Goal: Information Seeking & Learning: Find specific fact

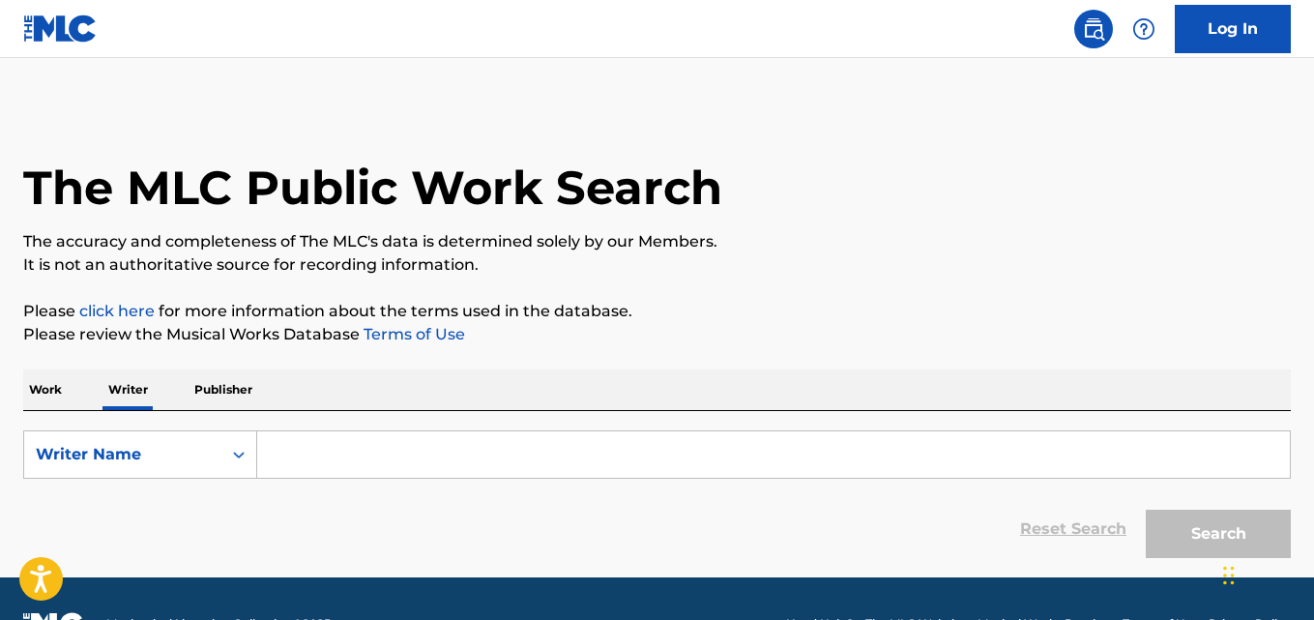
click at [389, 409] on div "Work Writer Publisher" at bounding box center [657, 389] width 1268 height 41
click at [420, 458] on input "Search Form" at bounding box center [773, 454] width 1033 height 46
paste input "[PERSON_NAME]"
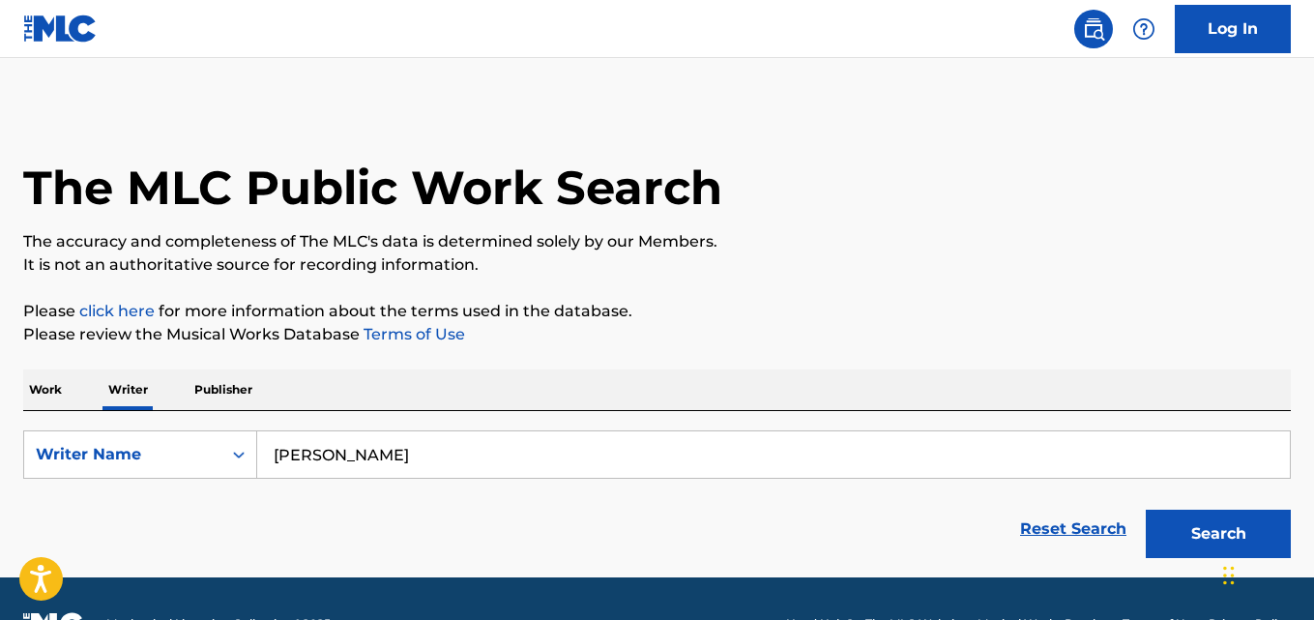
click at [1146, 510] on button "Search" at bounding box center [1218, 534] width 145 height 48
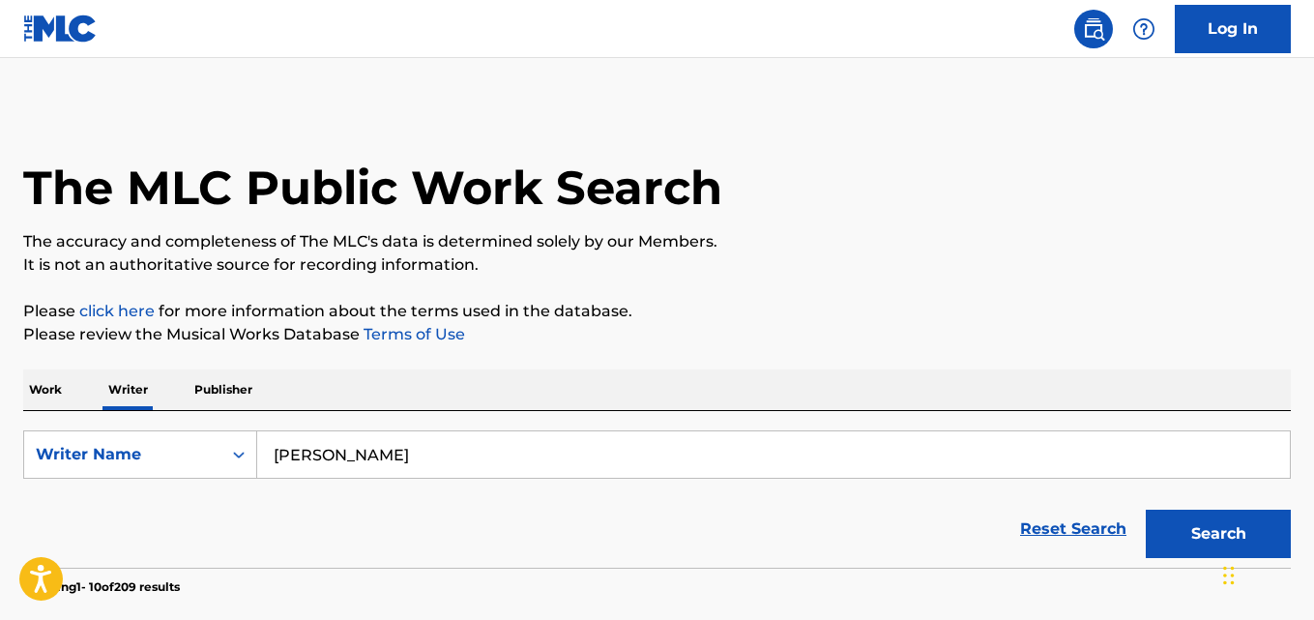
click at [448, 463] on input "[PERSON_NAME]" at bounding box center [773, 454] width 1033 height 46
paste input "[PERSON_NAME]"
click at [1146, 510] on button "Search" at bounding box center [1218, 534] width 145 height 48
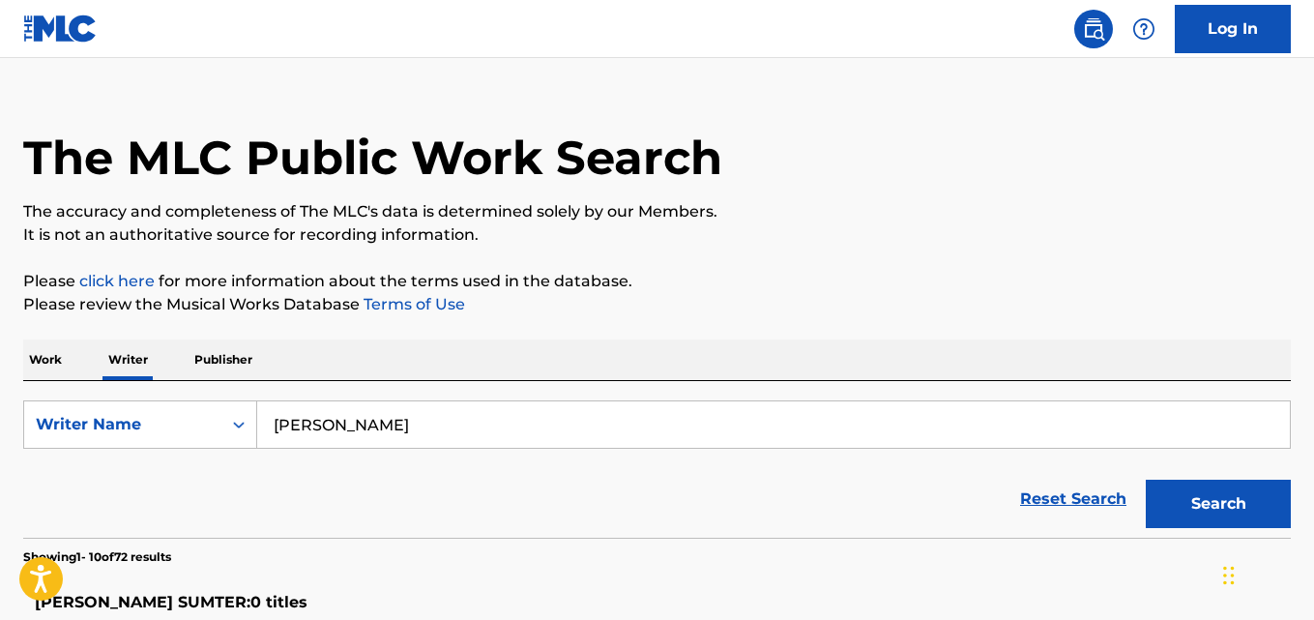
scroll to position [31, 0]
click at [421, 432] on input "[PERSON_NAME]" at bounding box center [773, 423] width 1033 height 46
paste input "[PERSON_NAME]"
click at [1146, 479] on button "Search" at bounding box center [1218, 503] width 145 height 48
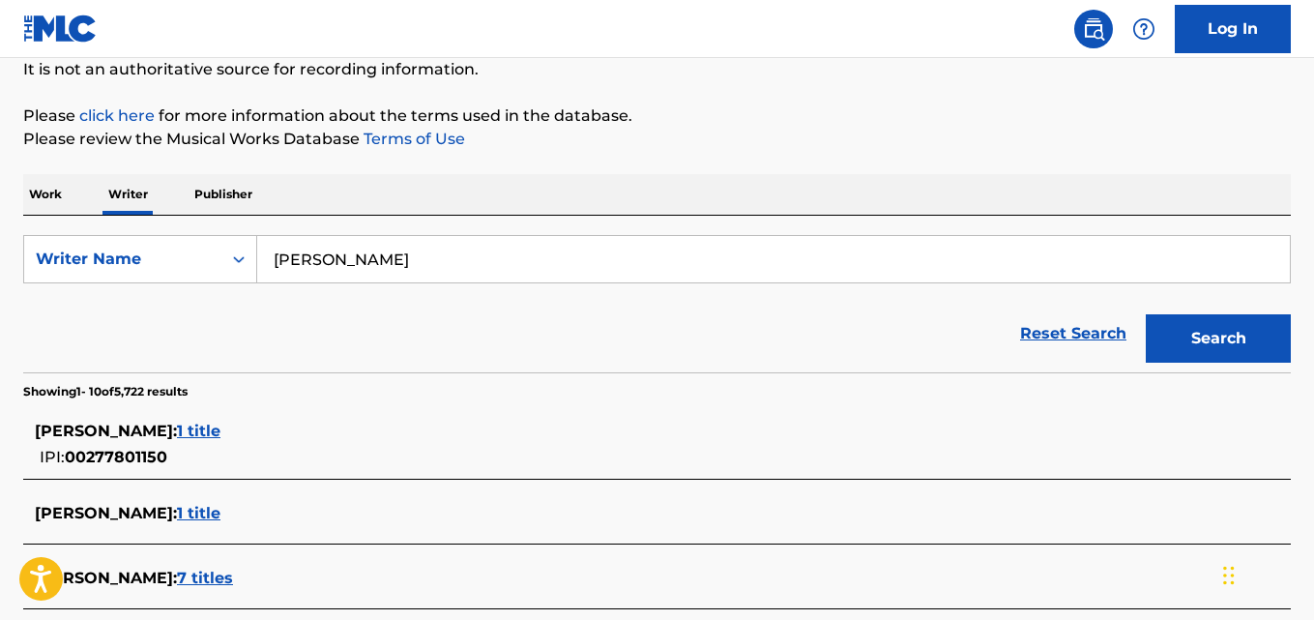
scroll to position [160, 0]
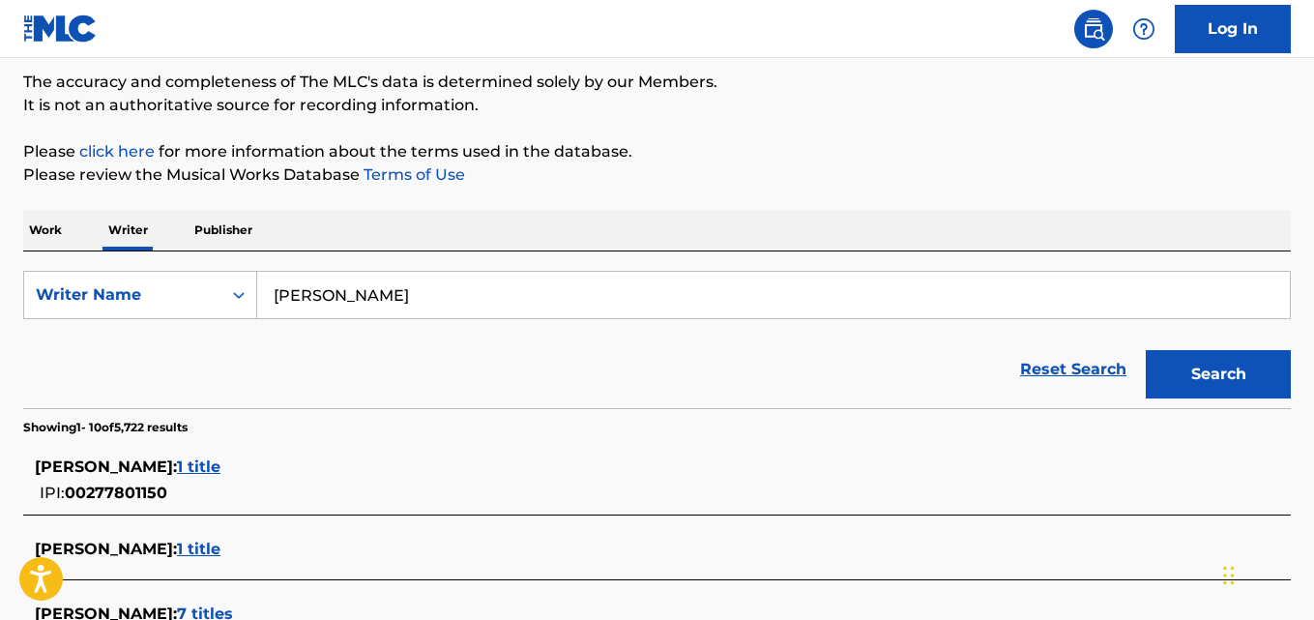
click at [455, 289] on input "[PERSON_NAME]" at bounding box center [773, 295] width 1033 height 46
paste input "[PERSON_NAME]"
click at [1146, 350] on button "Search" at bounding box center [1218, 374] width 145 height 48
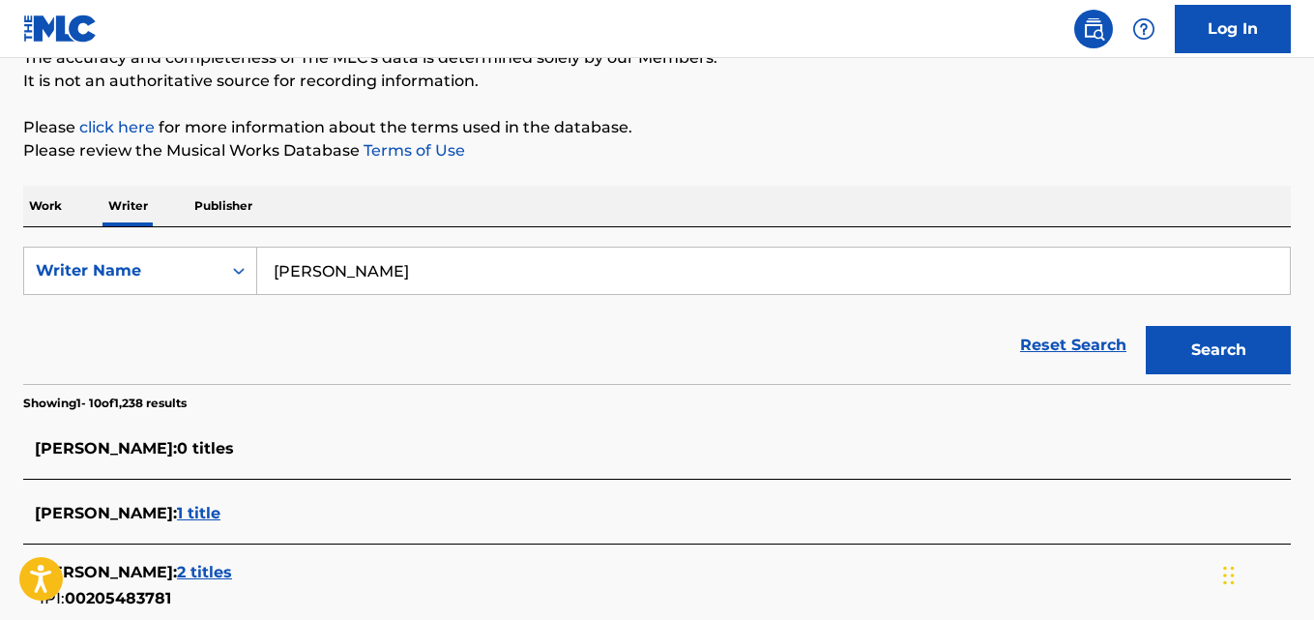
scroll to position [177, 0]
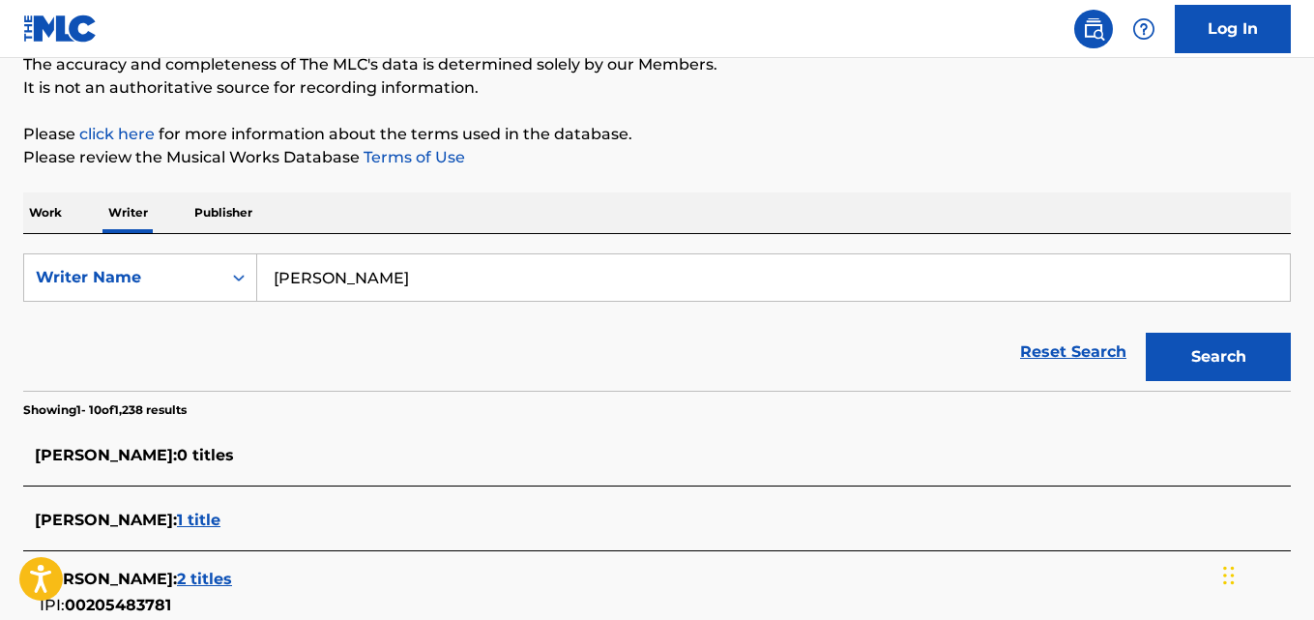
click at [536, 317] on div "Reset Search Search" at bounding box center [657, 351] width 1268 height 77
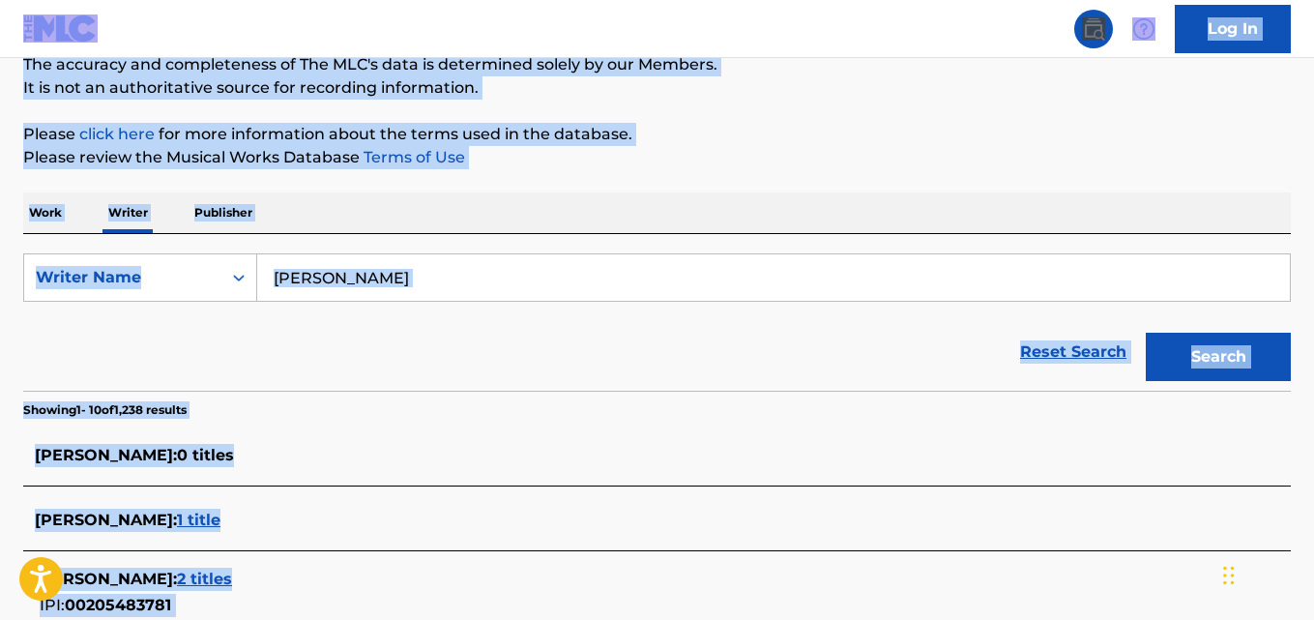
click at [464, 273] on input "[PERSON_NAME]" at bounding box center [773, 277] width 1033 height 46
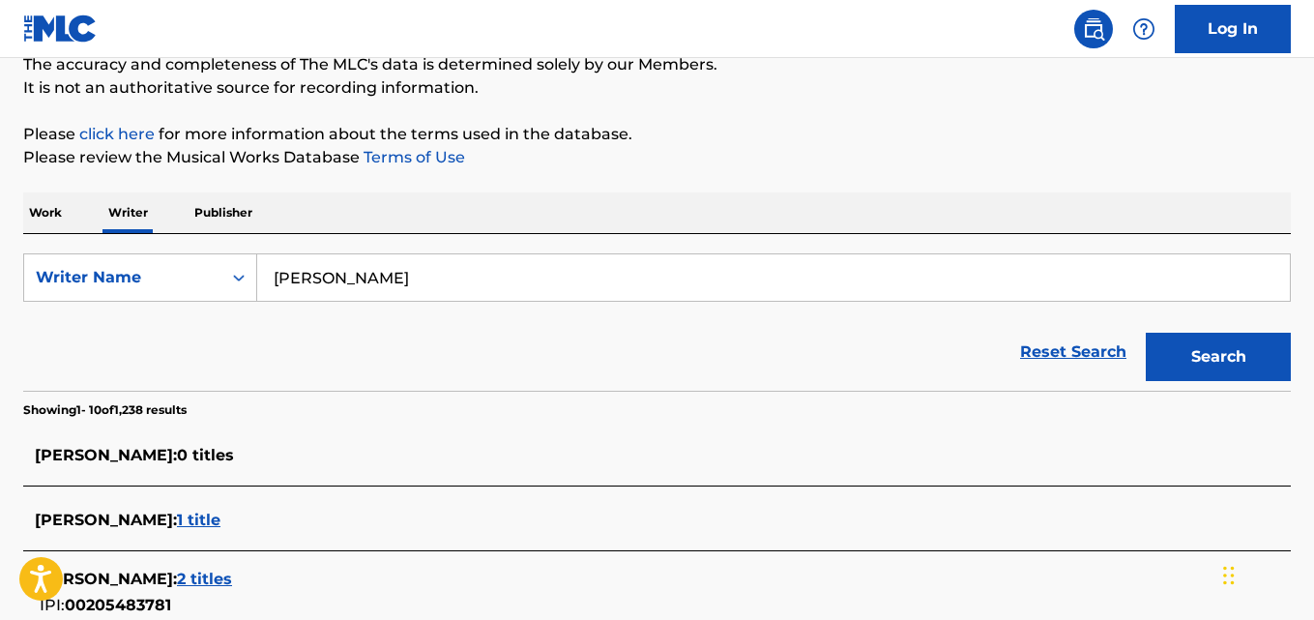
click at [478, 276] on input "[PERSON_NAME]" at bounding box center [773, 277] width 1033 height 46
paste input "[PERSON_NAME]"
click at [1146, 333] on button "Search" at bounding box center [1218, 357] width 145 height 48
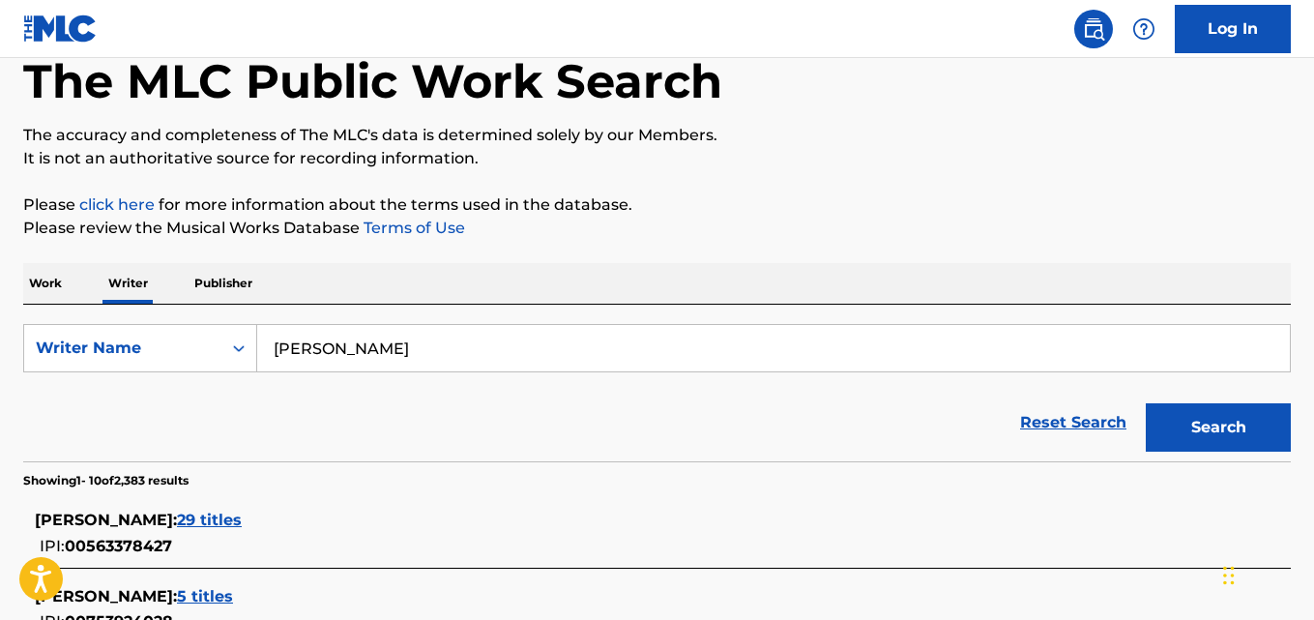
scroll to position [72, 0]
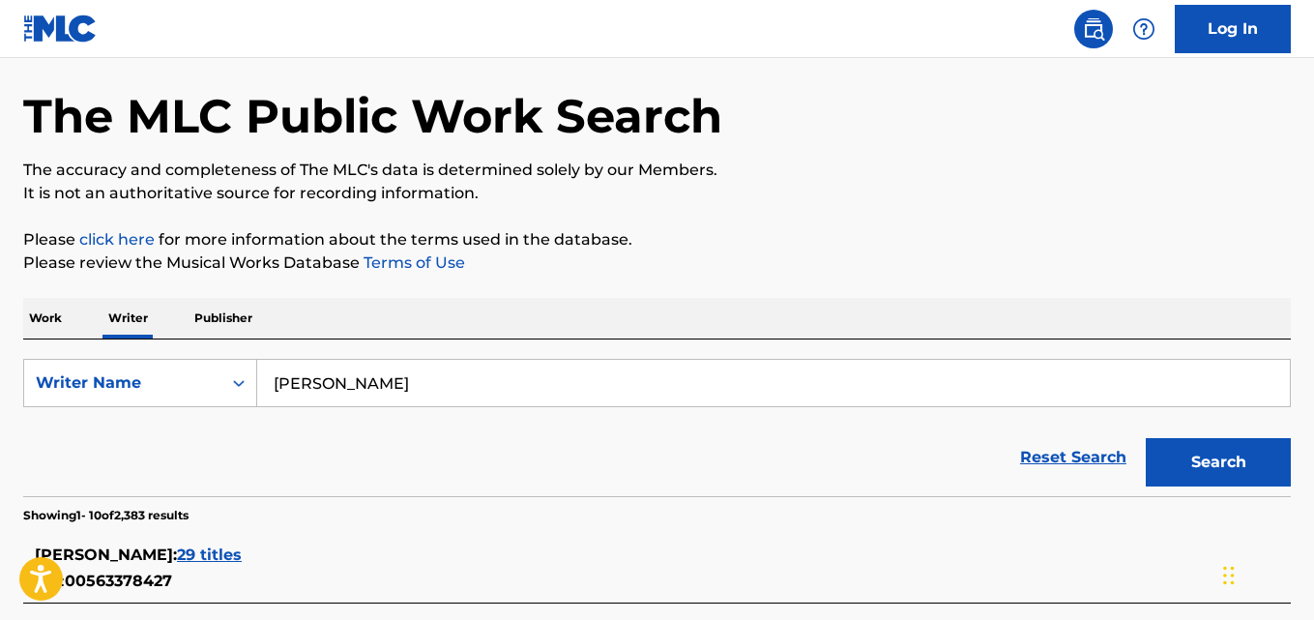
click at [488, 379] on input "[PERSON_NAME]" at bounding box center [773, 383] width 1033 height 46
paste input "ale [PERSON_NAME]"
type input "[PERSON_NAME]"
click at [1146, 438] on button "Search" at bounding box center [1218, 462] width 145 height 48
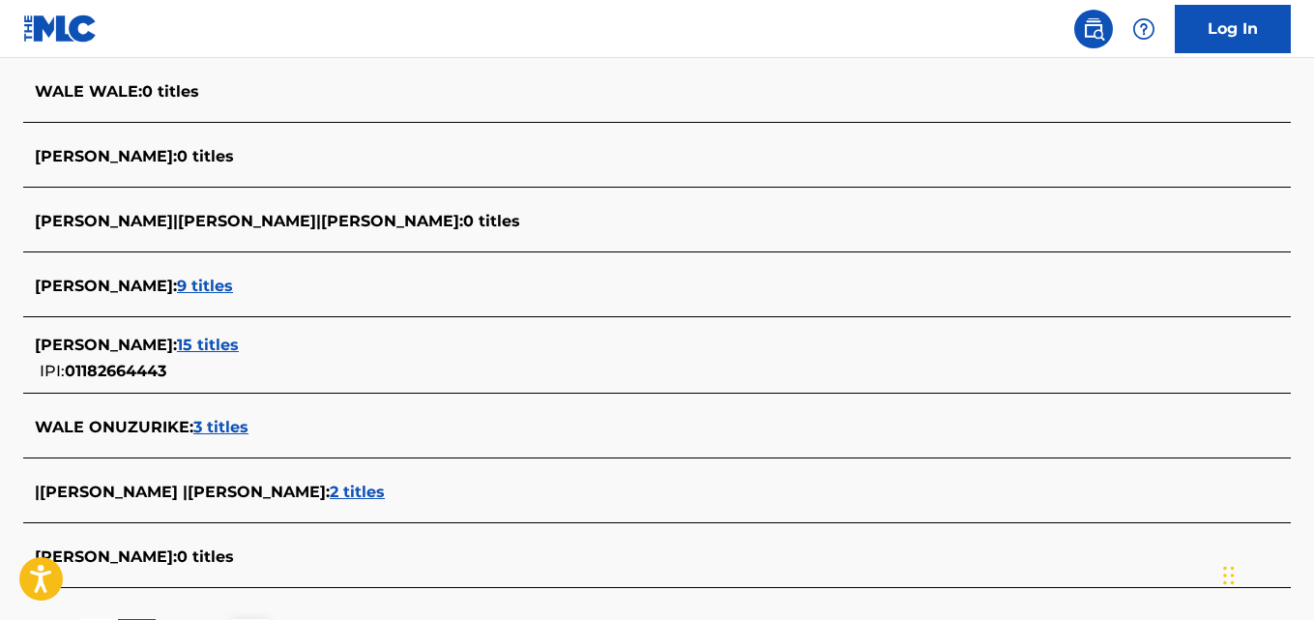
scroll to position [691, 0]
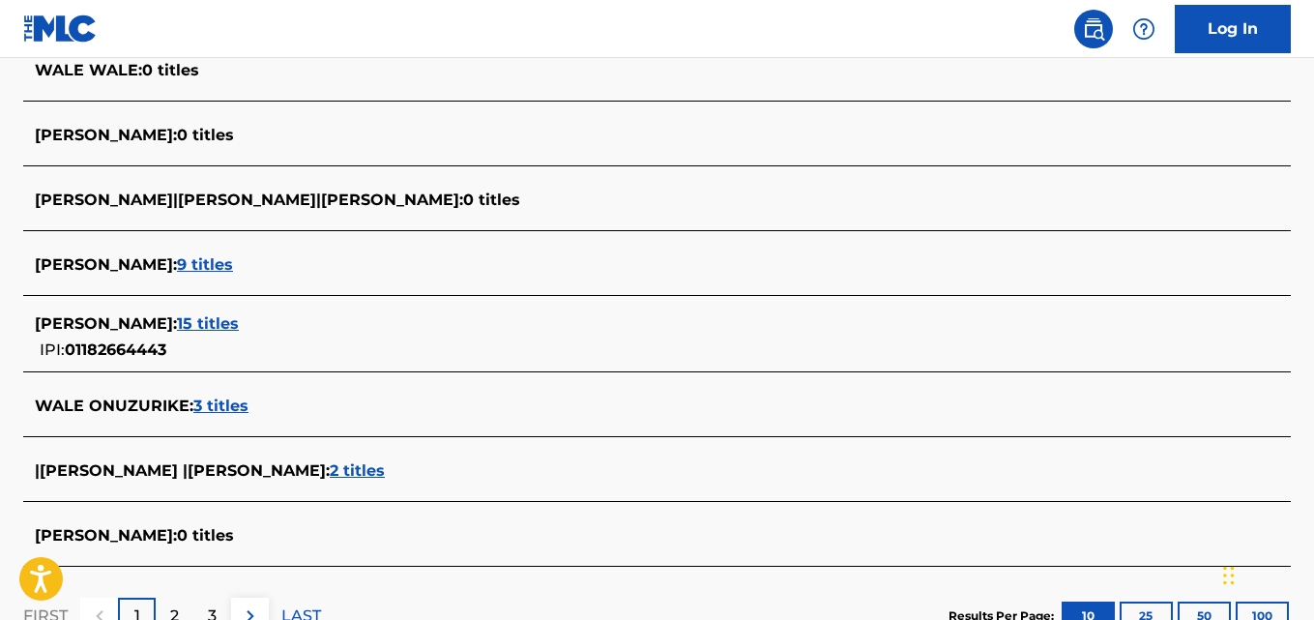
click at [349, 331] on div "[PERSON_NAME] : 15 titles" at bounding box center [632, 323] width 1194 height 23
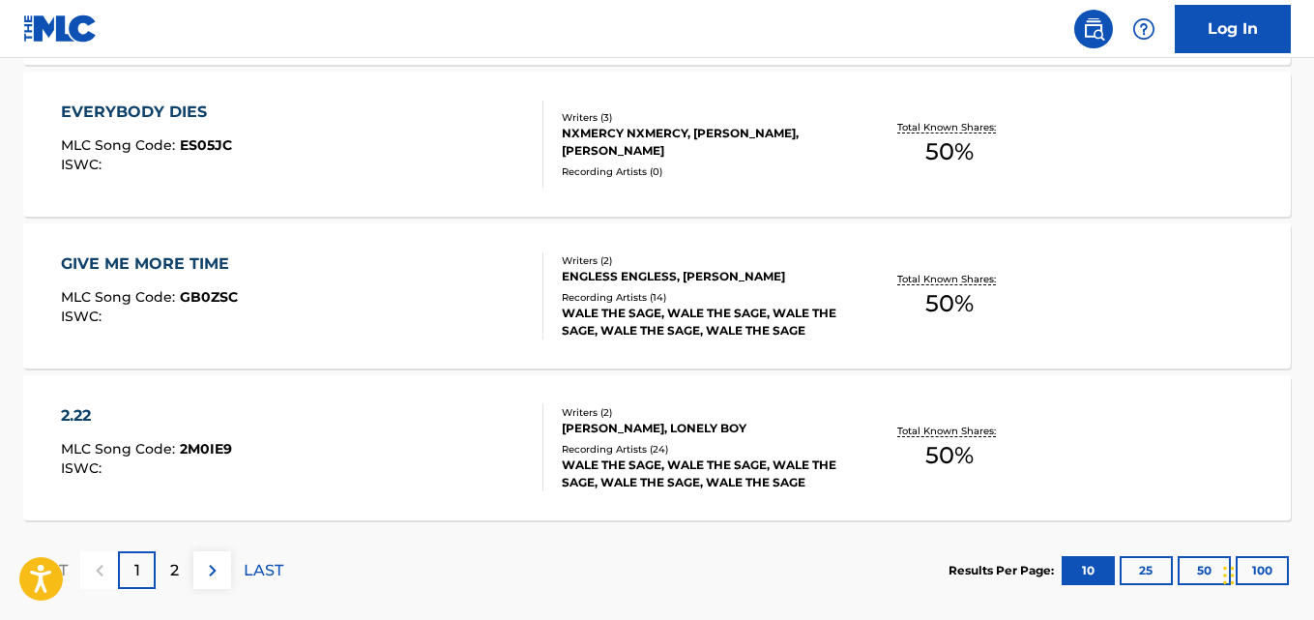
scroll to position [1747, 0]
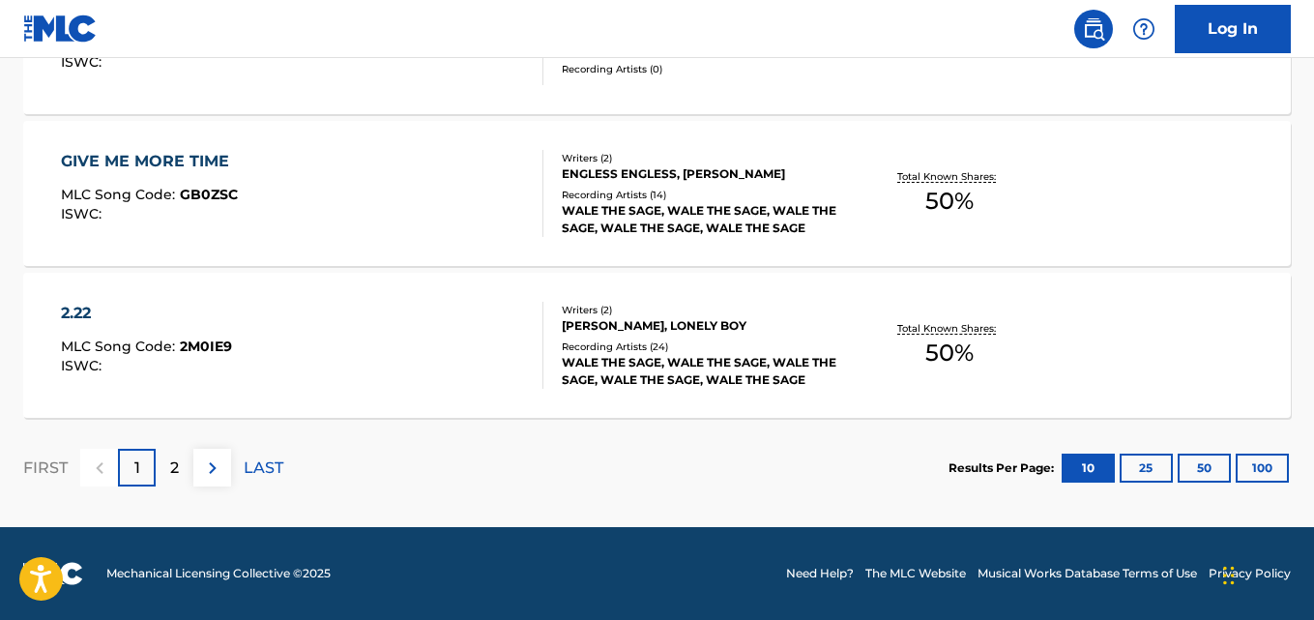
click at [177, 460] on p "2" at bounding box center [174, 467] width 9 height 23
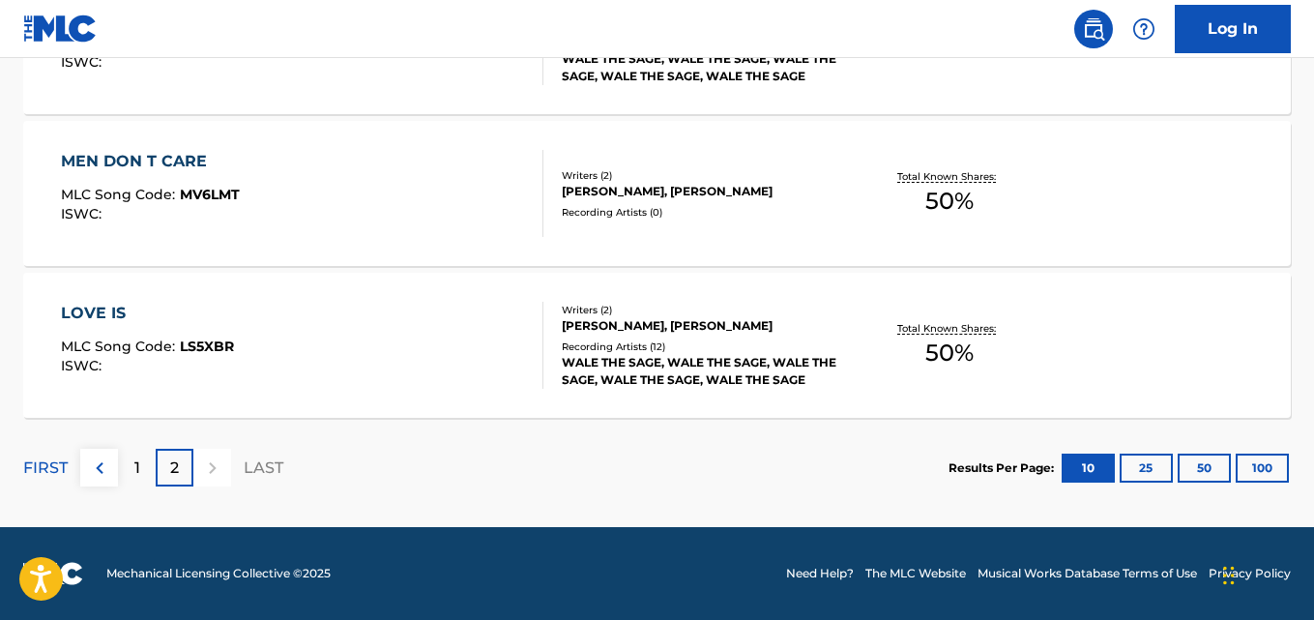
click at [136, 466] on p "1" at bounding box center [137, 467] width 6 height 23
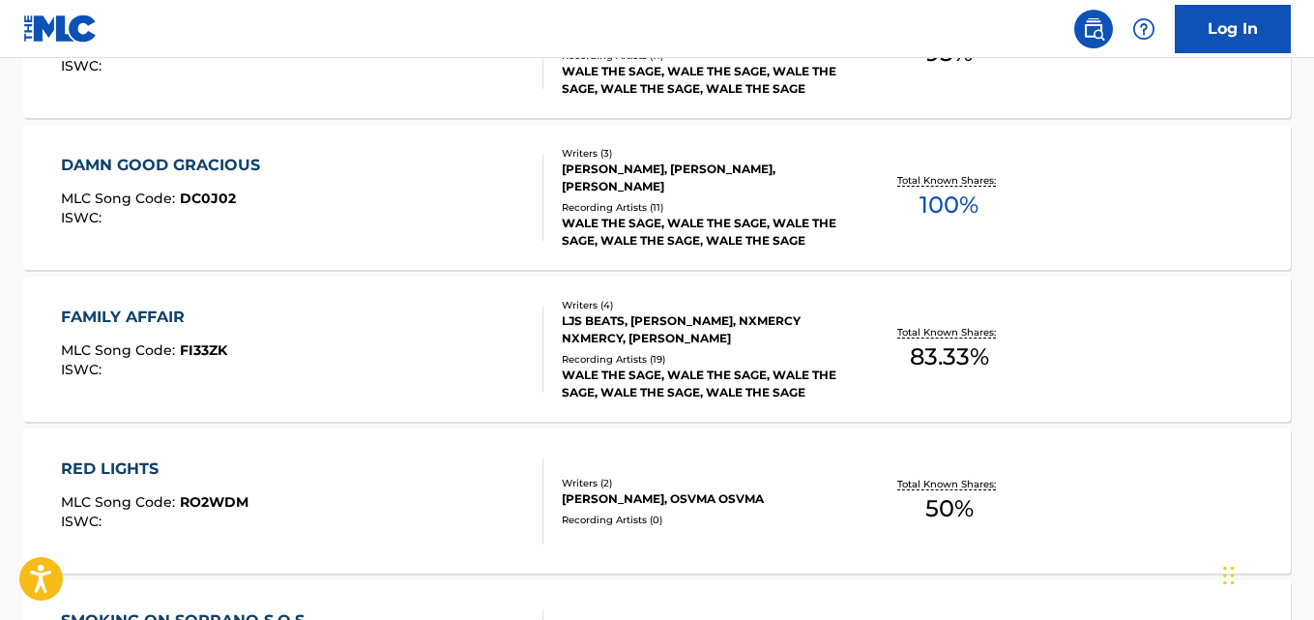
scroll to position [678, 0]
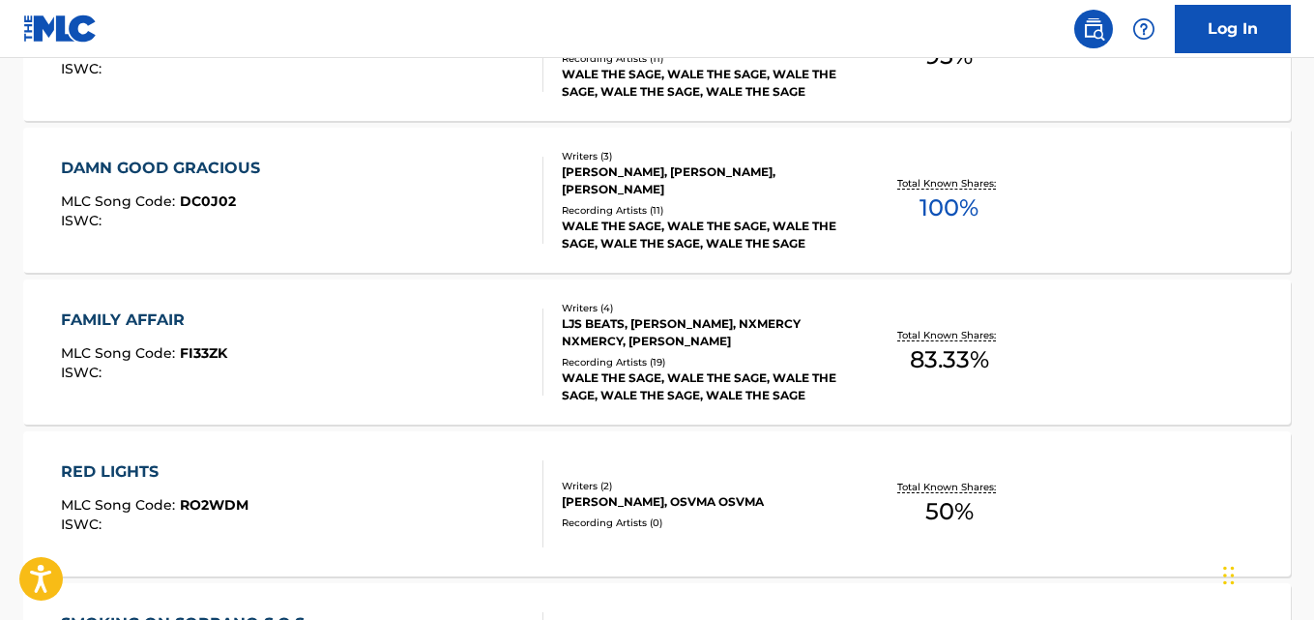
click at [1016, 210] on div "Total Known Shares: 100 %" at bounding box center [949, 200] width 211 height 59
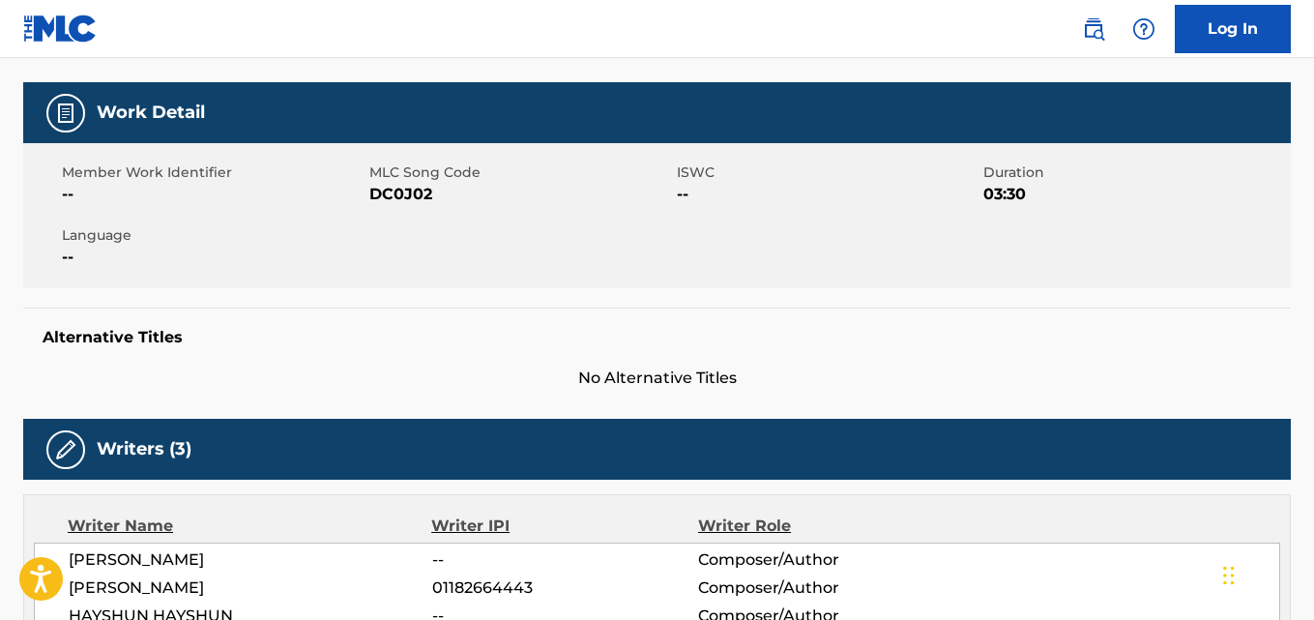
scroll to position [207, 0]
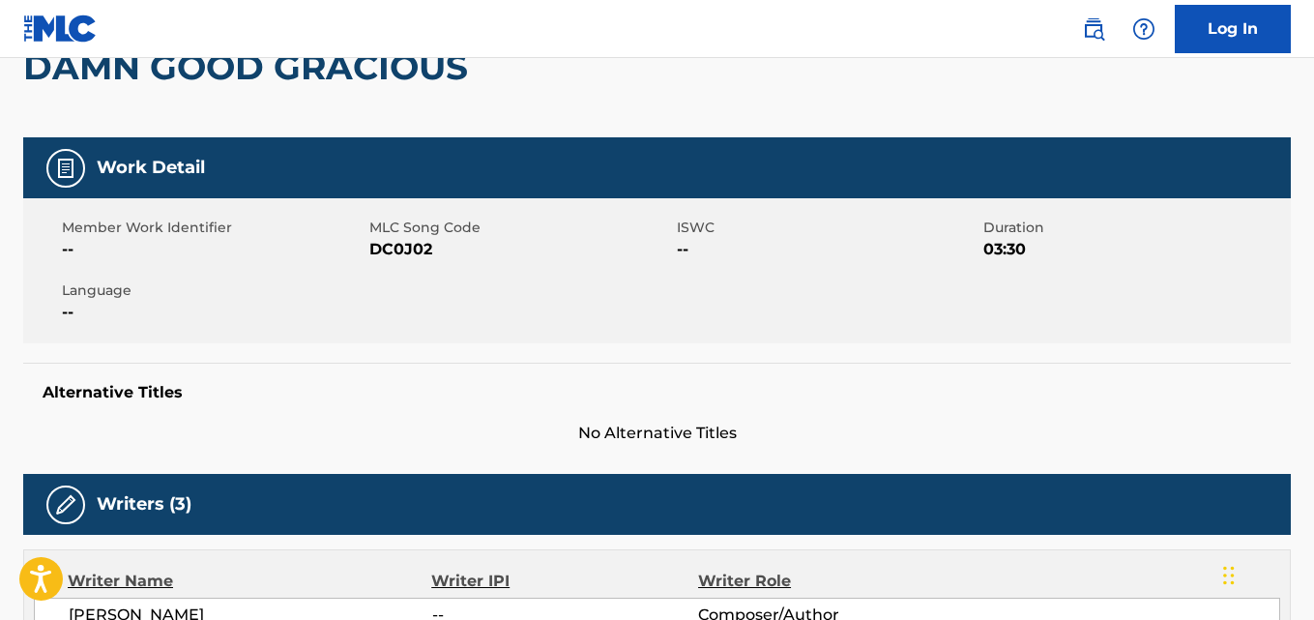
click at [386, 240] on span "DC0J02" at bounding box center [520, 249] width 303 height 23
copy span "DC0J02"
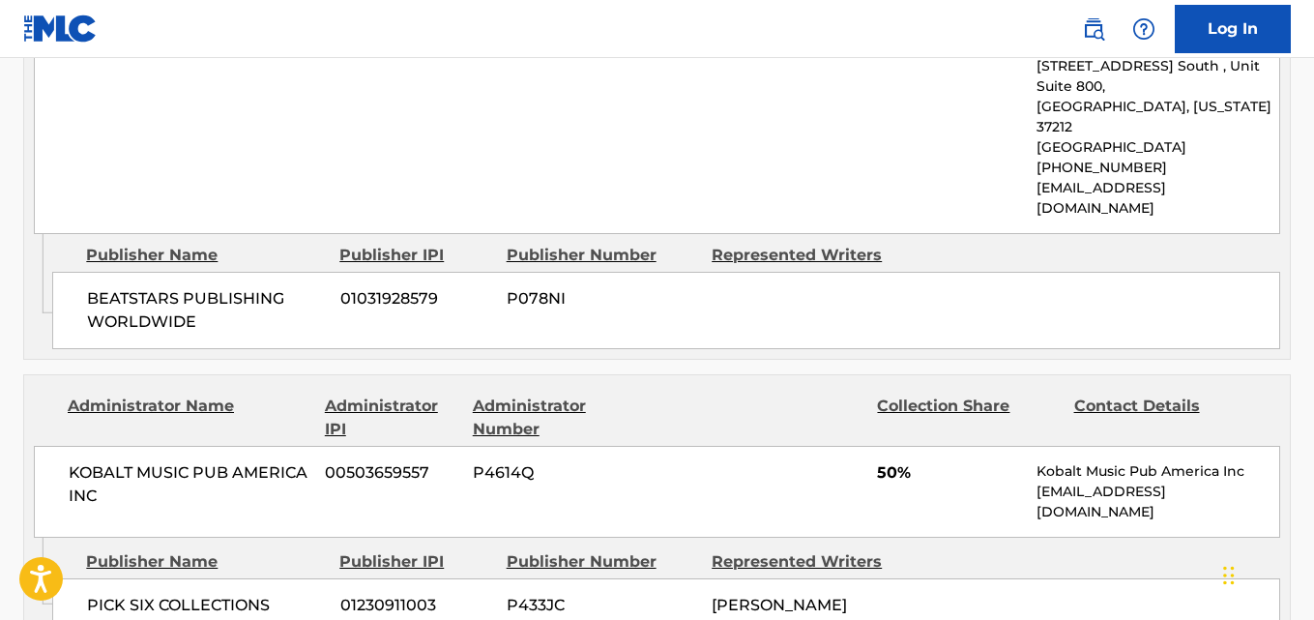
scroll to position [1280, 0]
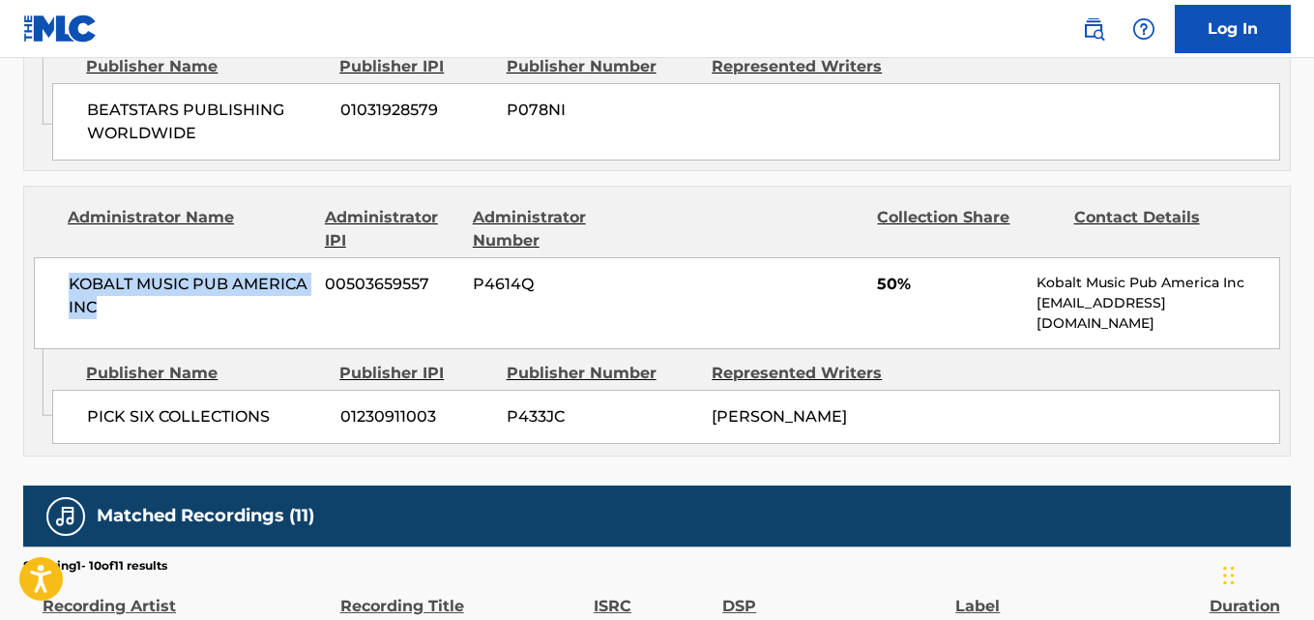
drag, startPoint x: 64, startPoint y: 235, endPoint x: 103, endPoint y: 264, distance: 48.4
click at [103, 264] on div "KOBALT MUSIC PUB AMERICA INC 00503659557 P4614Q 50% Kobalt Music Pub America In…" at bounding box center [657, 303] width 1246 height 92
copy span "KOBALT MUSIC PUB AMERICA INC"
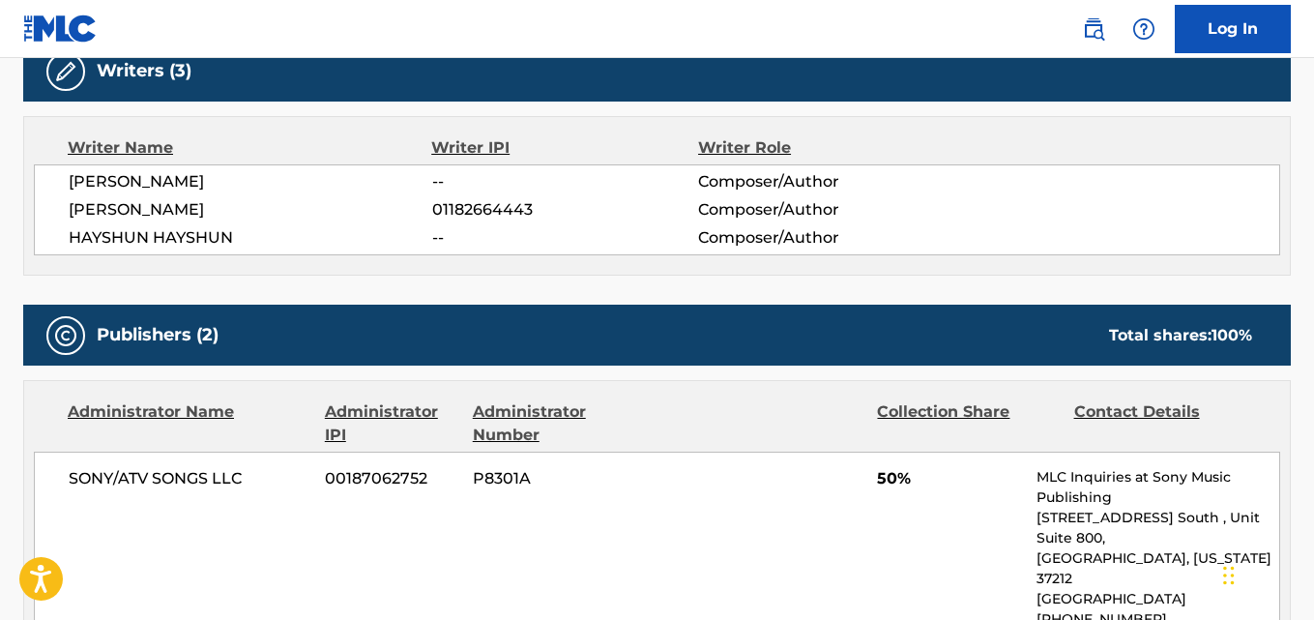
scroll to position [622, 0]
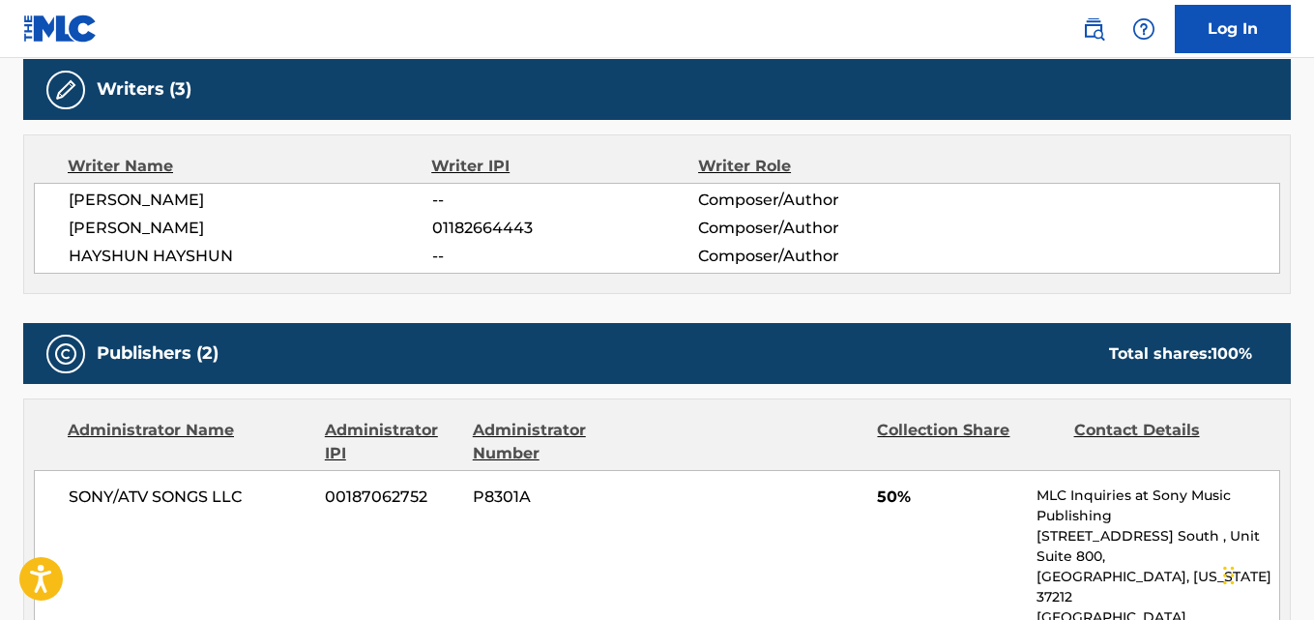
drag, startPoint x: 282, startPoint y: 218, endPoint x: 68, endPoint y: 230, distance: 215.0
click at [68, 230] on div "[PERSON_NAME] -- Composer/Author [PERSON_NAME] 01182664443 Composer/Author [PER…" at bounding box center [657, 228] width 1246 height 91
copy span "[PERSON_NAME]"
click at [472, 233] on span "01182664443" at bounding box center [565, 228] width 266 height 23
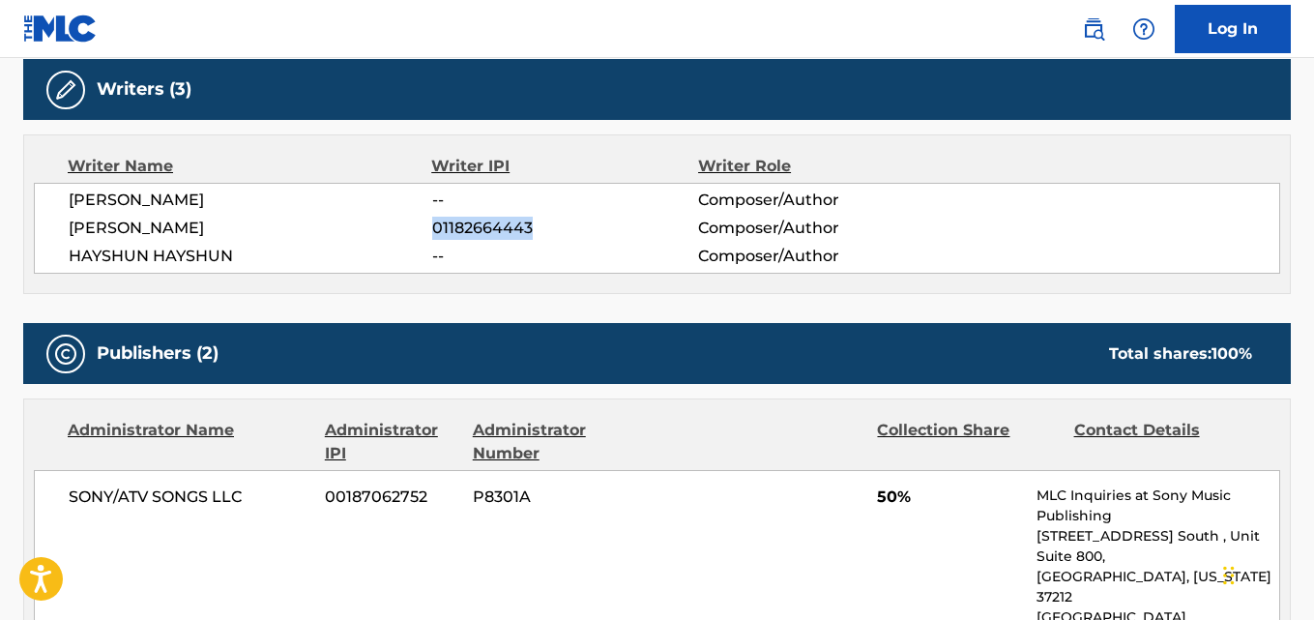
copy span "01182664443"
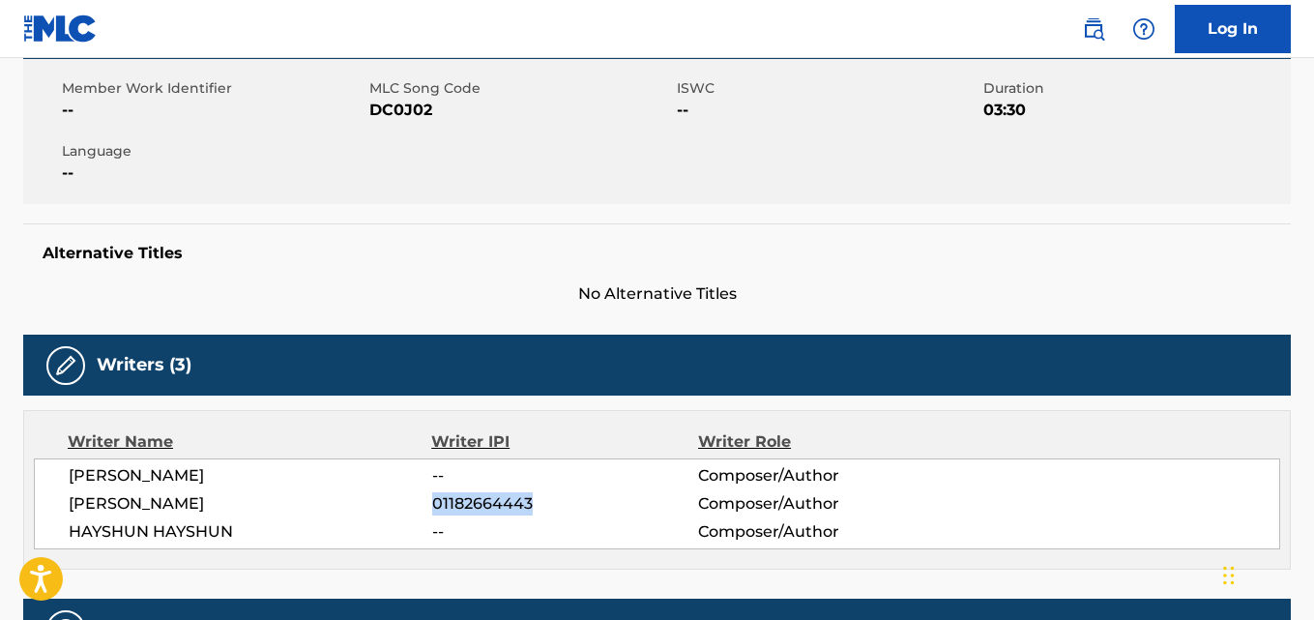
scroll to position [0, 0]
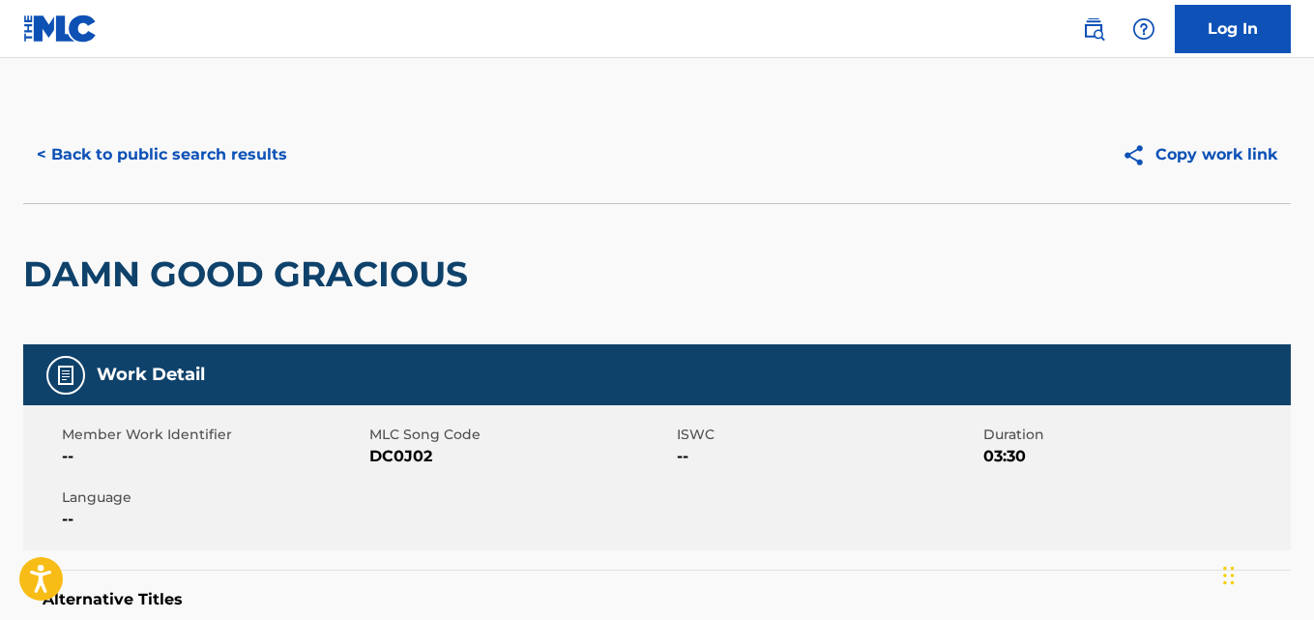
click at [224, 134] on button "< Back to public search results" at bounding box center [162, 155] width 278 height 48
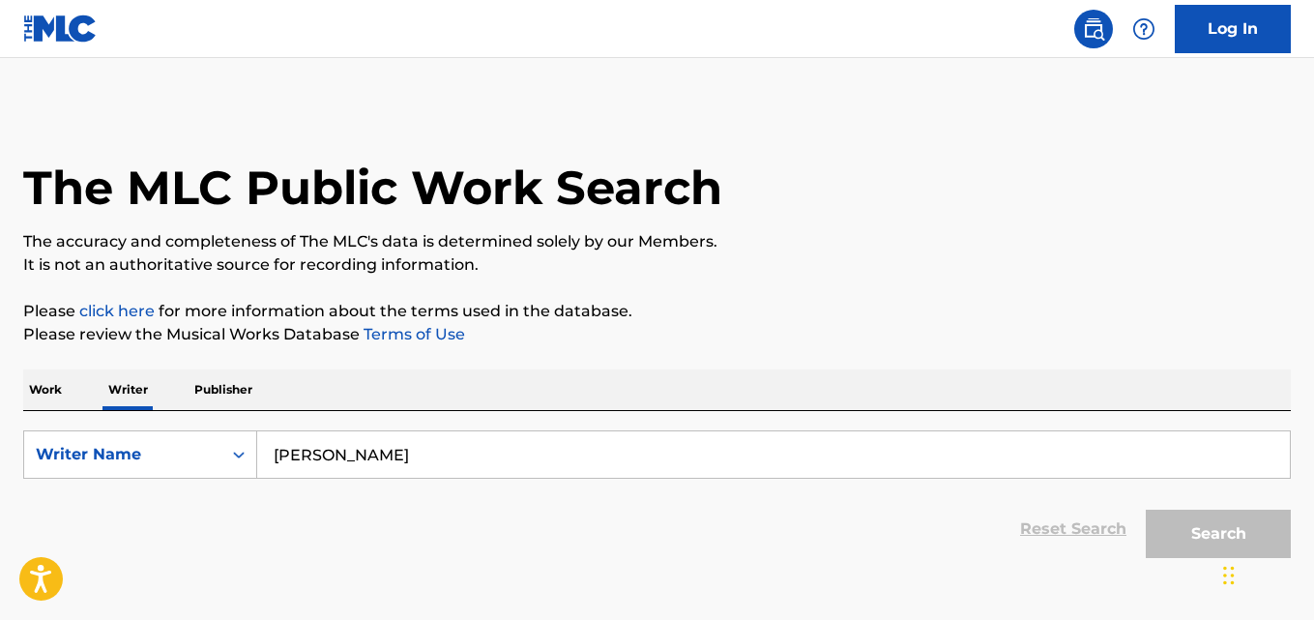
scroll to position [109, 0]
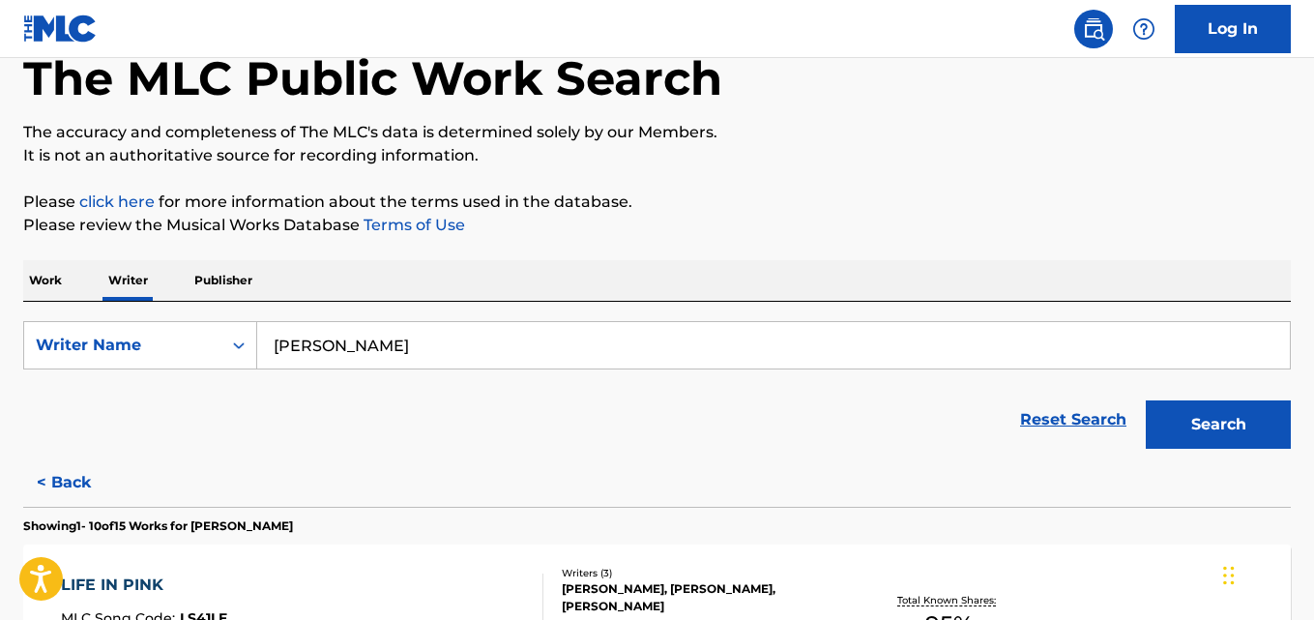
click at [494, 337] on input "[PERSON_NAME]" at bounding box center [773, 345] width 1033 height 46
paste input "[PERSON_NAME]"
click at [1146, 400] on button "Search" at bounding box center [1218, 424] width 145 height 48
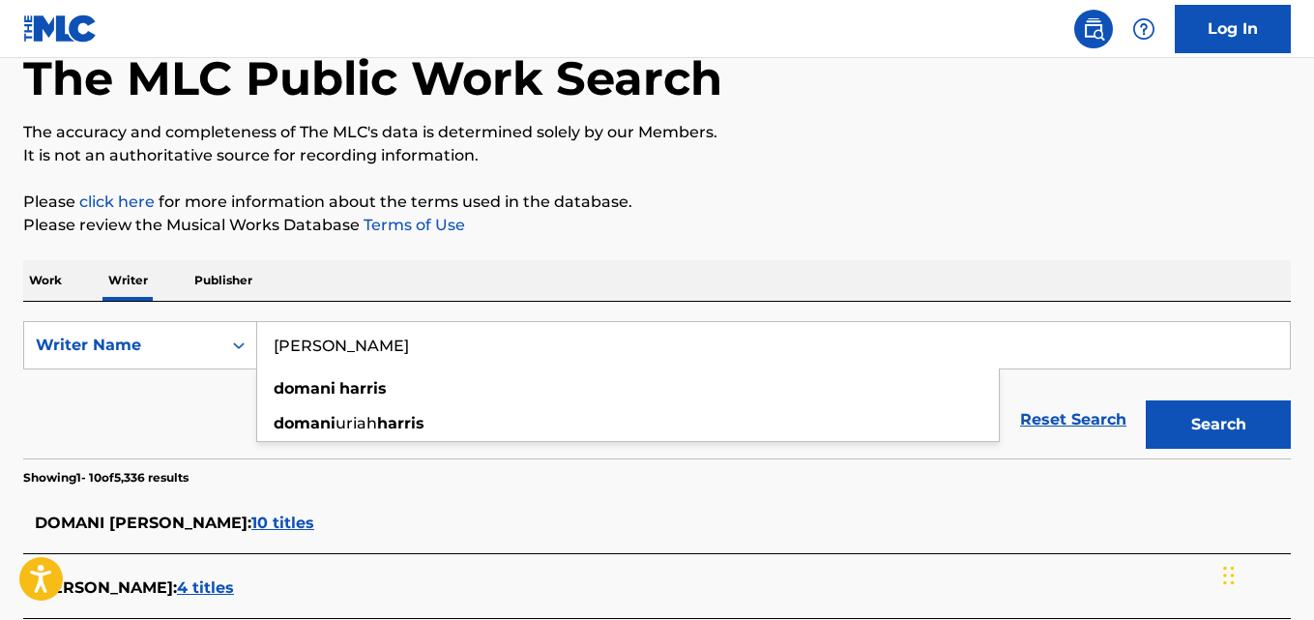
click at [918, 166] on p "It is not an authoritative source for recording information." at bounding box center [657, 155] width 1268 height 23
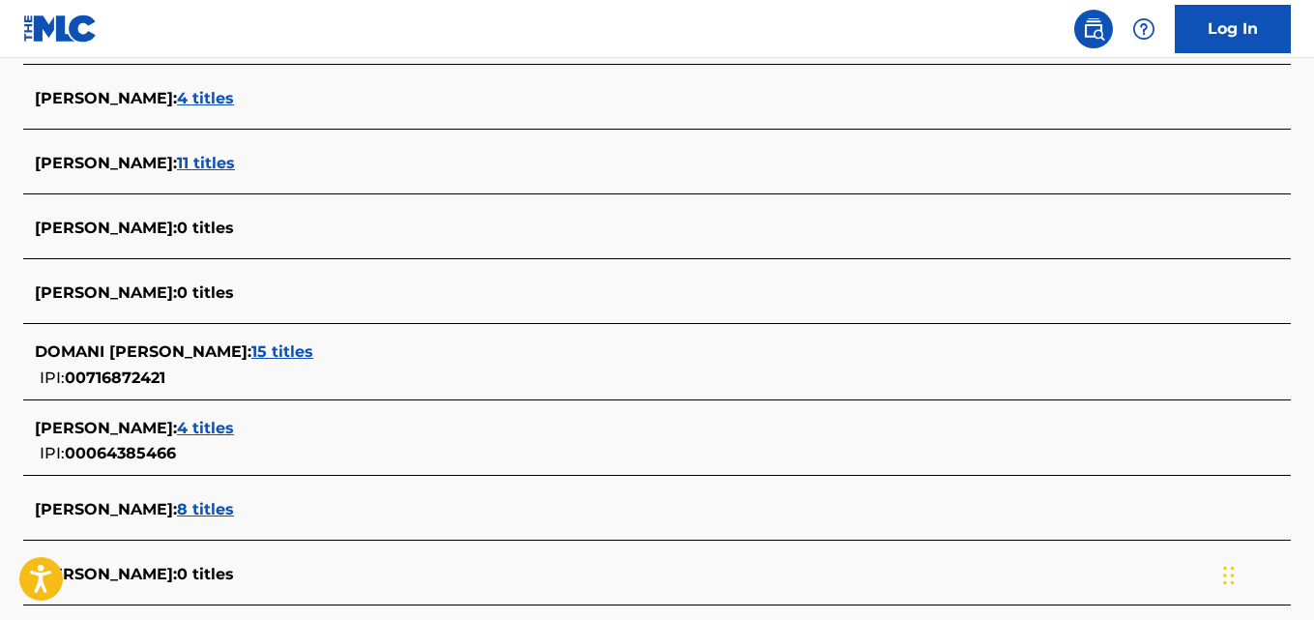
scroll to position [600, 0]
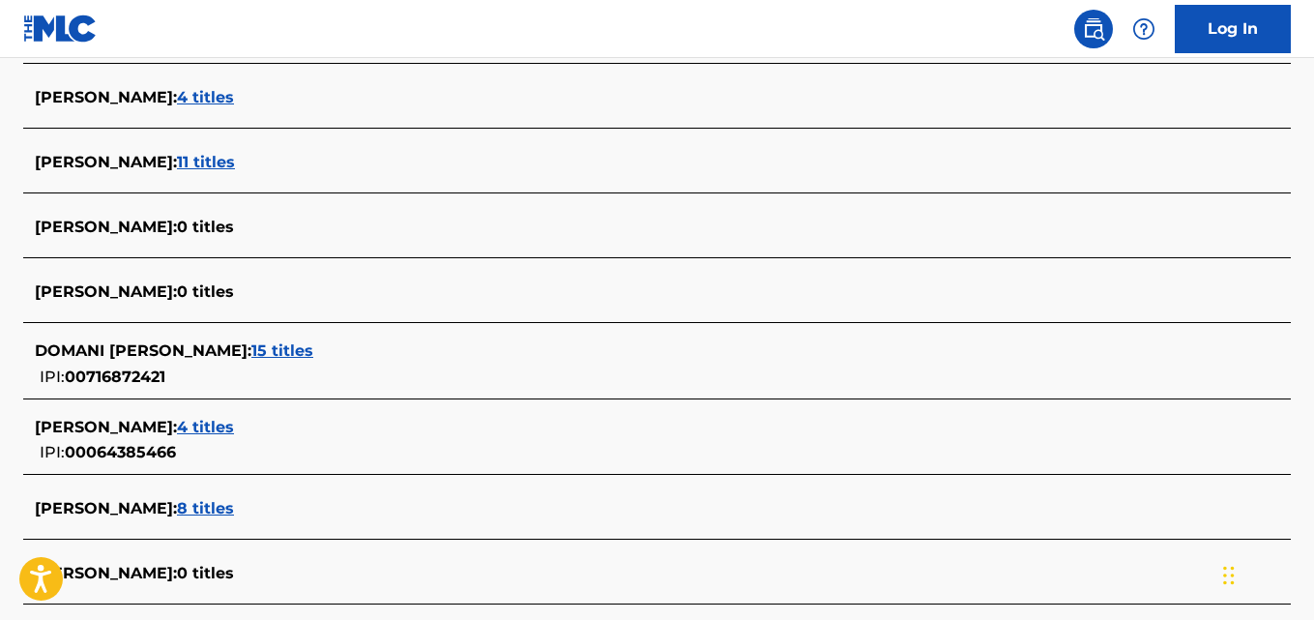
click at [329, 365] on div "[PERSON_NAME] : 15 titles IPI: 00716872421" at bounding box center [632, 363] width 1194 height 49
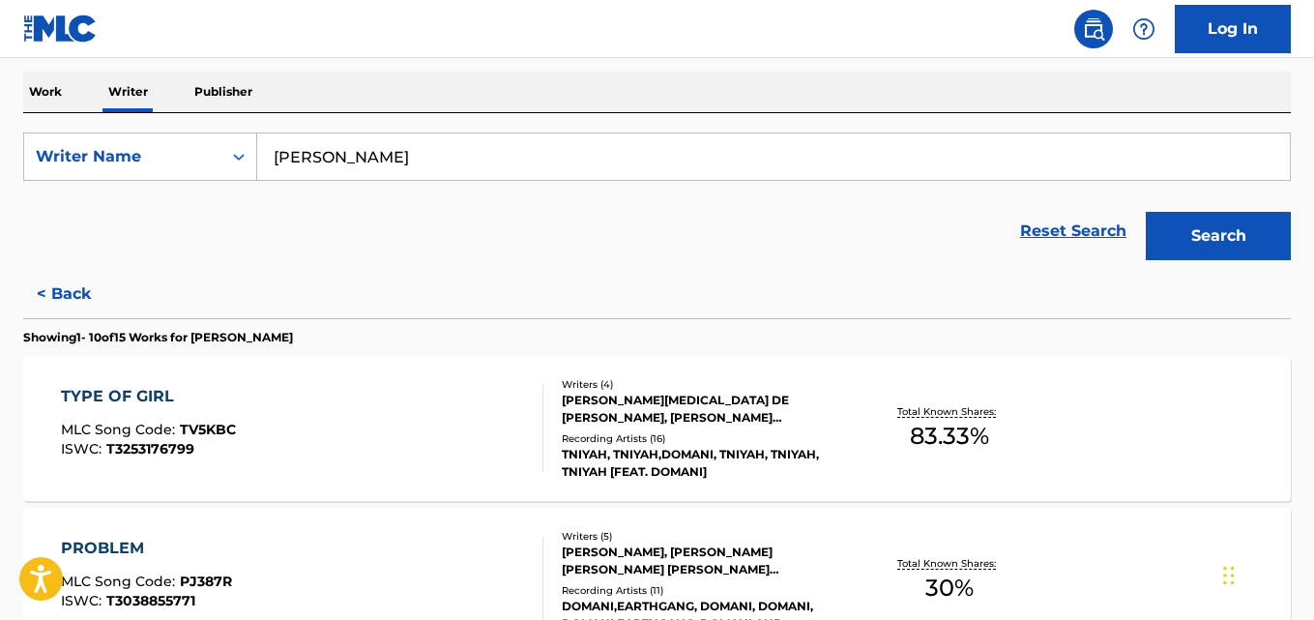
scroll to position [0, 0]
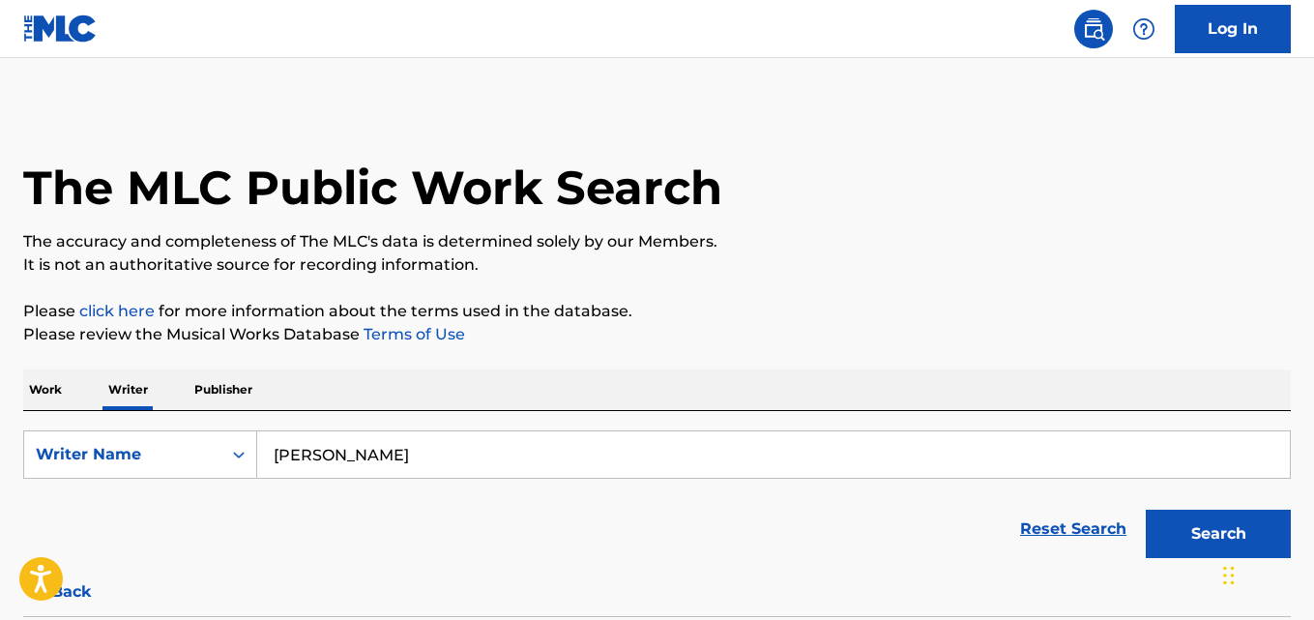
click at [437, 457] on input "[PERSON_NAME]" at bounding box center [773, 454] width 1033 height 46
paste input "[PERSON_NAME]"
type input "[PERSON_NAME]"
click at [1146, 510] on button "Search" at bounding box center [1218, 534] width 145 height 48
click at [784, 189] on div "The MLC Public Work Search" at bounding box center [657, 176] width 1268 height 141
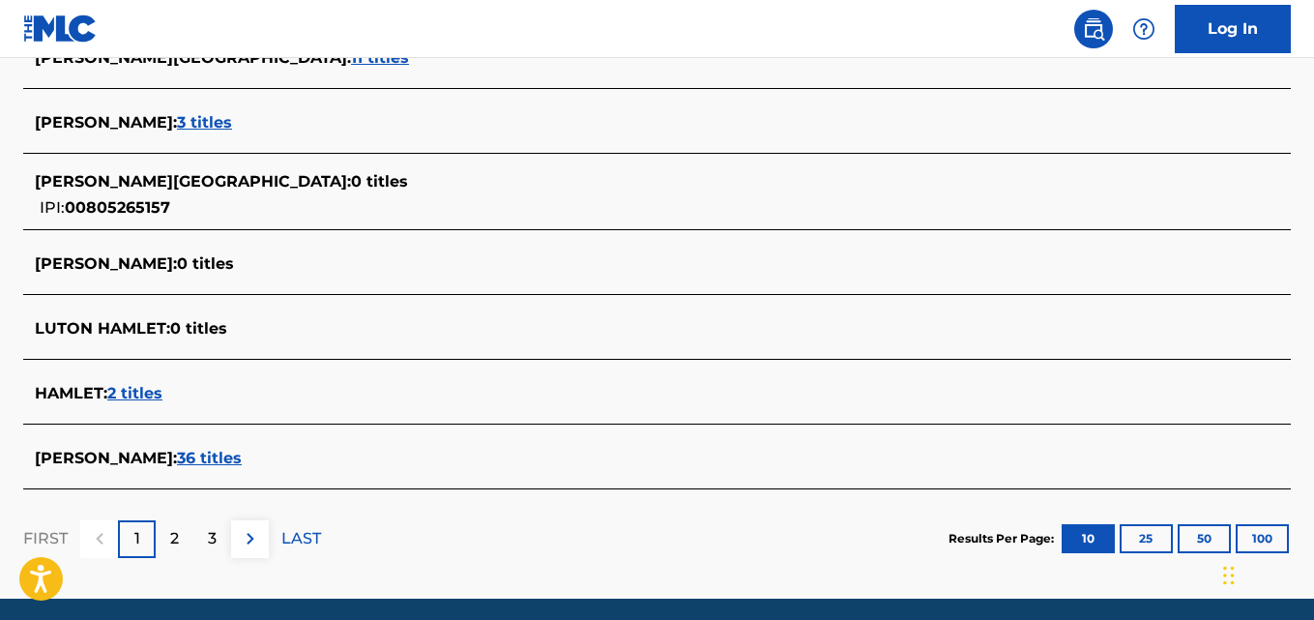
scroll to position [779, 0]
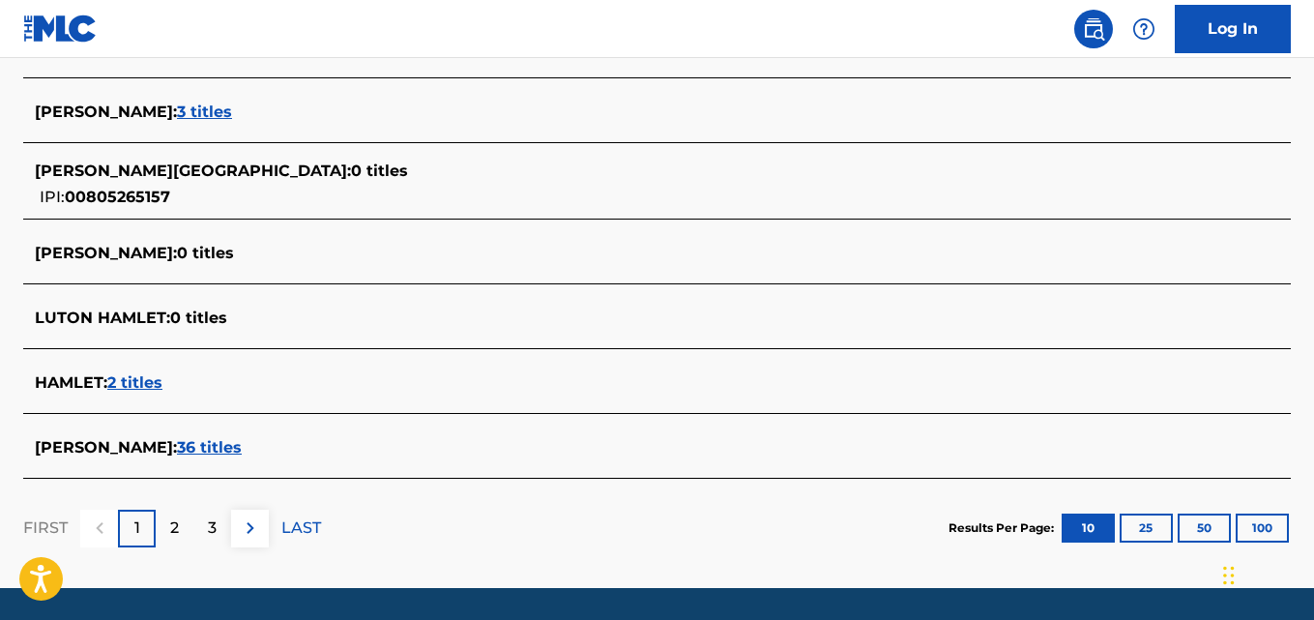
click at [220, 454] on div "[PERSON_NAME] : 36 titles" at bounding box center [632, 447] width 1194 height 23
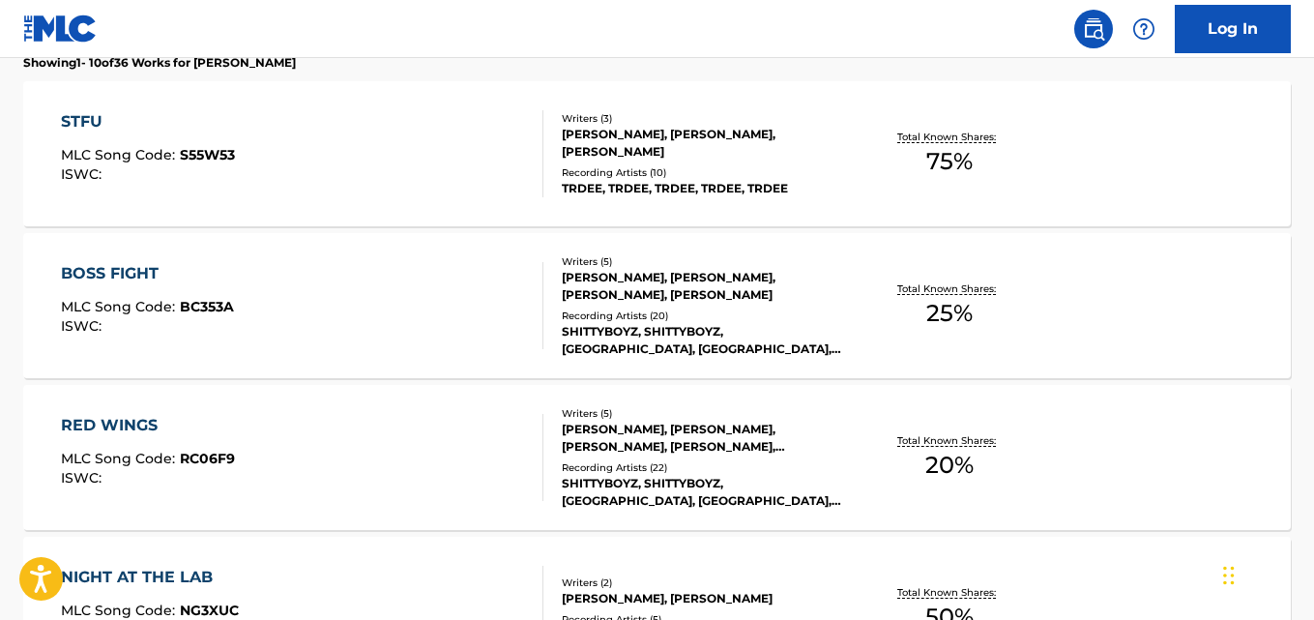
scroll to position [571, 0]
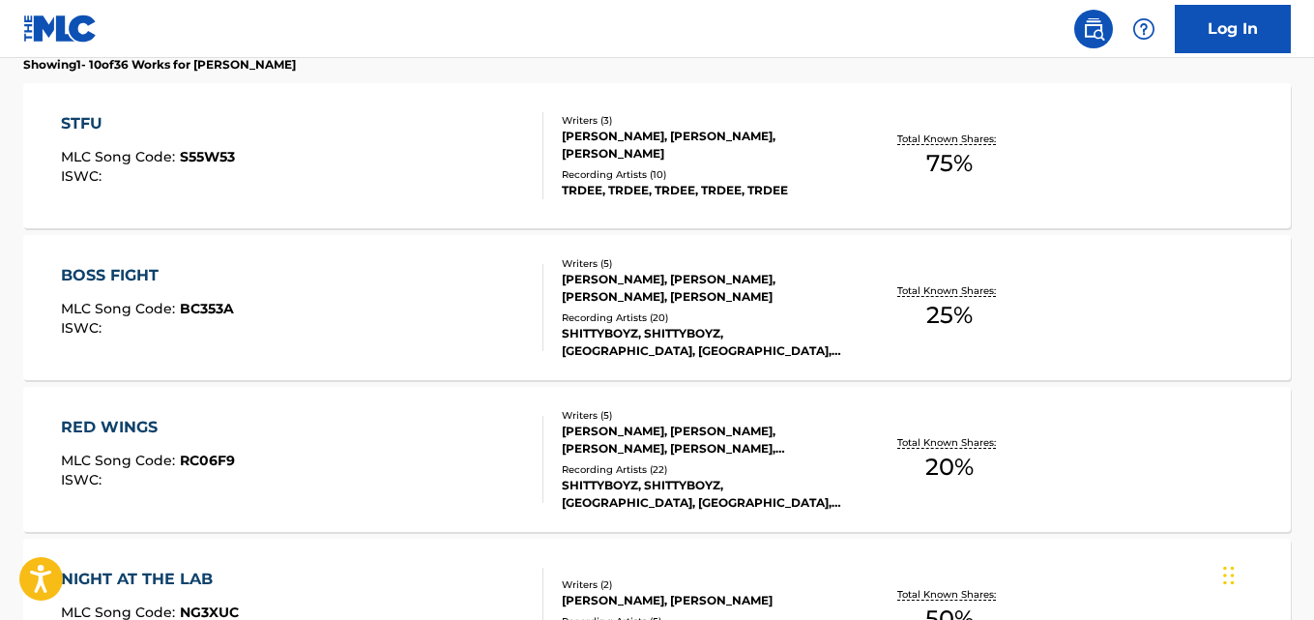
click at [108, 188] on div "STFU MLC Song Code : S55W53 ISWC :" at bounding box center [148, 155] width 174 height 87
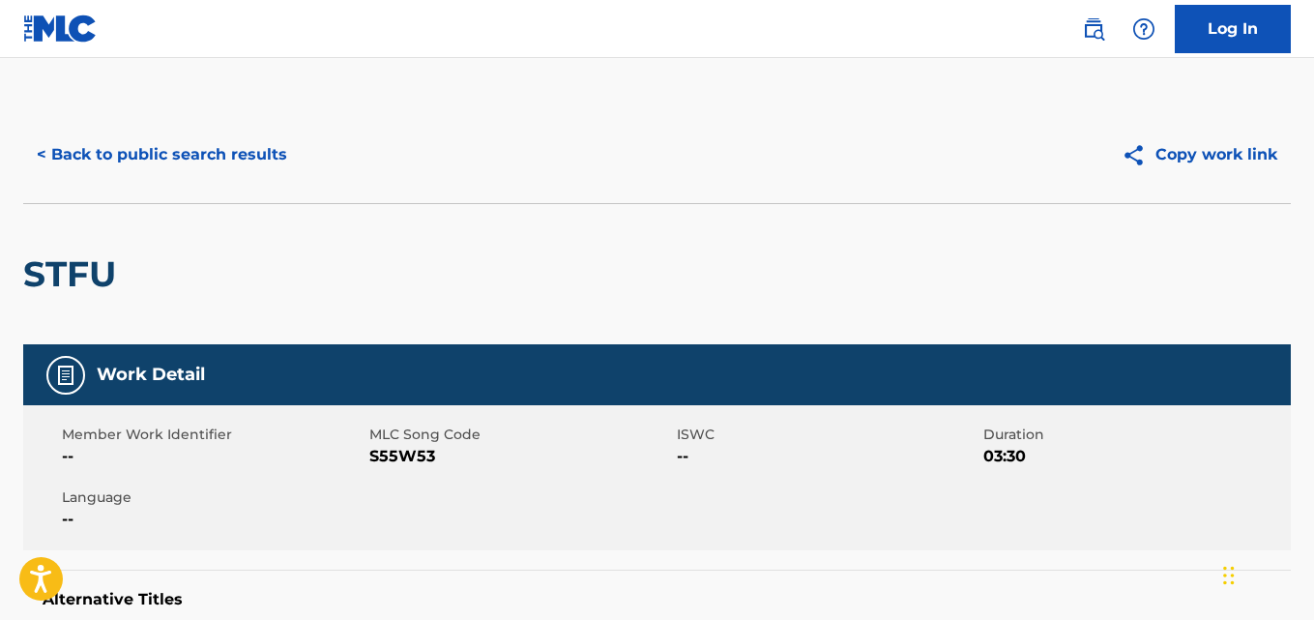
click at [58, 138] on button "< Back to public search results" at bounding box center [162, 155] width 278 height 48
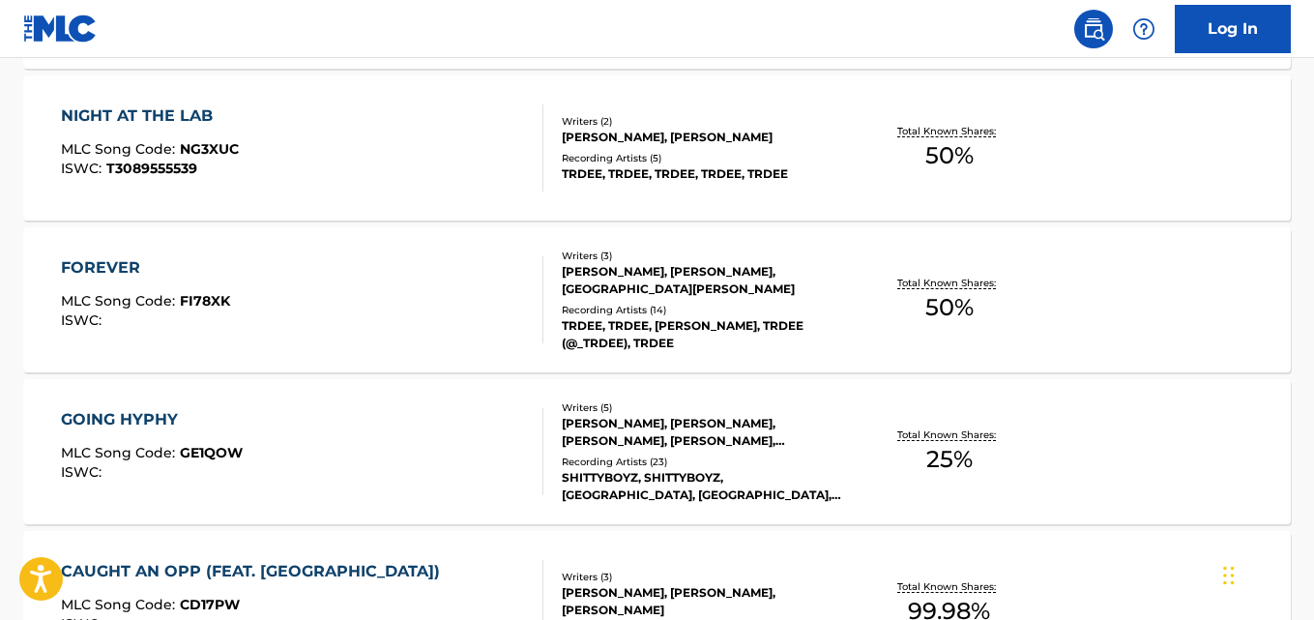
scroll to position [1021, 0]
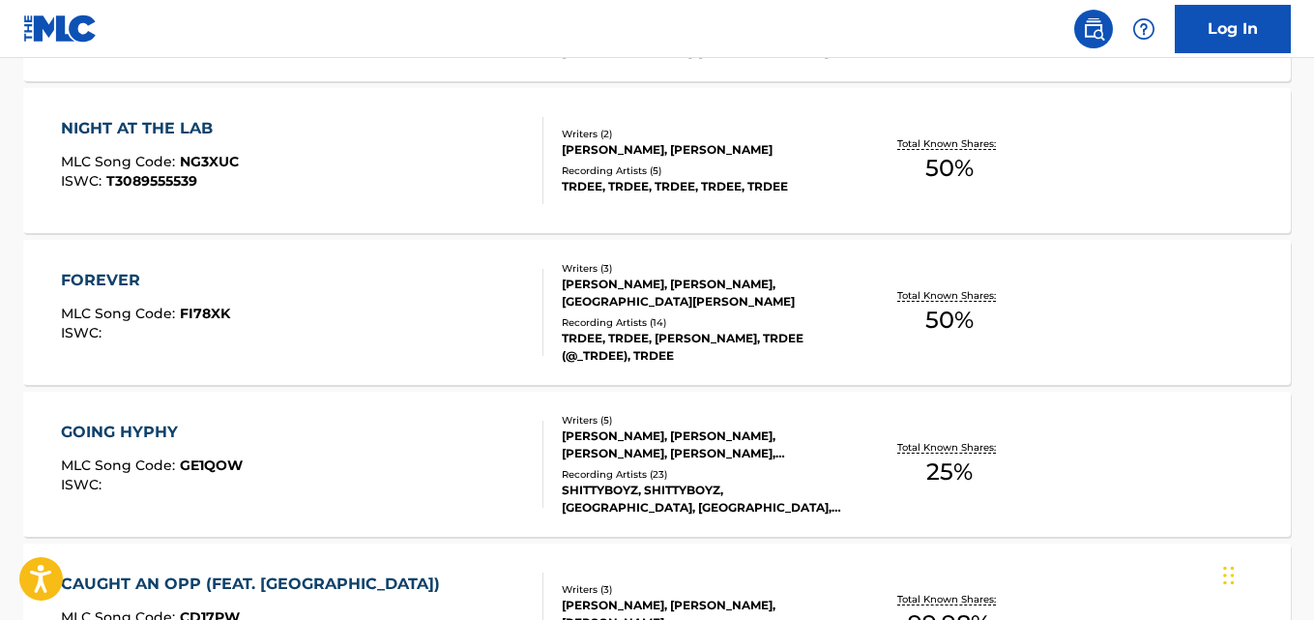
click at [73, 200] on div "NIGHT AT THE LAB MLC Song Code : NG3XUC ISWC : T3089555539" at bounding box center [150, 160] width 178 height 87
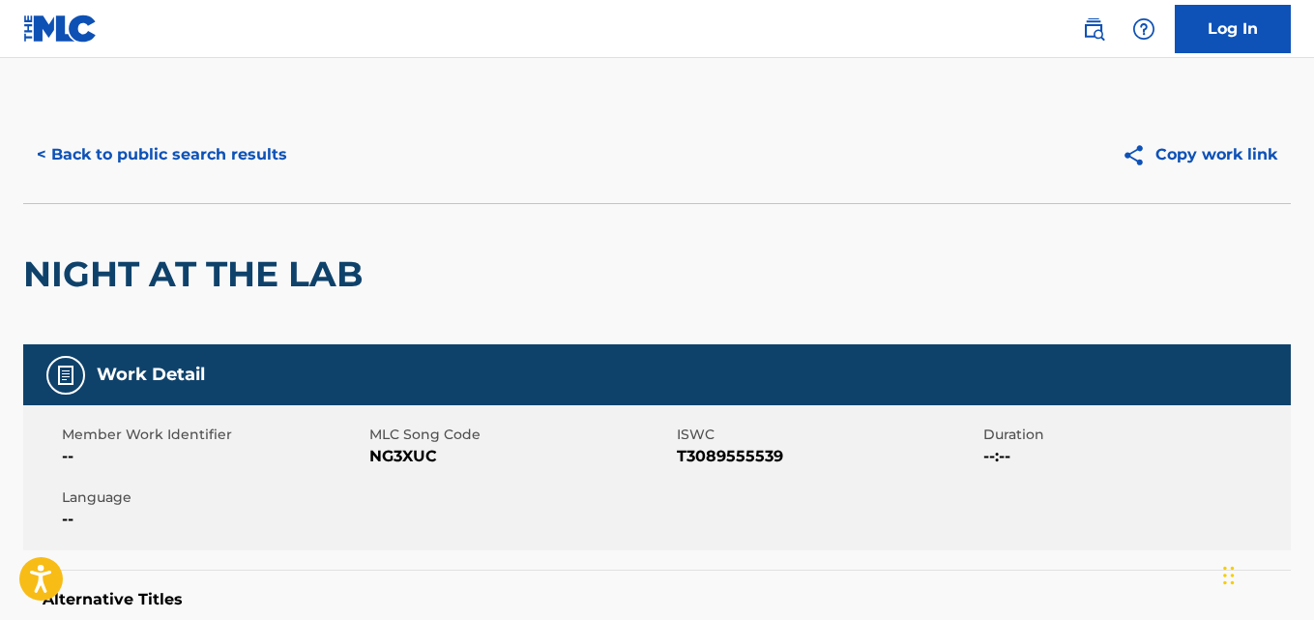
click at [62, 143] on button "< Back to public search results" at bounding box center [162, 155] width 278 height 48
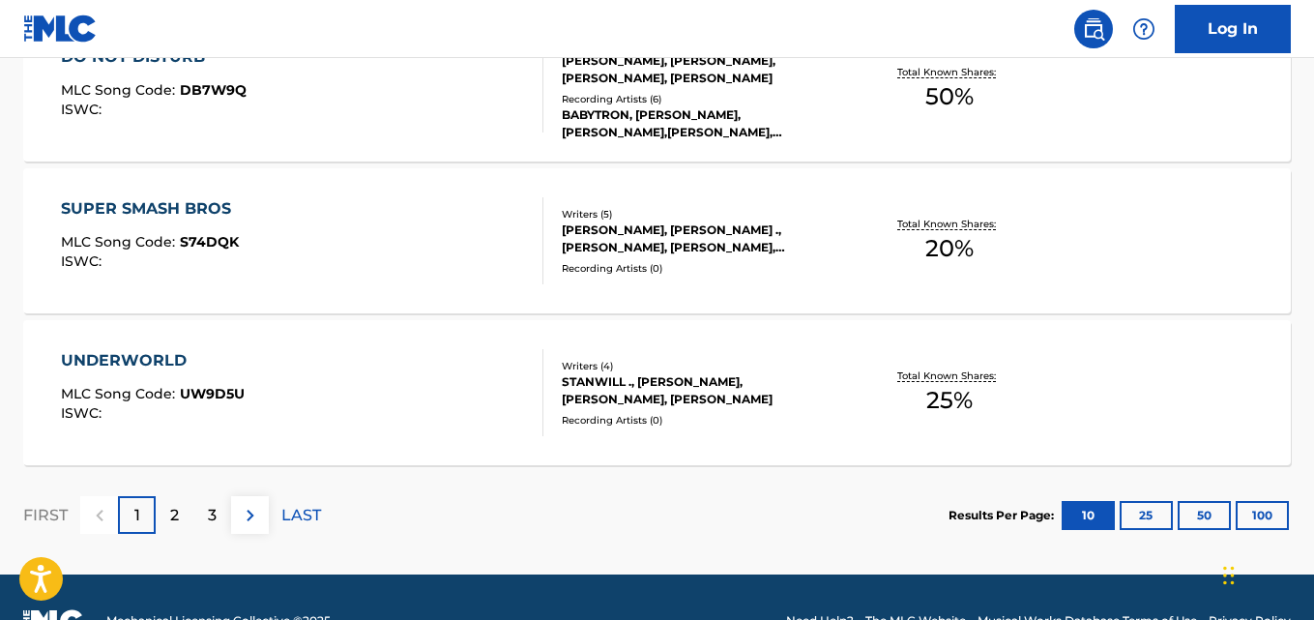
scroll to position [1747, 0]
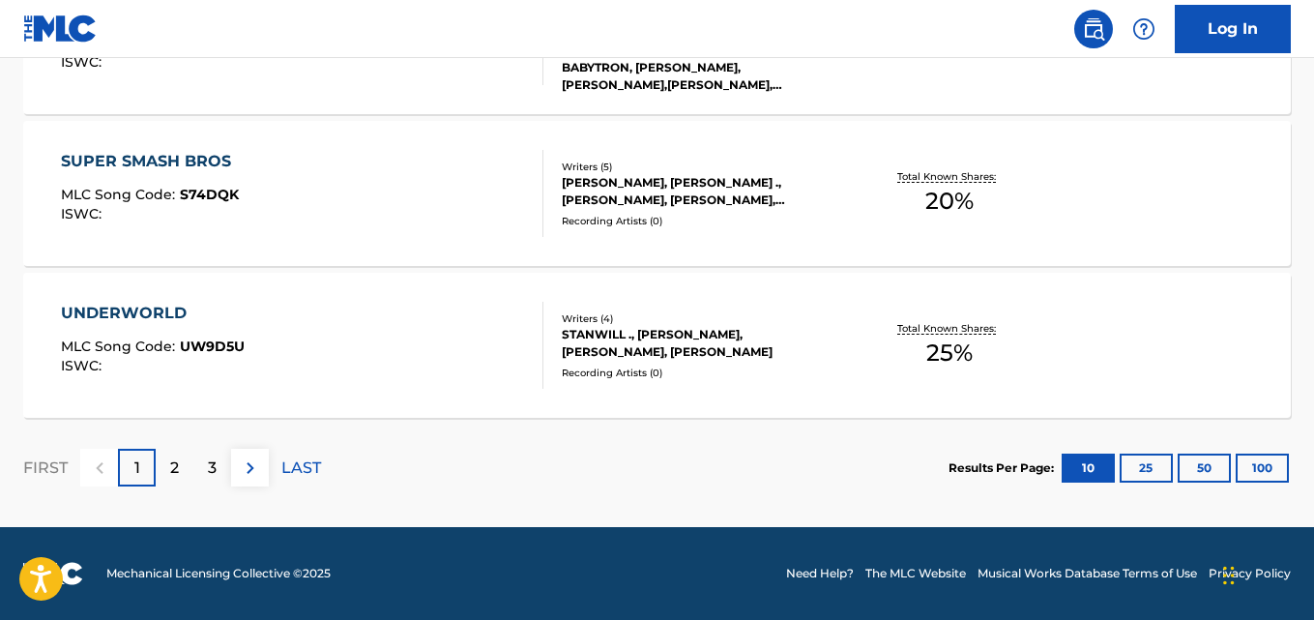
click at [170, 475] on p "2" at bounding box center [174, 467] width 9 height 23
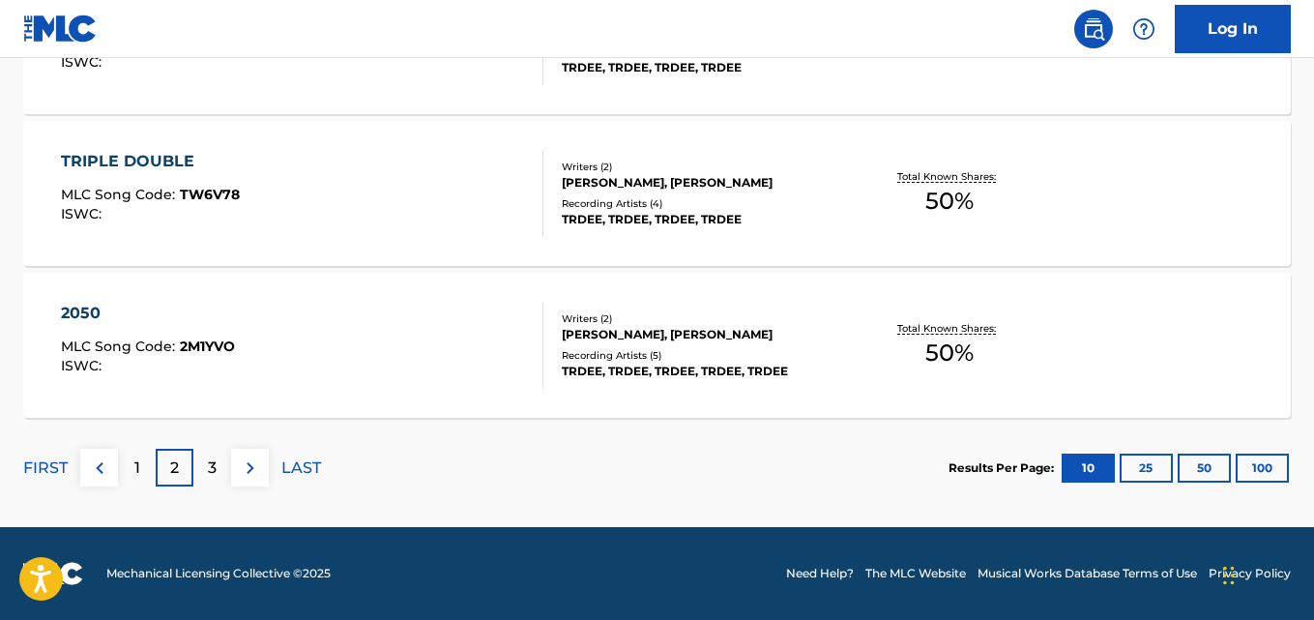
click at [118, 364] on div "ISWC :" at bounding box center [148, 366] width 174 height 15
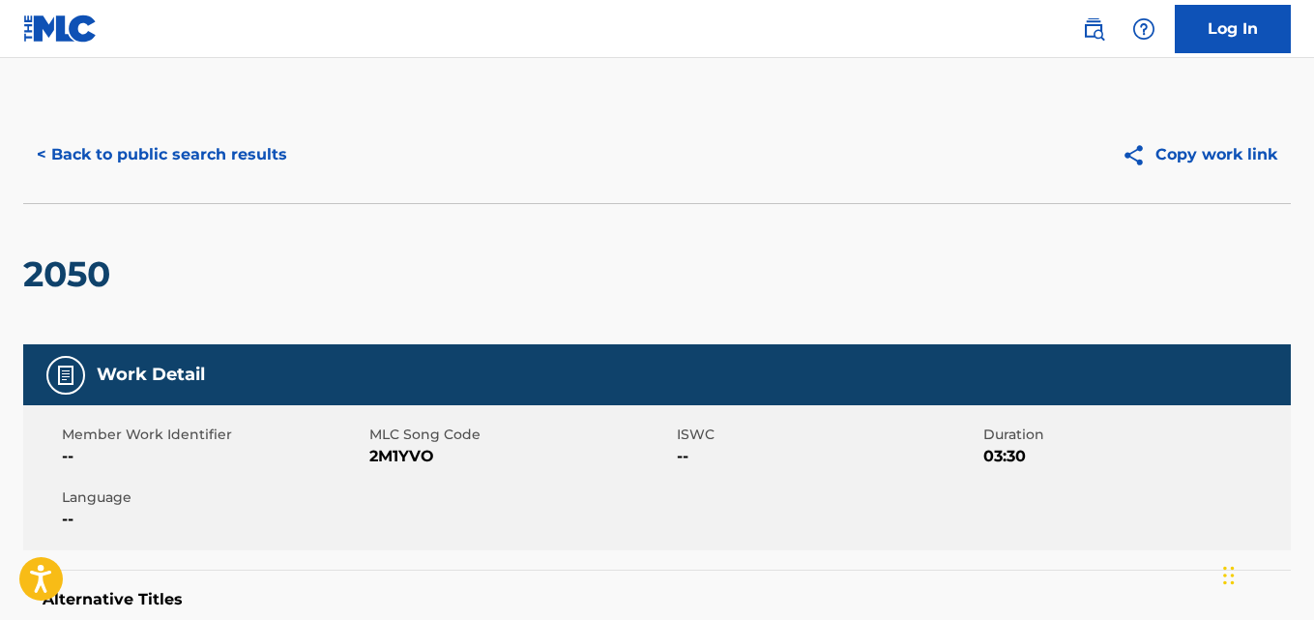
click at [58, 197] on div "< Back to public search results Copy work link" at bounding box center [657, 154] width 1268 height 97
click at [61, 147] on button "< Back to public search results" at bounding box center [162, 155] width 278 height 48
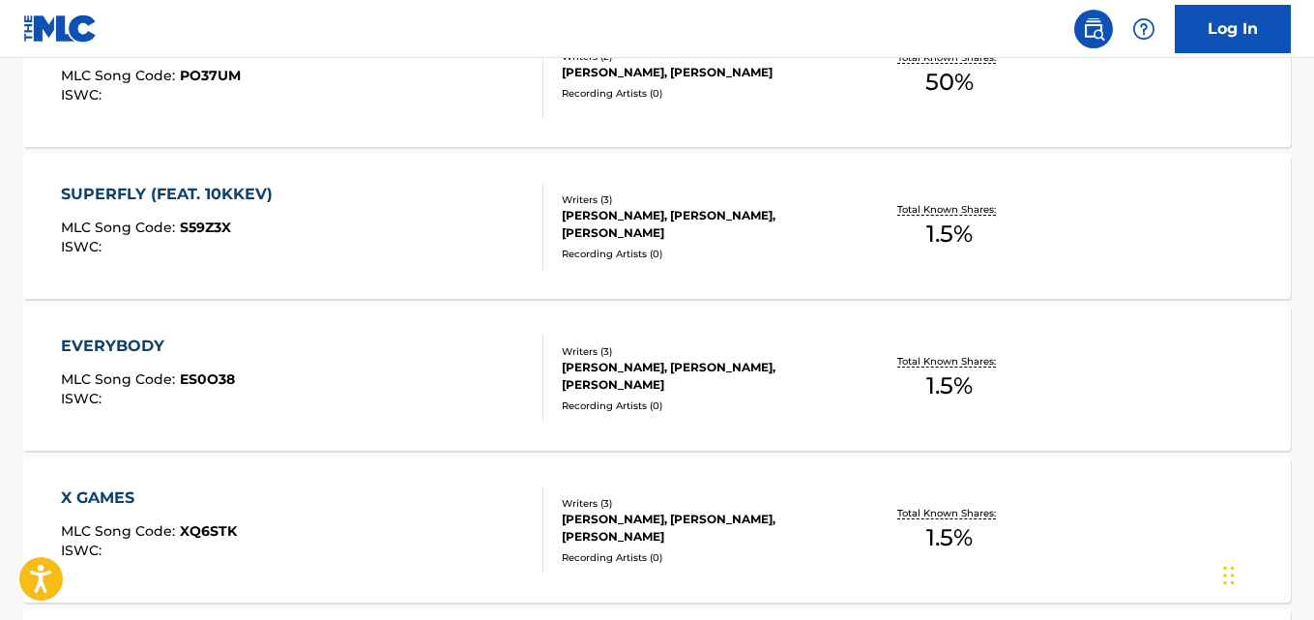
scroll to position [1000, 0]
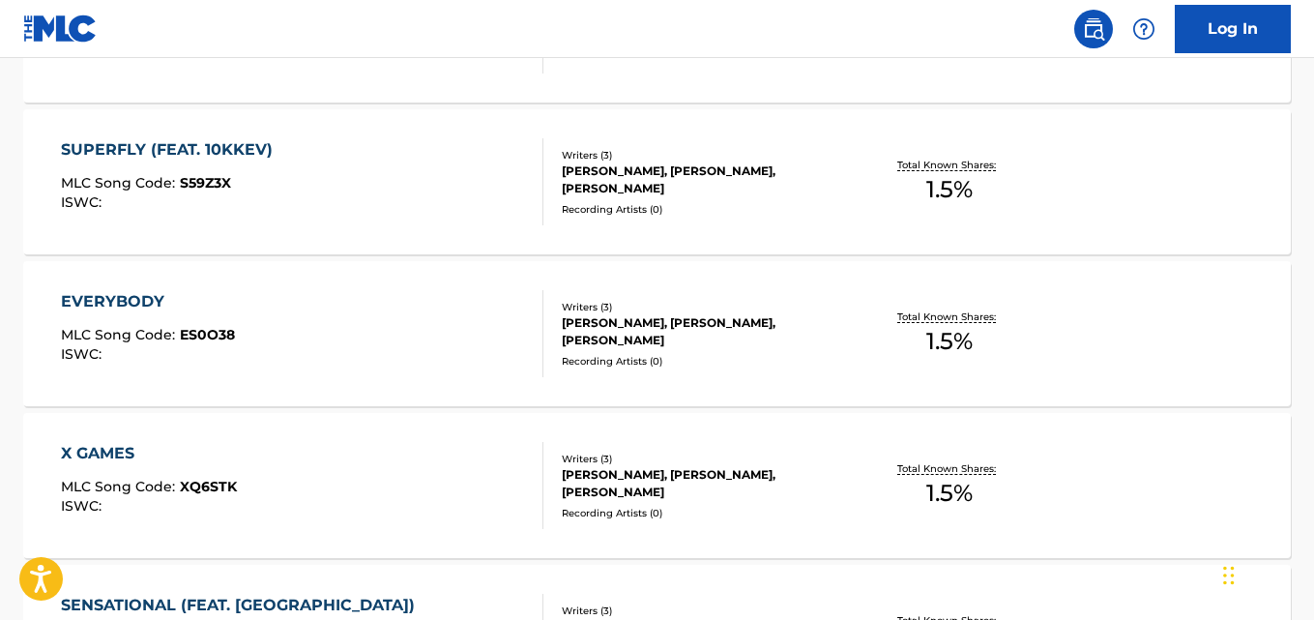
click at [114, 342] on span "MLC Song Code :" at bounding box center [120, 334] width 119 height 17
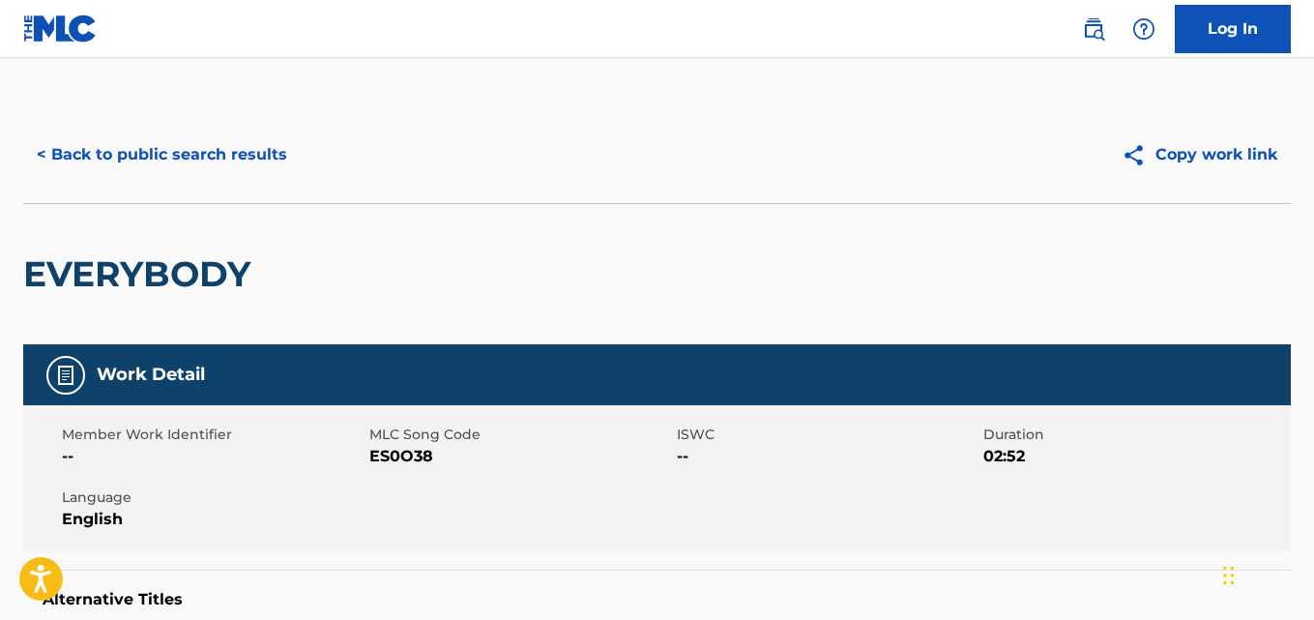
click at [60, 160] on button "< Back to public search results" at bounding box center [162, 155] width 278 height 48
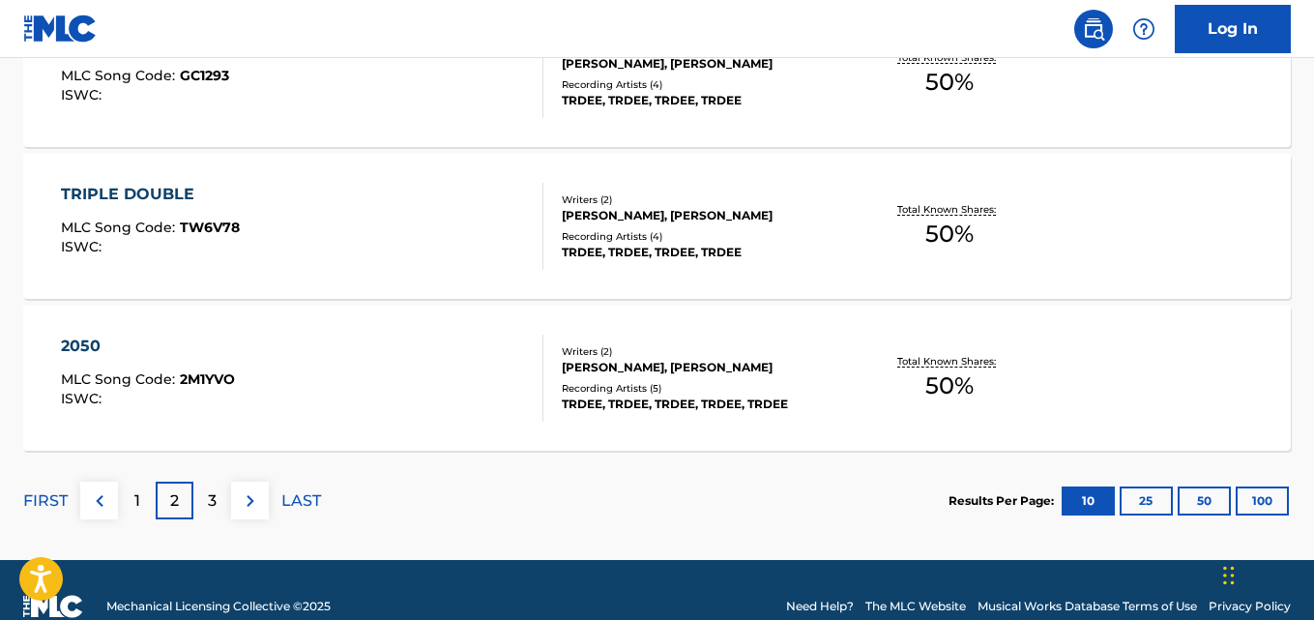
scroll to position [1747, 0]
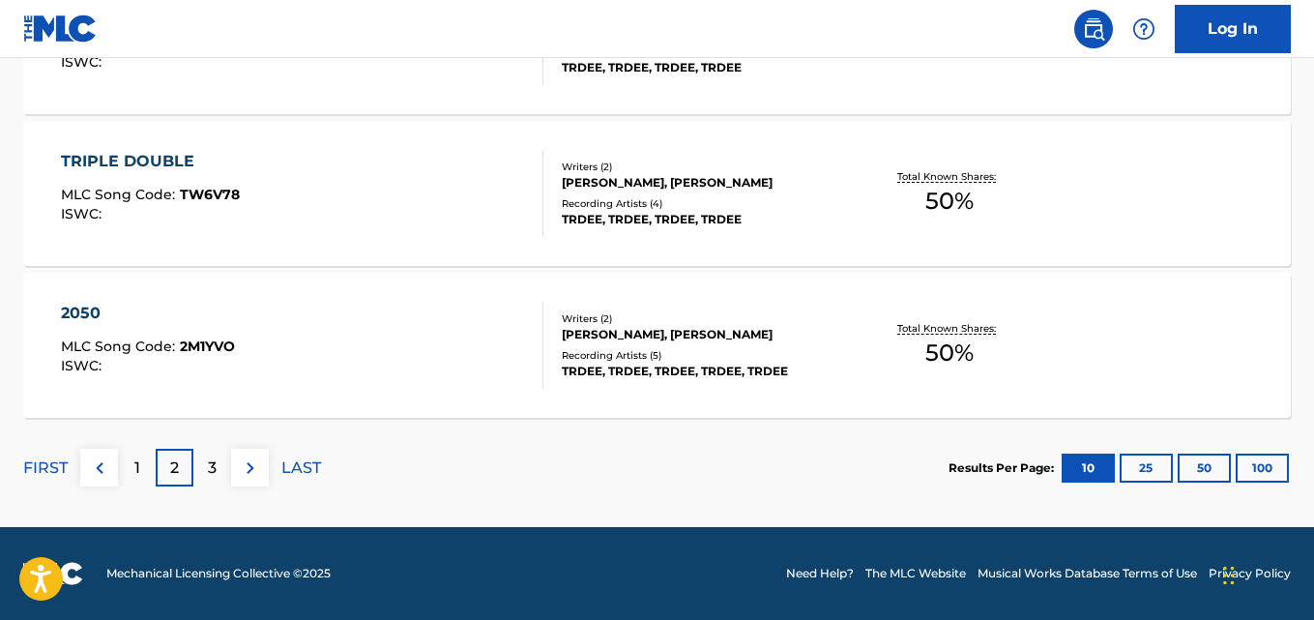
click at [211, 463] on p "3" at bounding box center [212, 467] width 9 height 23
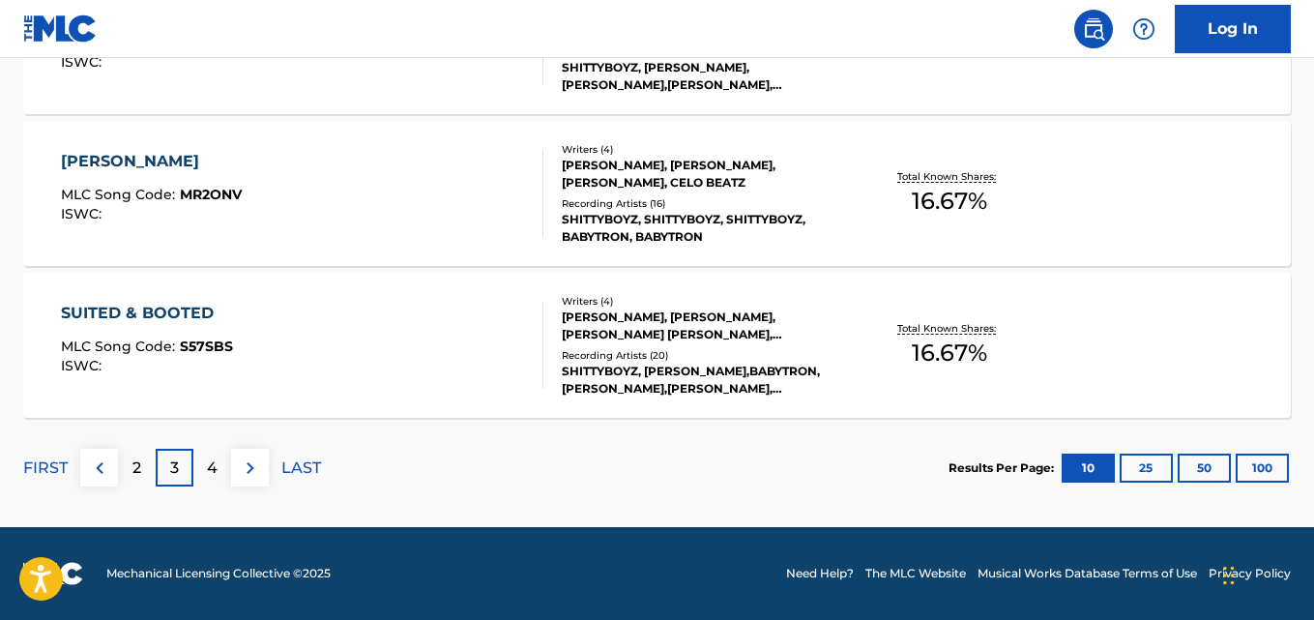
click at [217, 467] on p "4" at bounding box center [212, 467] width 11 height 23
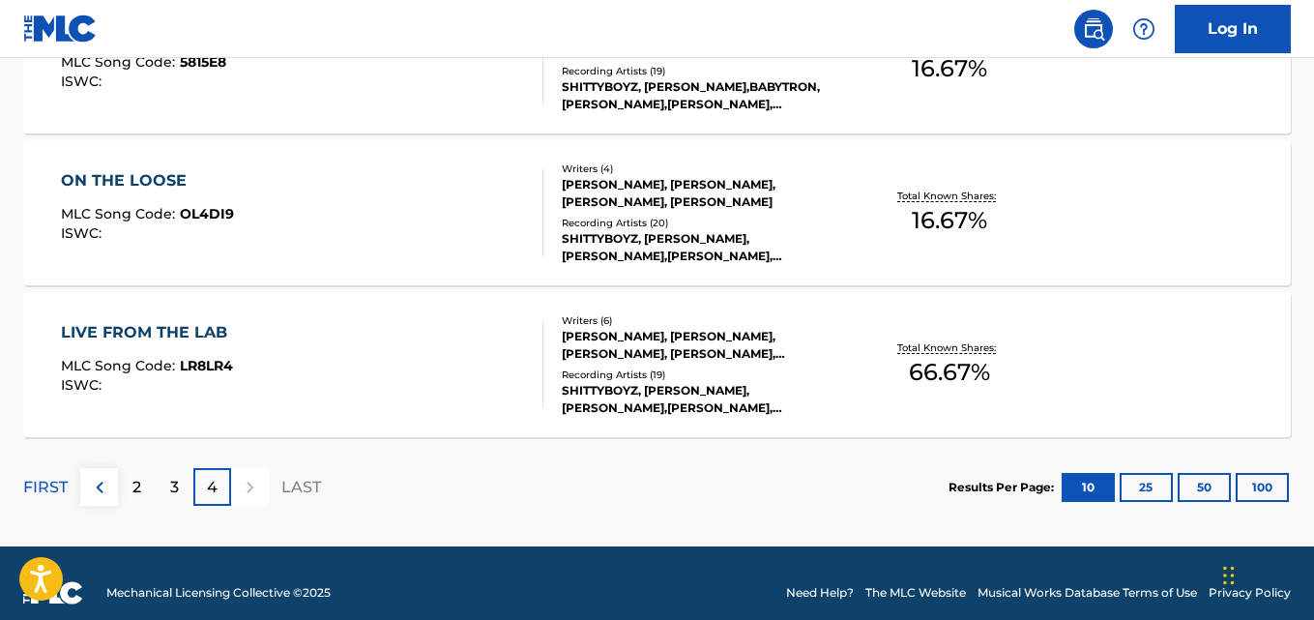
scroll to position [1109, 0]
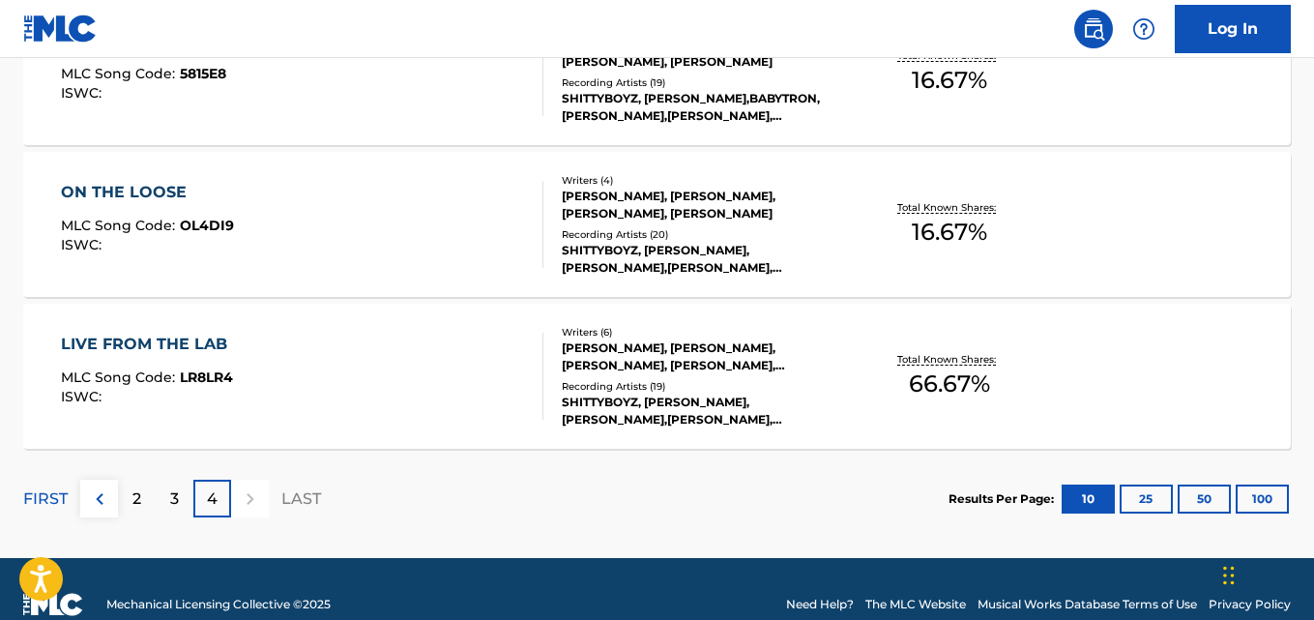
click at [785, 383] on div "Recording Artists ( 19 )" at bounding box center [703, 386] width 282 height 15
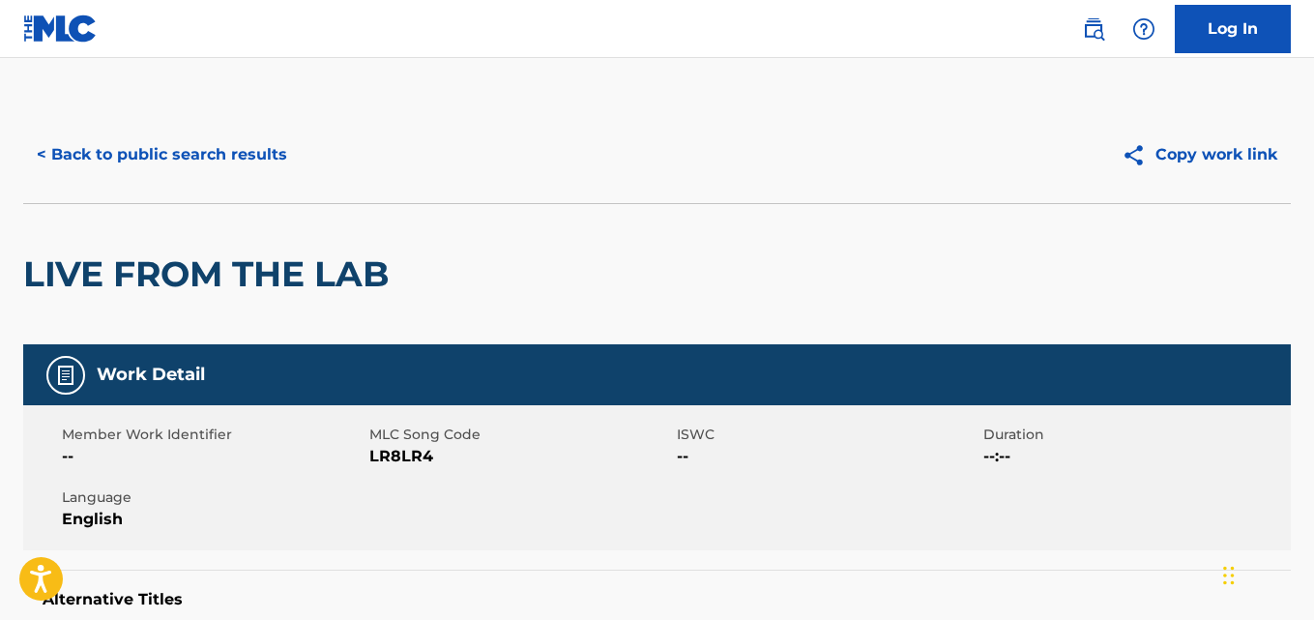
click at [146, 161] on button "< Back to public search results" at bounding box center [162, 155] width 278 height 48
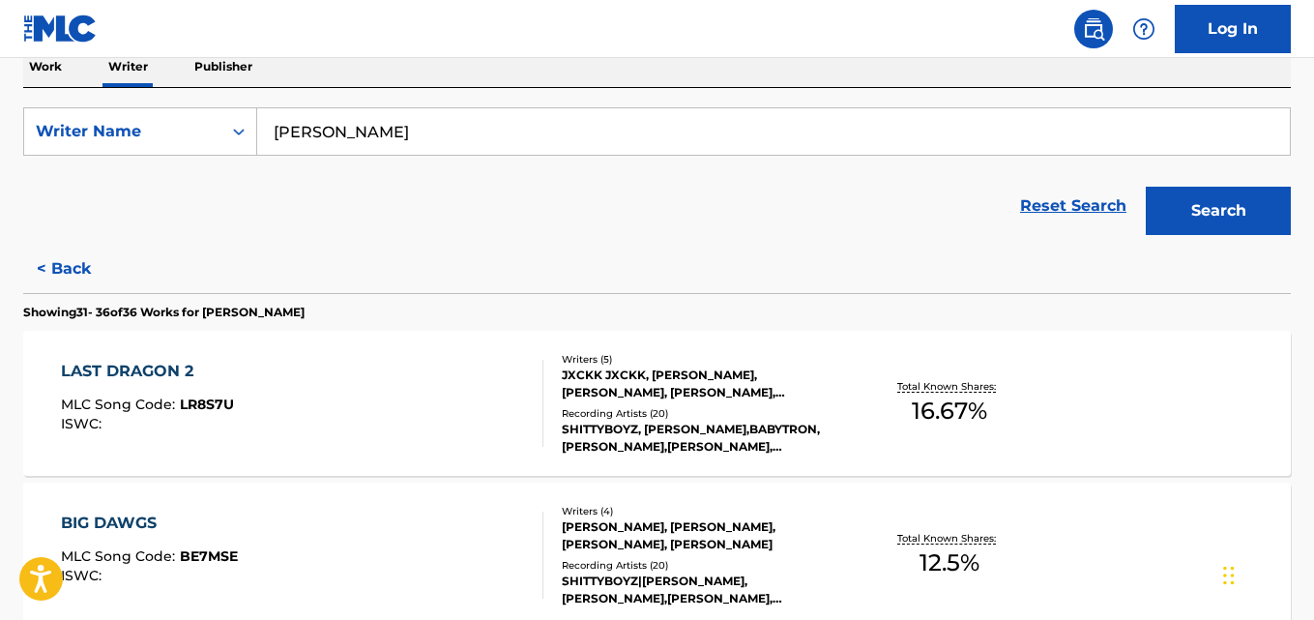
scroll to position [346, 0]
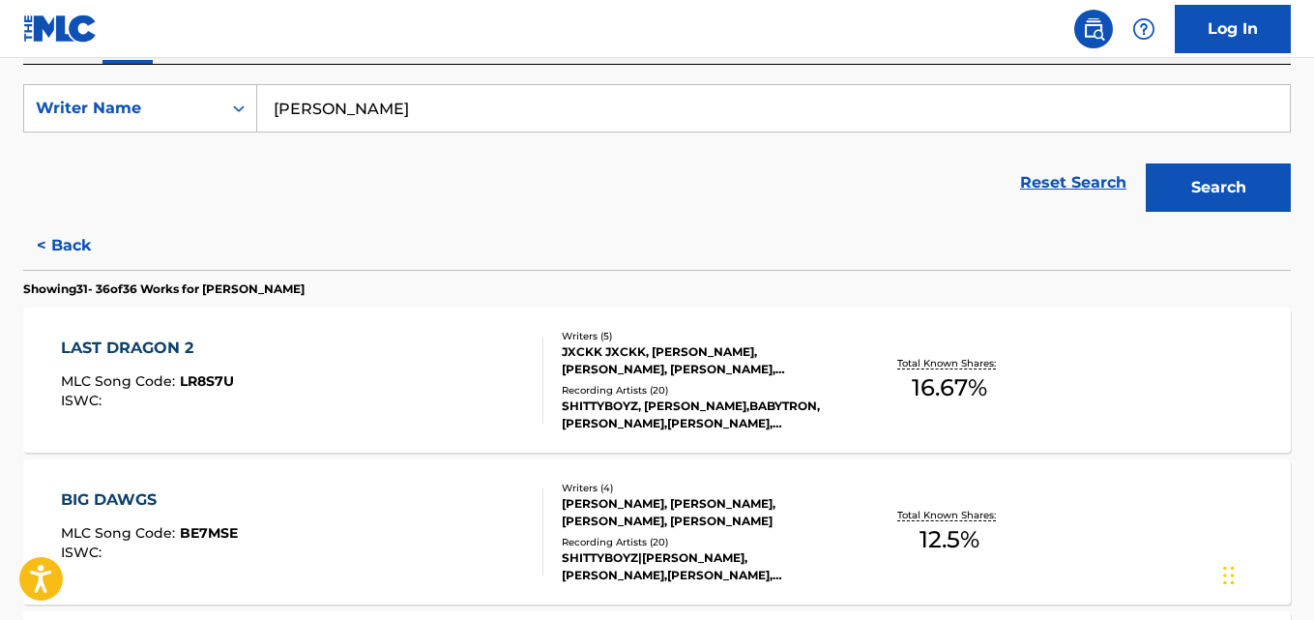
click at [911, 363] on p "Total Known Shares:" at bounding box center [948, 363] width 103 height 15
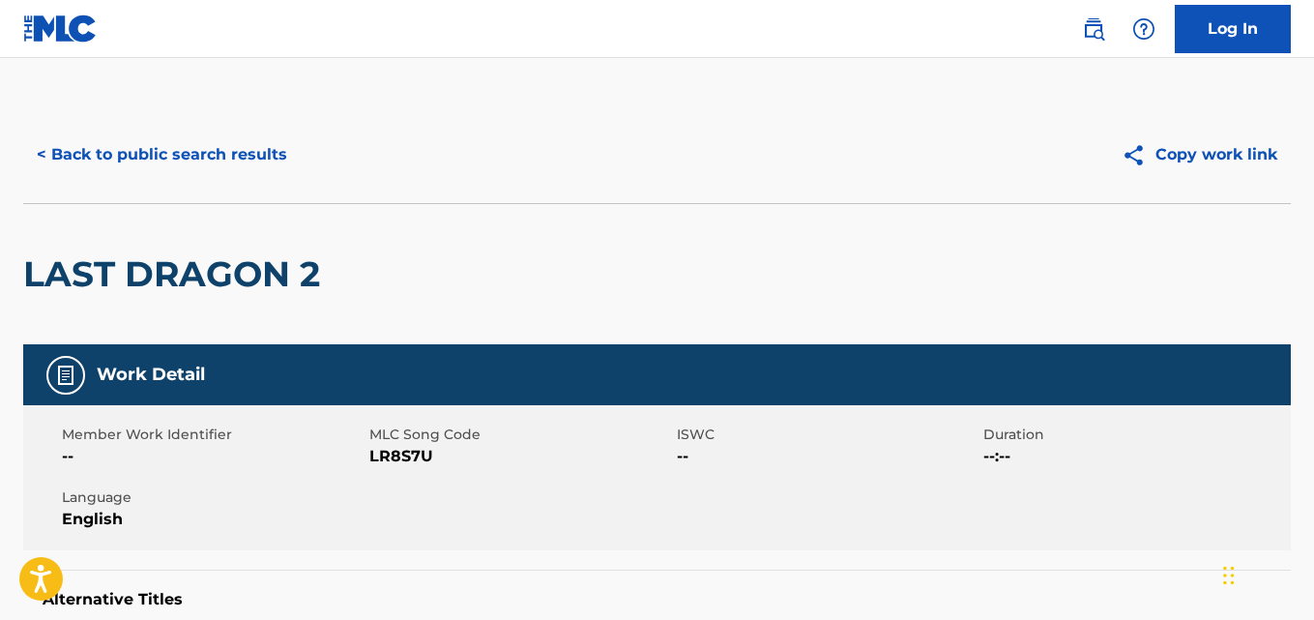
click at [121, 159] on button "< Back to public search results" at bounding box center [162, 155] width 278 height 48
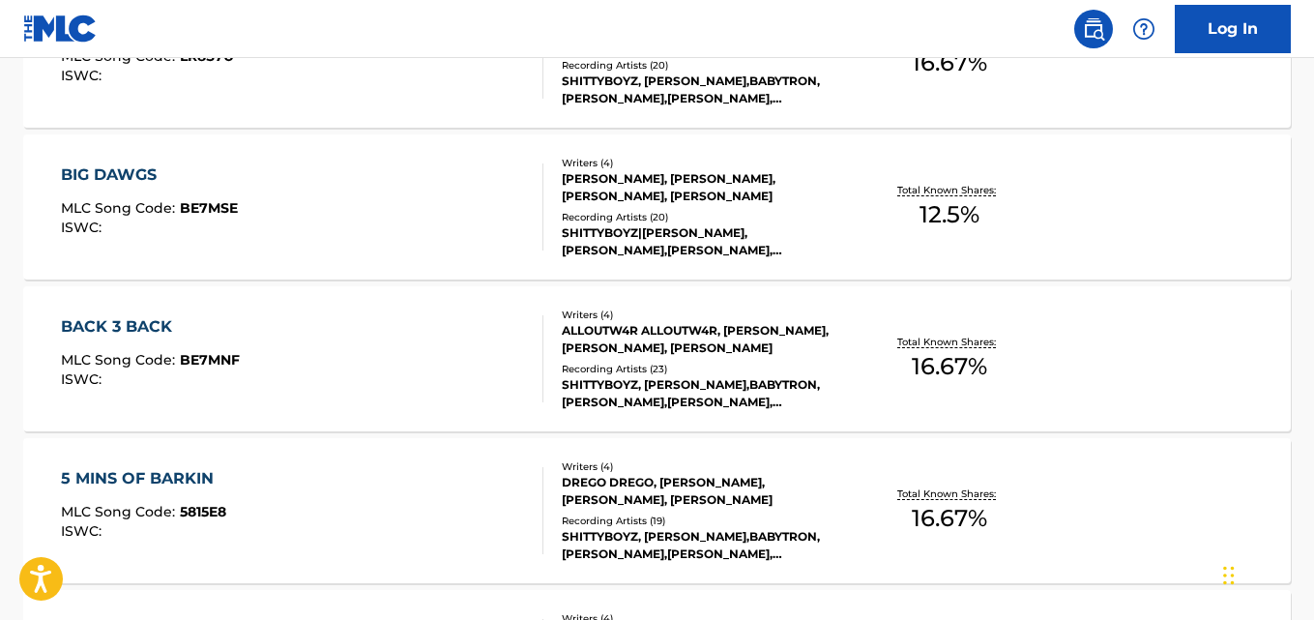
scroll to position [609, 0]
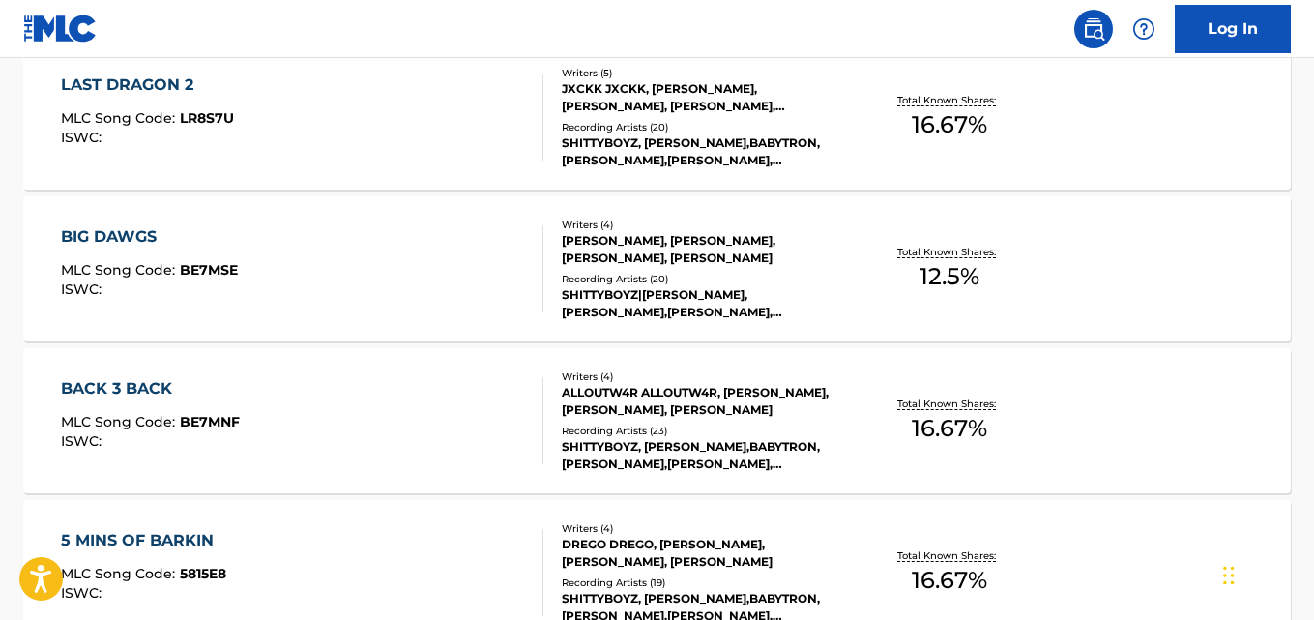
click at [957, 280] on span "12.5 %" at bounding box center [950, 276] width 60 height 35
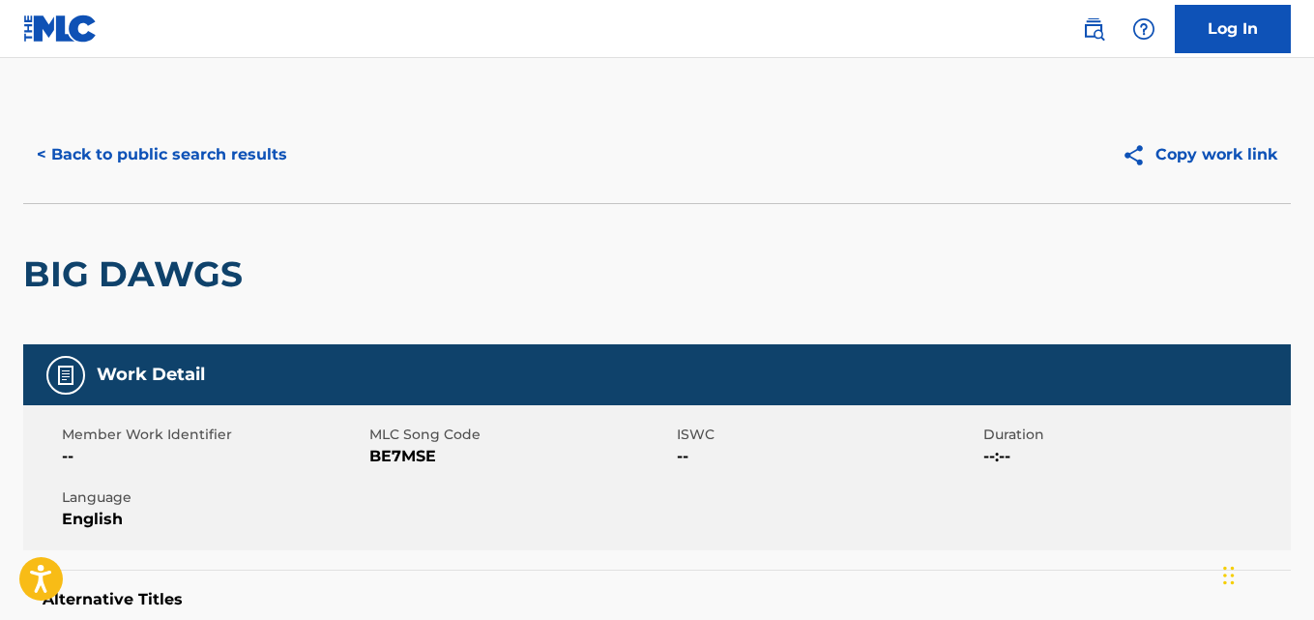
click at [79, 150] on button "< Back to public search results" at bounding box center [162, 155] width 278 height 48
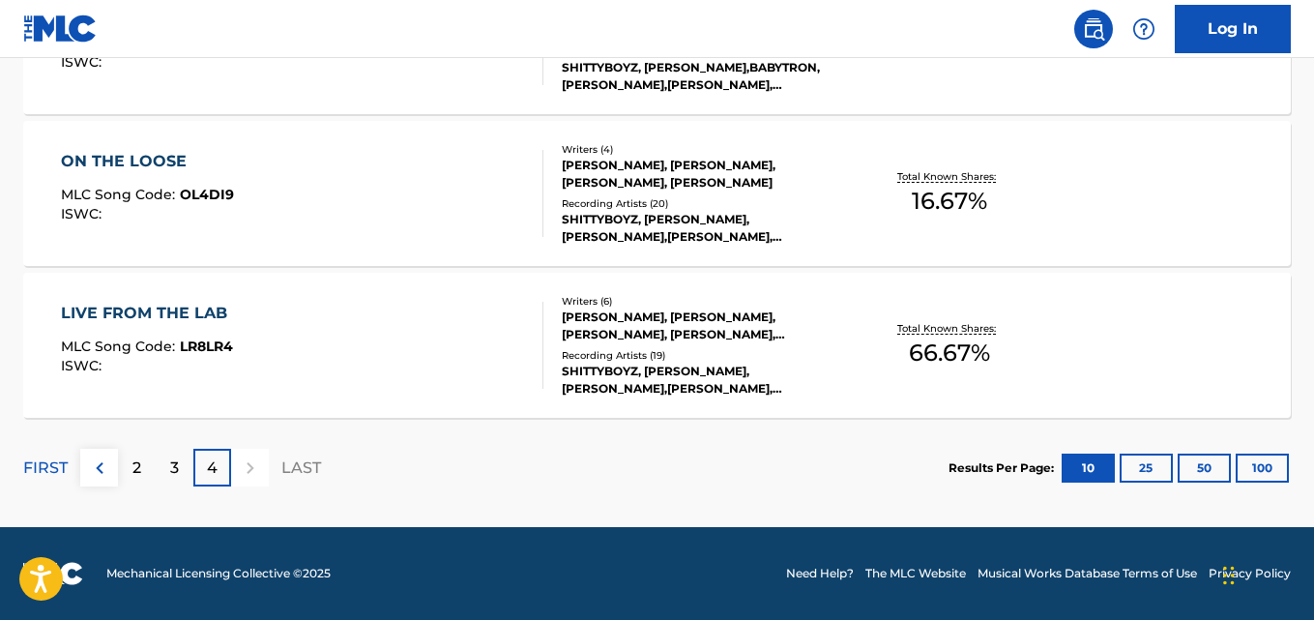
click at [174, 467] on p "3" at bounding box center [174, 467] width 9 height 23
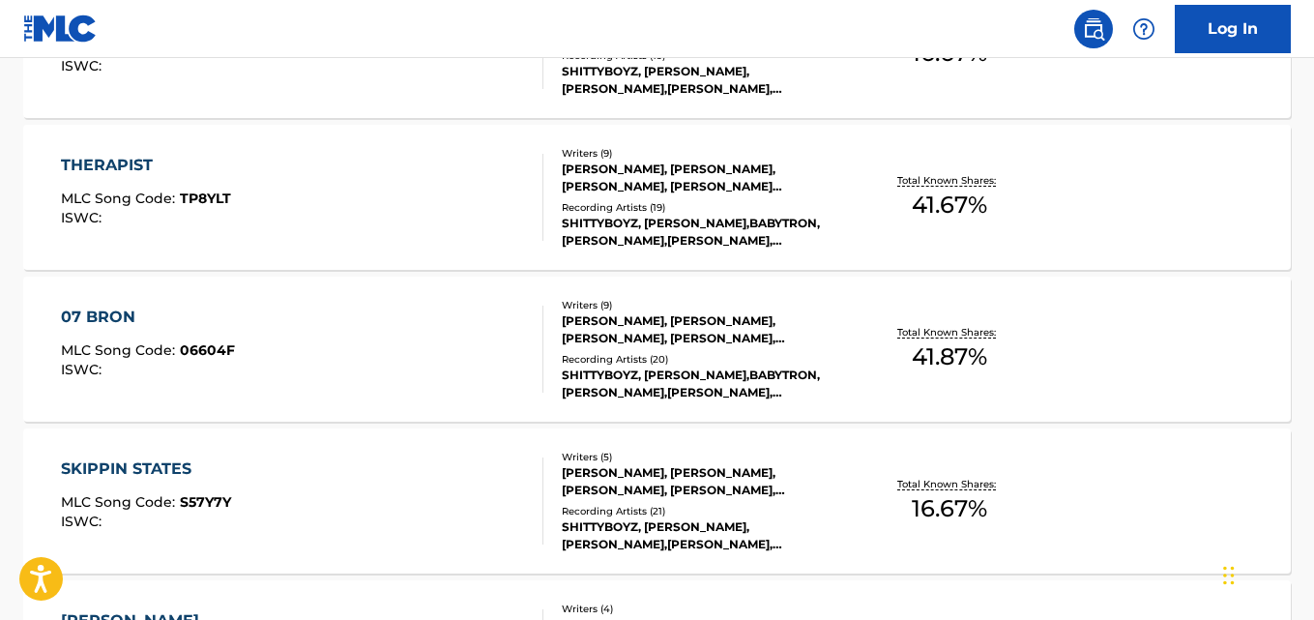
scroll to position [1294, 0]
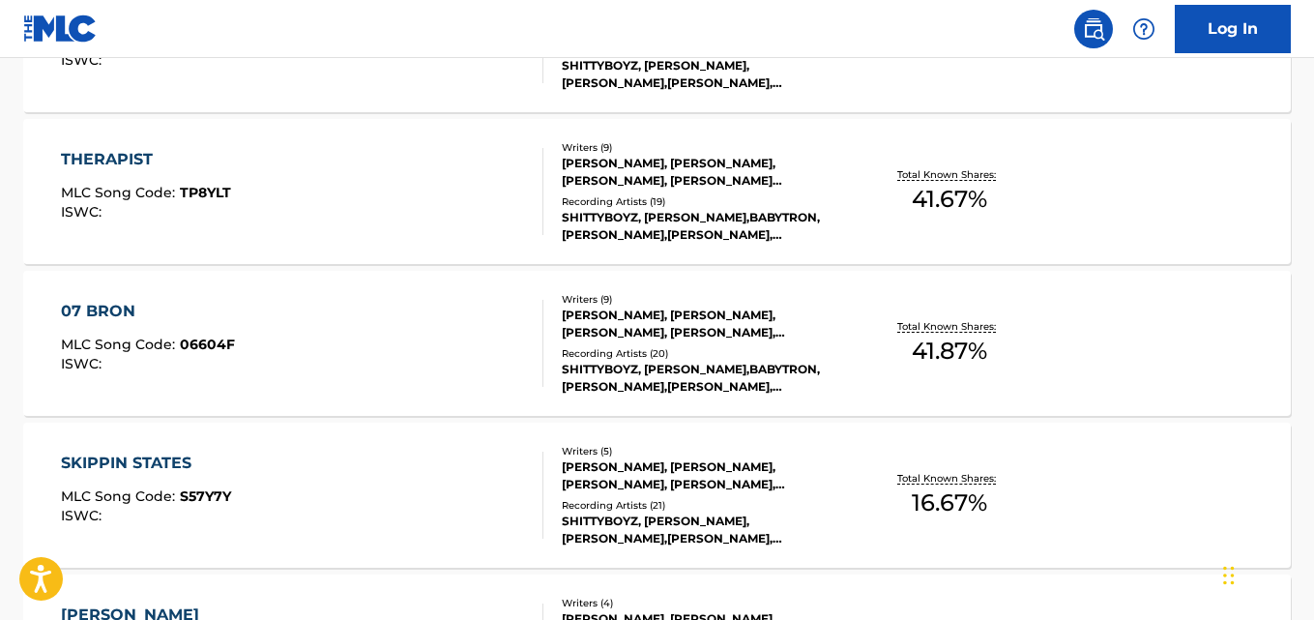
click at [974, 228] on div "THERAPIST MLC Song Code : TP8YLT ISWC : Writers ( 9 ) [PERSON_NAME], [PERSON_NA…" at bounding box center [657, 191] width 1268 height 145
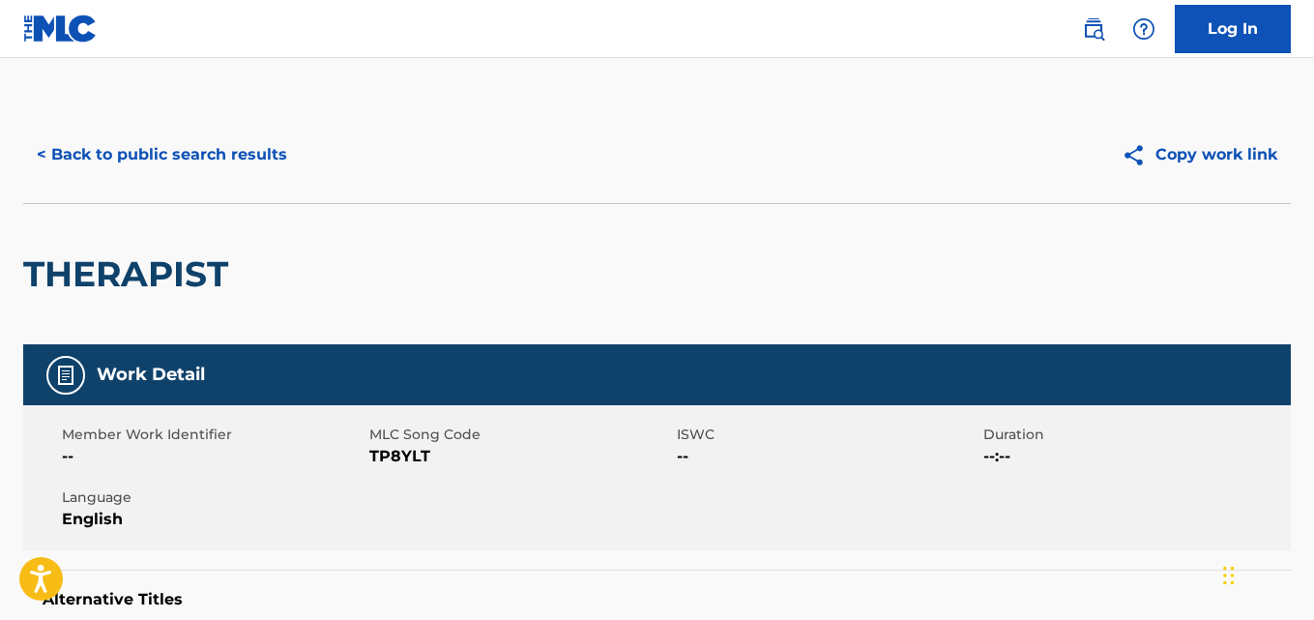
click at [101, 177] on button "< Back to public search results" at bounding box center [162, 155] width 278 height 48
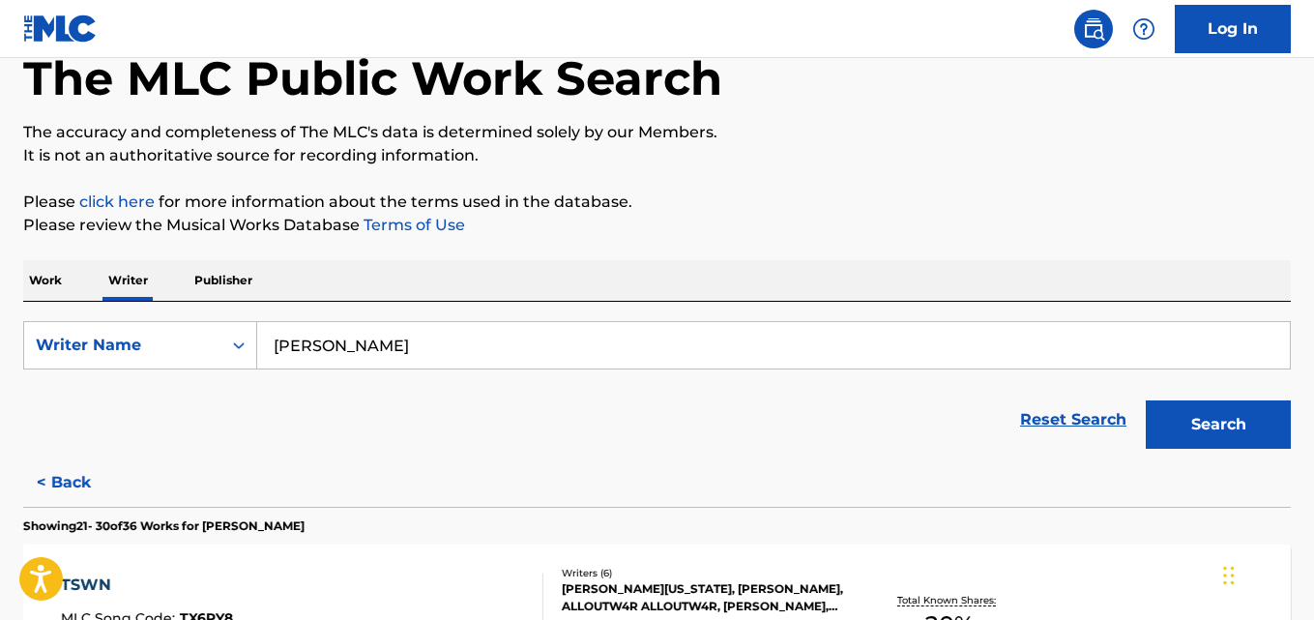
click at [64, 147] on p "It is not an authoritative source for recording information." at bounding box center [657, 155] width 1268 height 23
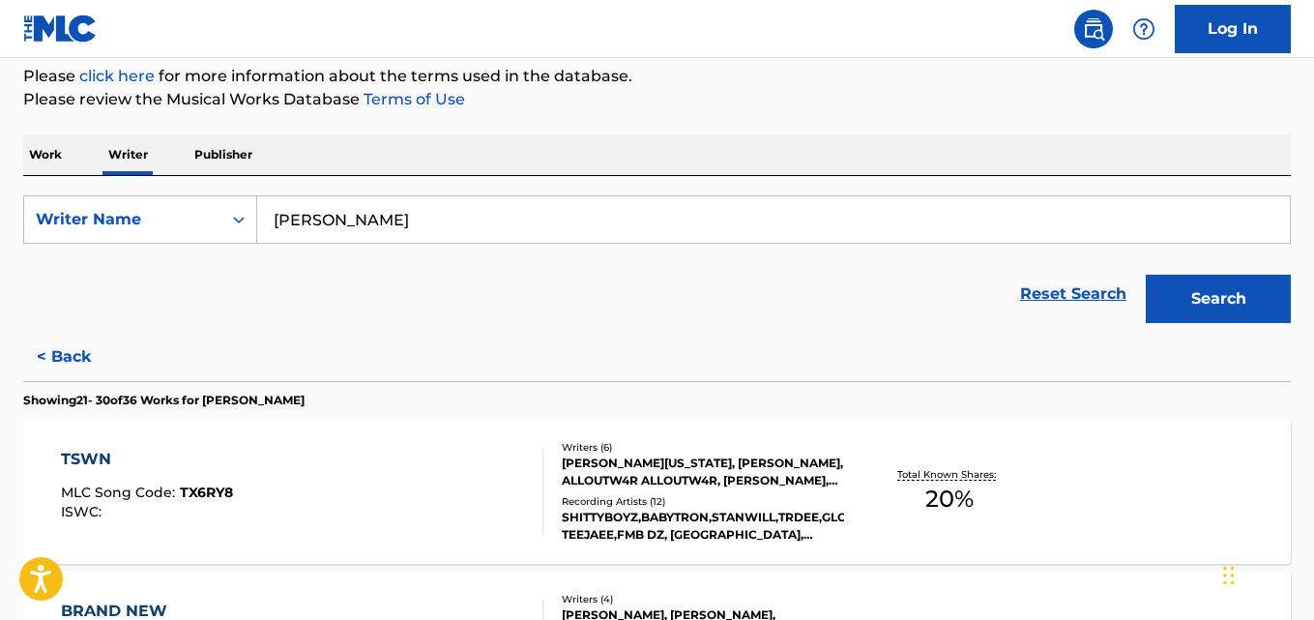
scroll to position [239, 0]
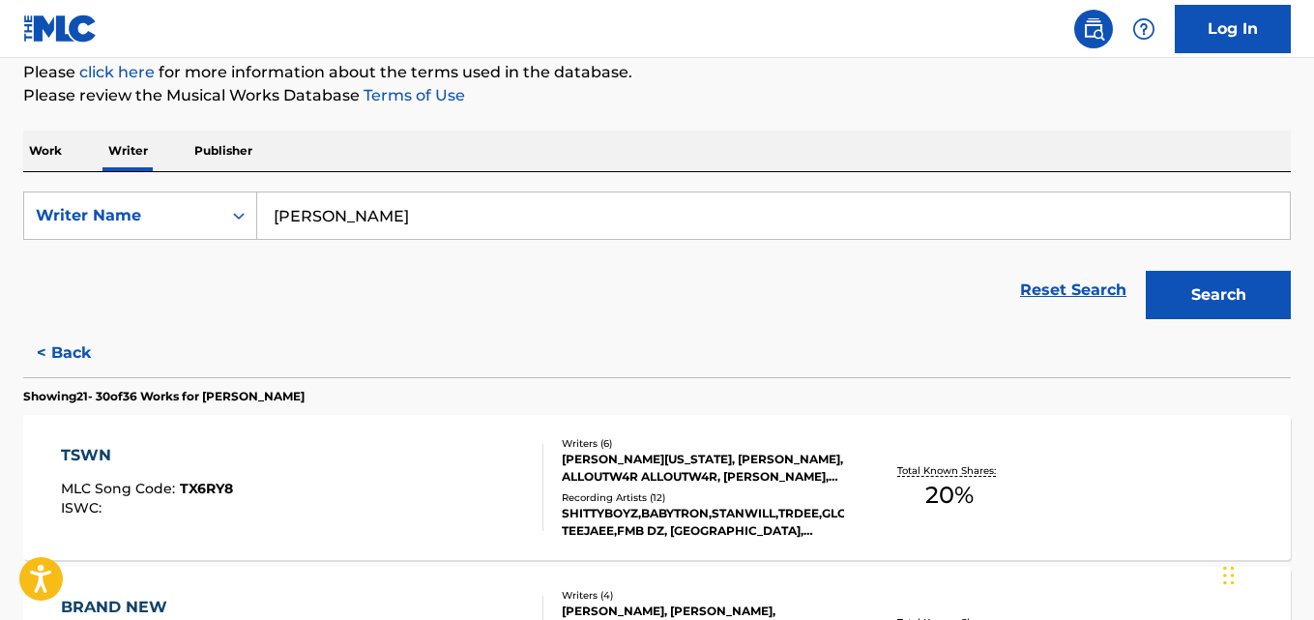
click at [854, 446] on div "TSWN MLC Song Code : TX6RY8 ISWC : Writers ( 6 ) [PERSON_NAME][US_STATE], [PERS…" at bounding box center [657, 487] width 1268 height 145
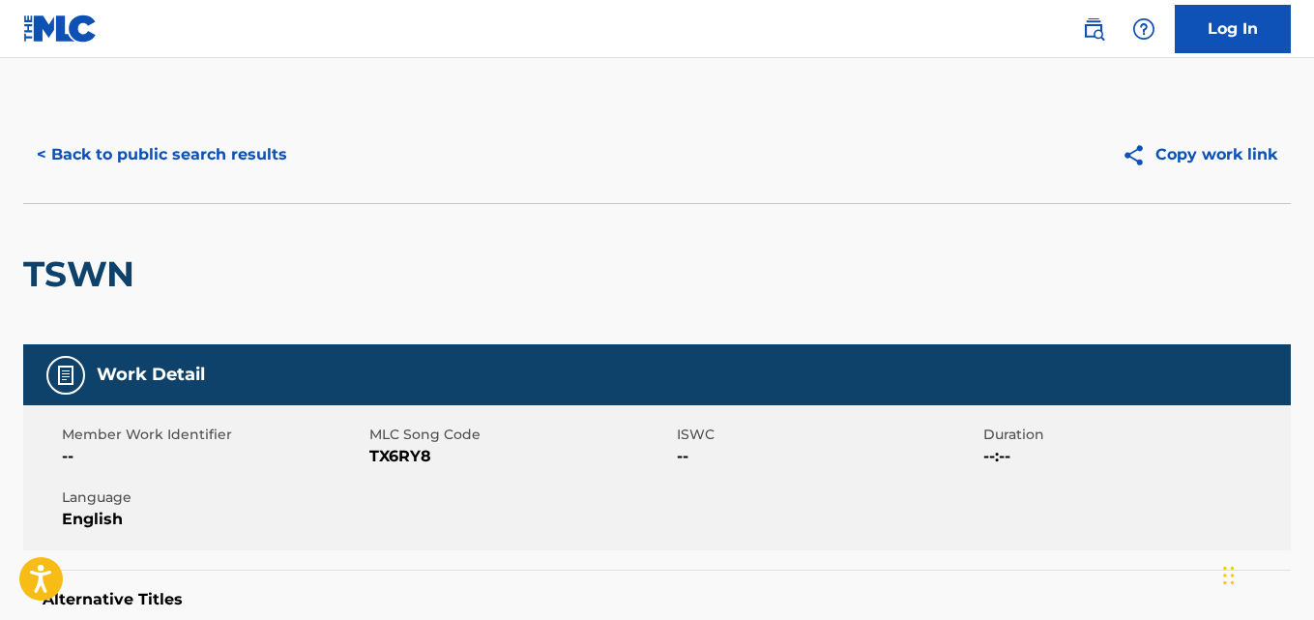
click at [258, 147] on button "< Back to public search results" at bounding box center [162, 155] width 278 height 48
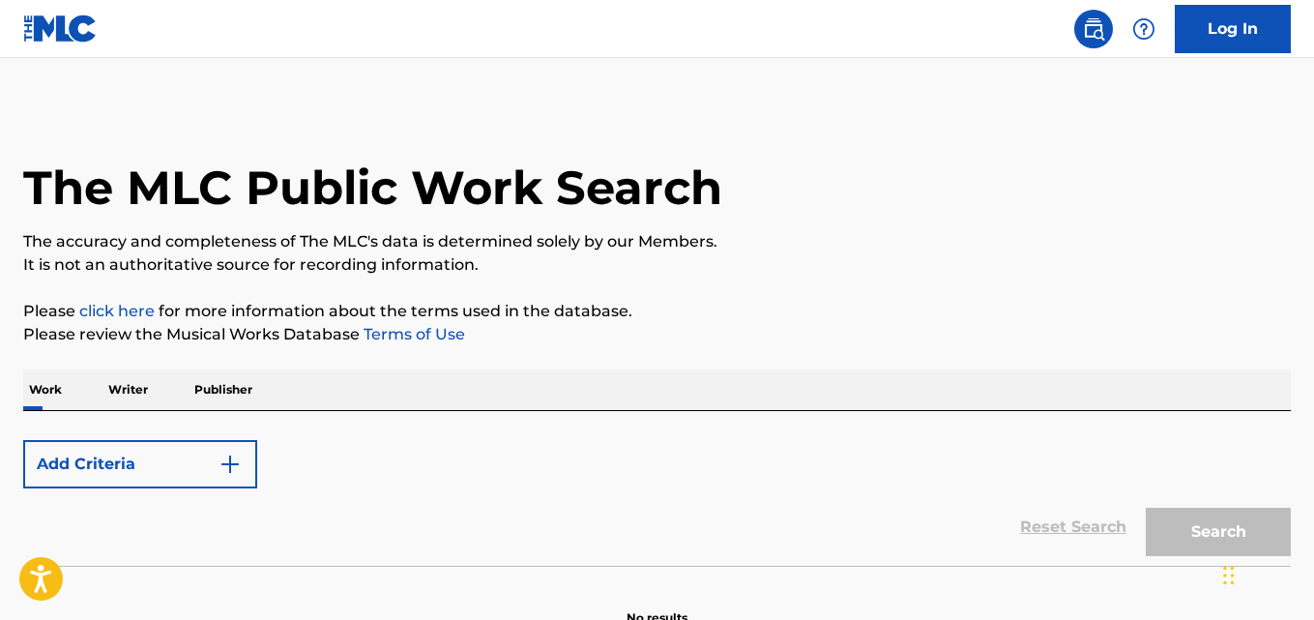
scroll to position [109, 0]
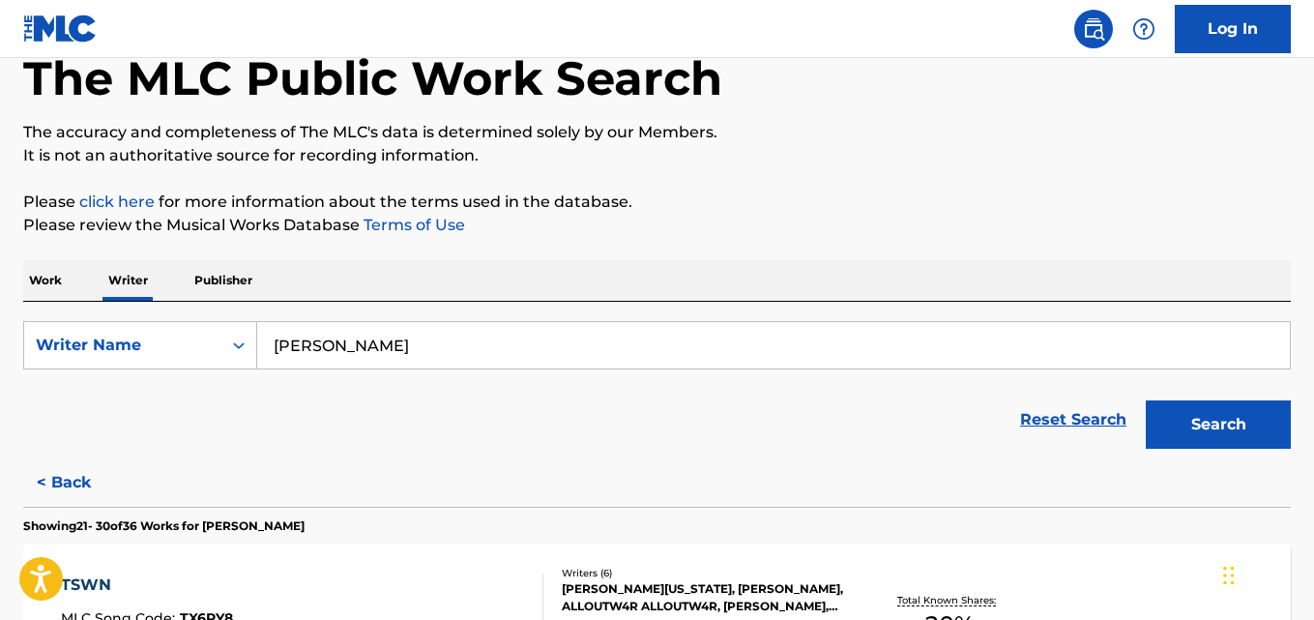
click at [469, 343] on input "[PERSON_NAME]" at bounding box center [773, 345] width 1033 height 46
paste input "[PERSON_NAME] [PERSON_NAME]"
type input "[PERSON_NAME] [PERSON_NAME]"
click at [1146, 400] on button "Search" at bounding box center [1218, 424] width 145 height 48
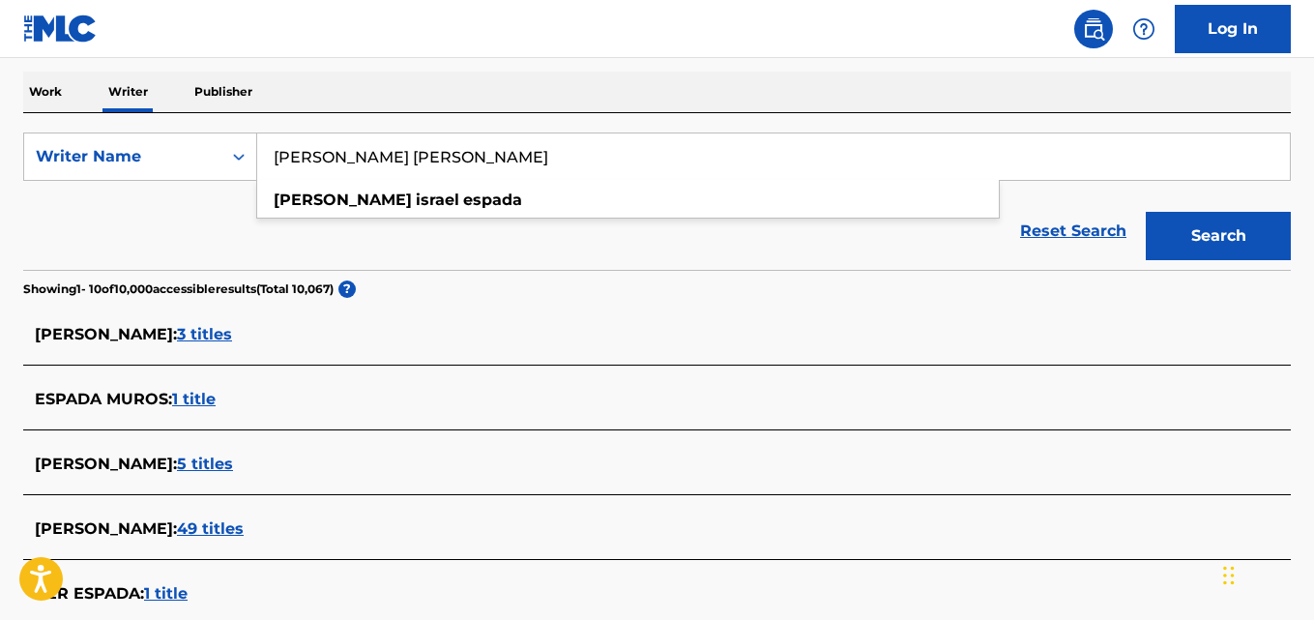
click at [161, 203] on div "Reset Search Search" at bounding box center [657, 230] width 1268 height 77
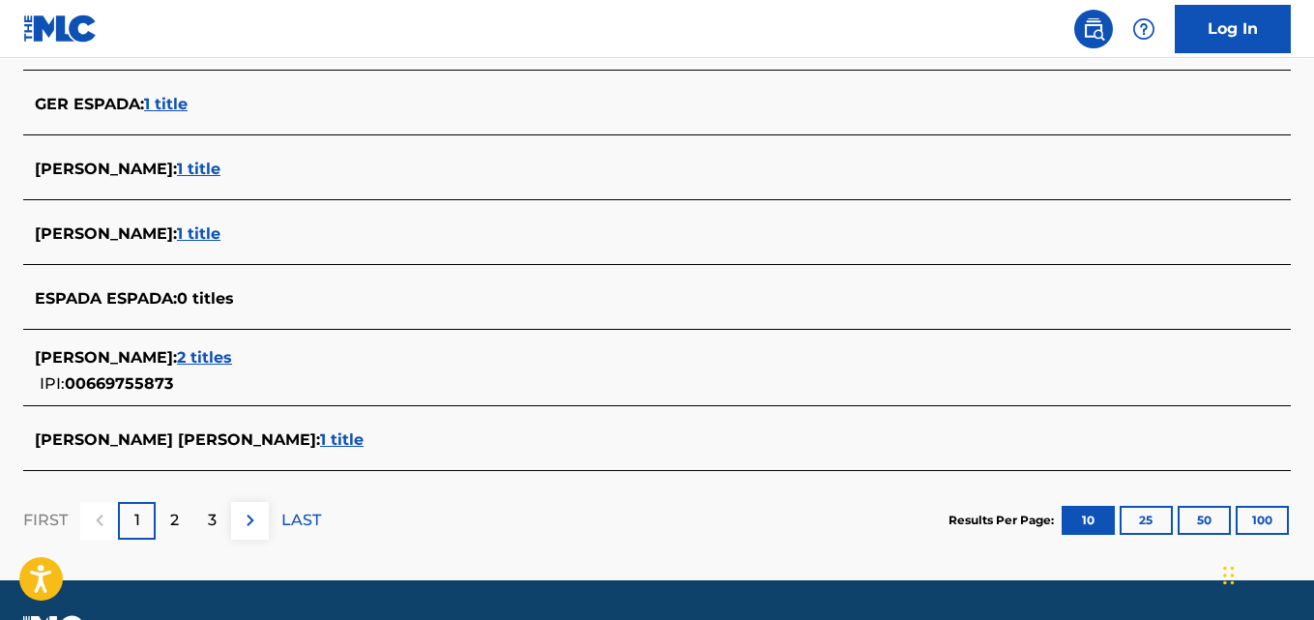
scroll to position [789, 0]
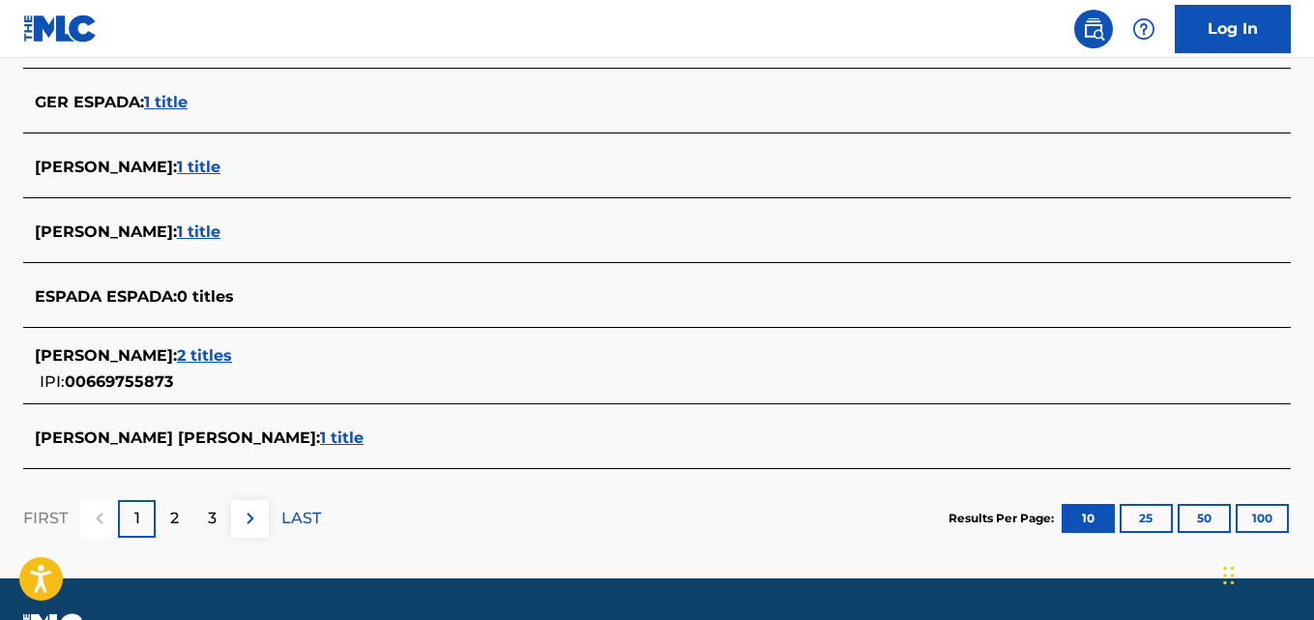
click at [304, 437] on div "[PERSON_NAME] [PERSON_NAME] : 1 title" at bounding box center [632, 437] width 1194 height 23
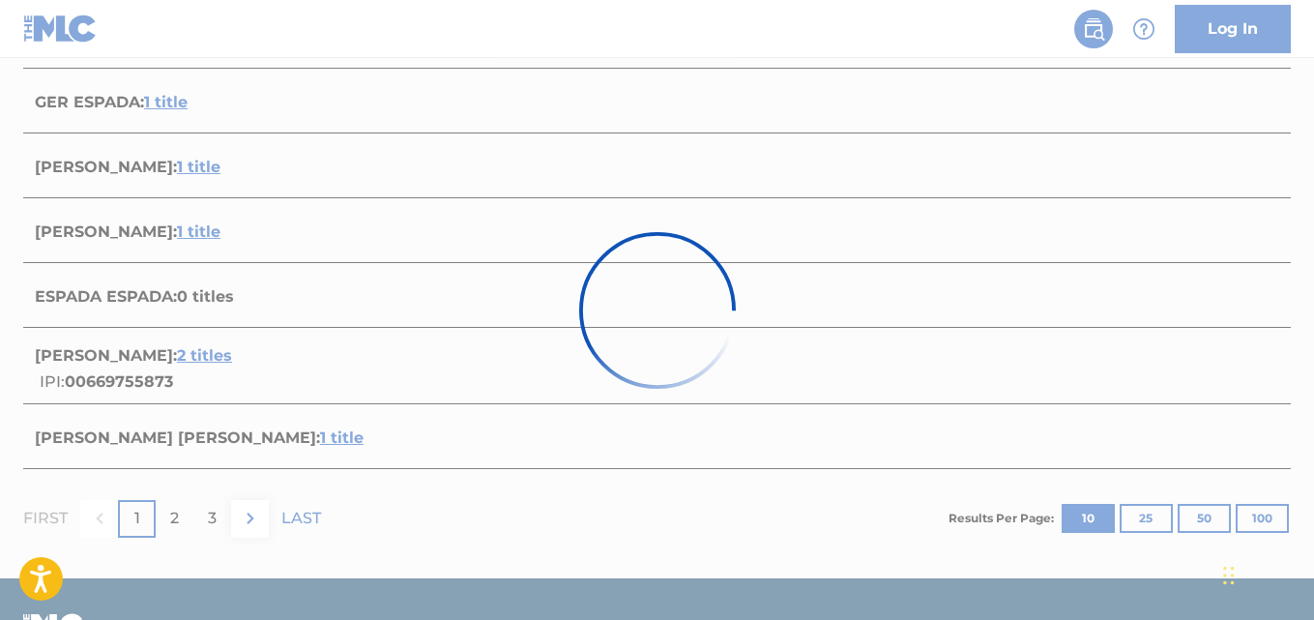
scroll to position [372, 0]
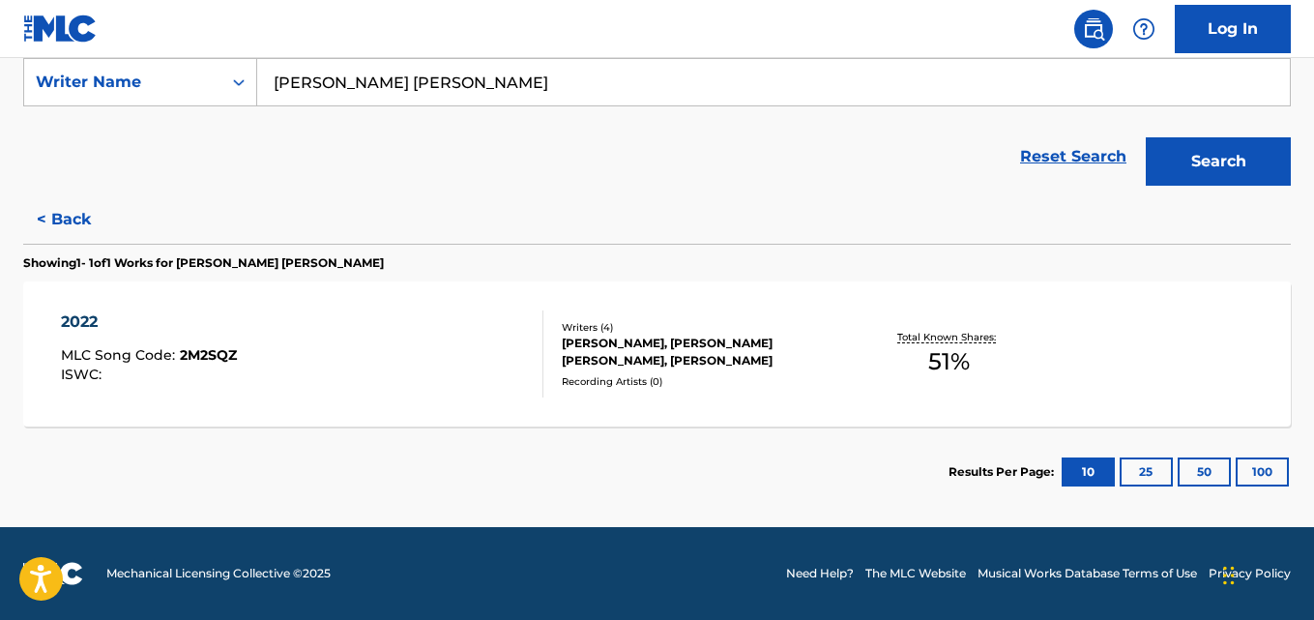
click at [524, 366] on div "2022 MLC Song Code : 2M2SQZ ISWC :" at bounding box center [302, 353] width 482 height 87
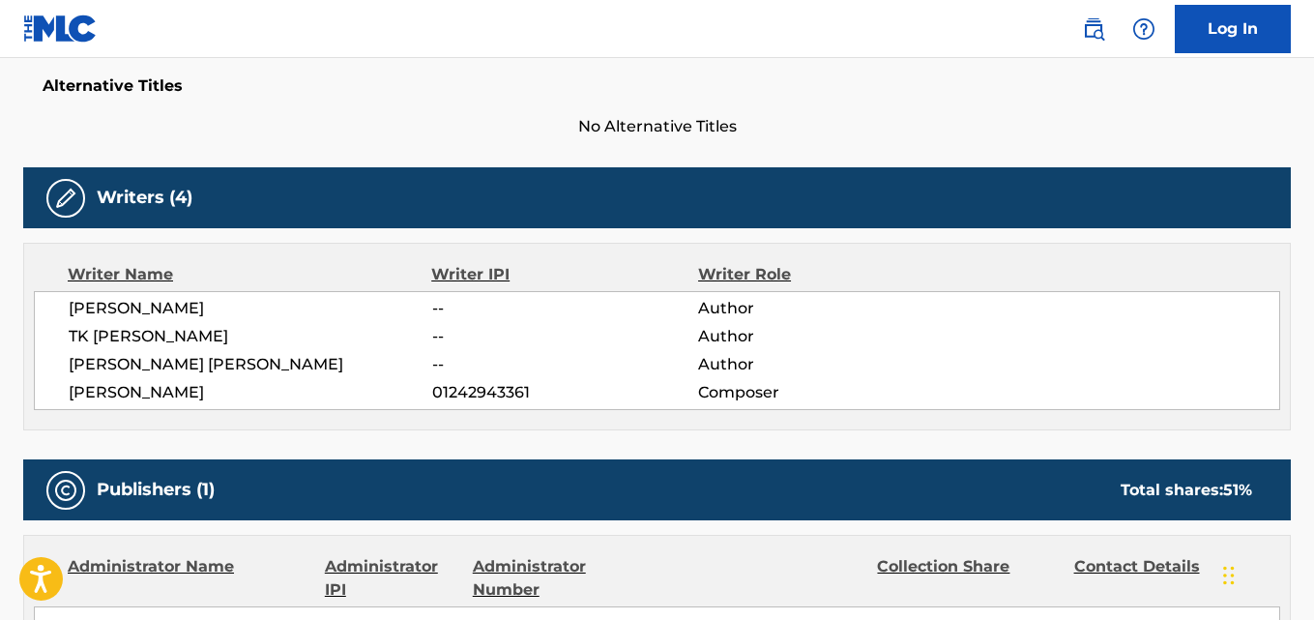
scroll to position [536, 0]
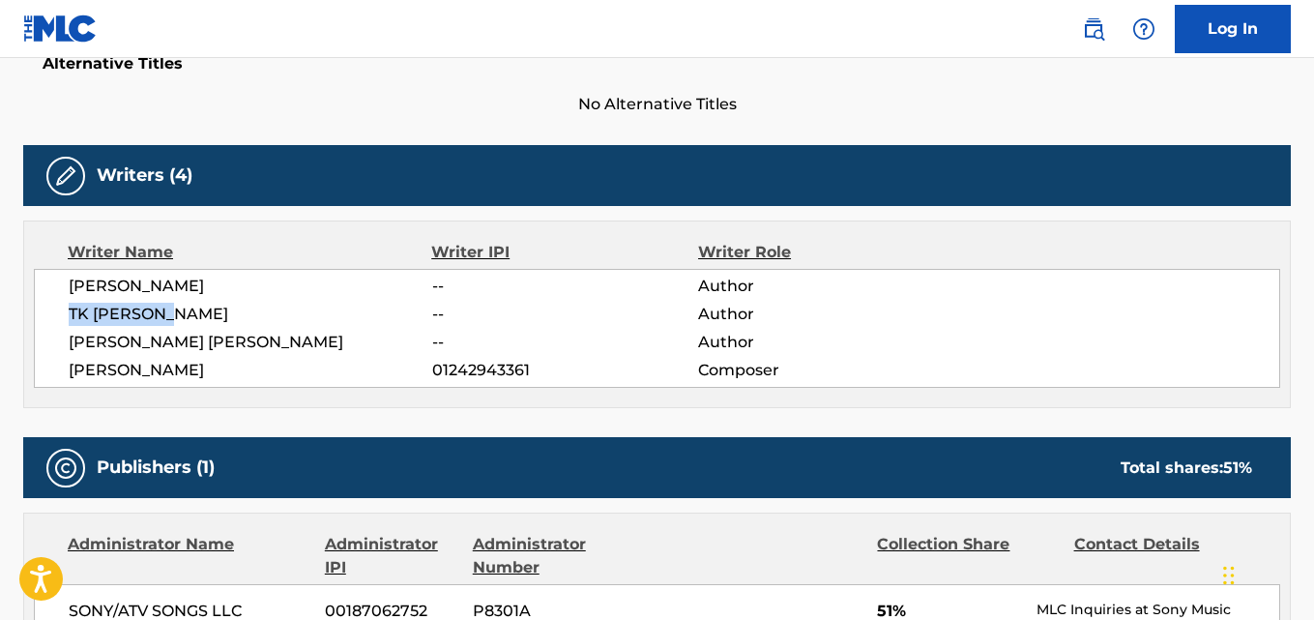
drag, startPoint x: 175, startPoint y: 312, endPoint x: 71, endPoint y: 325, distance: 105.2
click at [71, 325] on span "TK [PERSON_NAME]" at bounding box center [251, 314] width 364 height 23
copy span "TK [PERSON_NAME]"
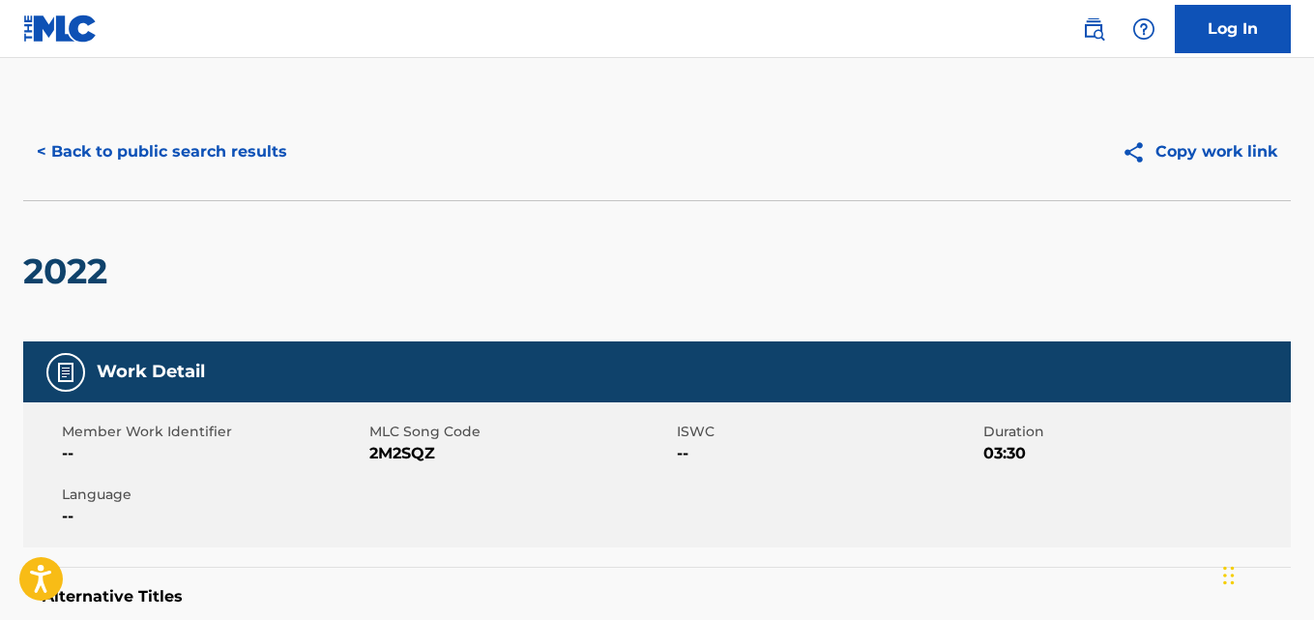
scroll to position [0, 0]
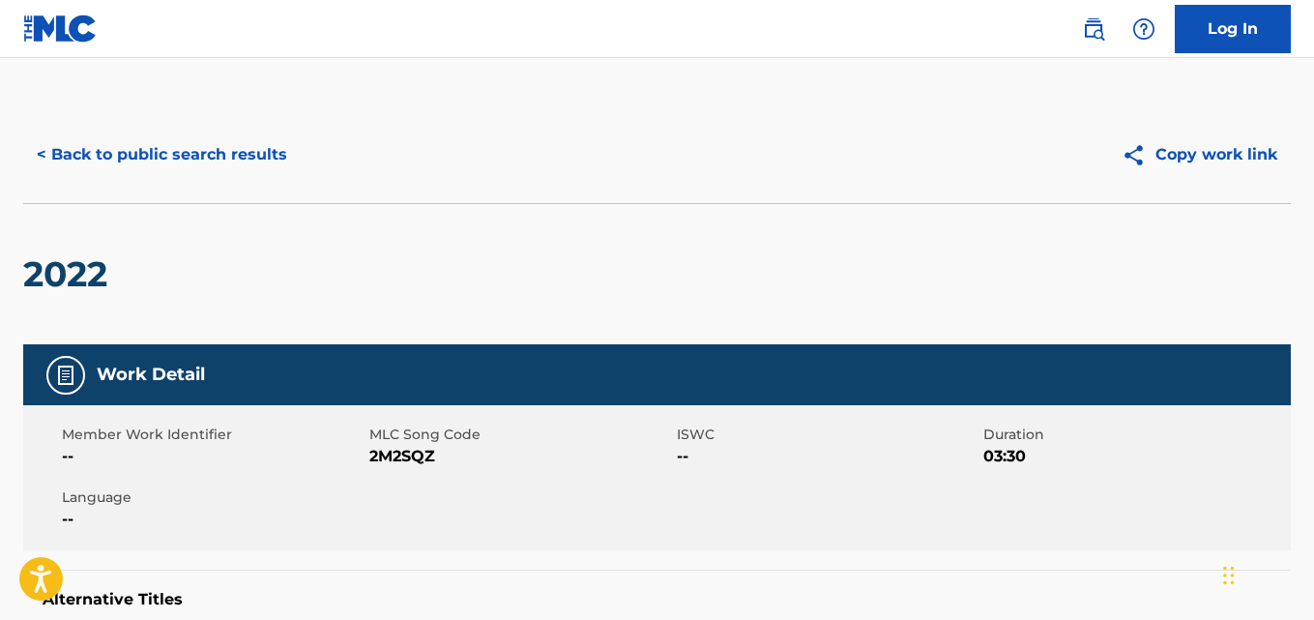
click at [186, 163] on button "< Back to public search results" at bounding box center [162, 155] width 278 height 48
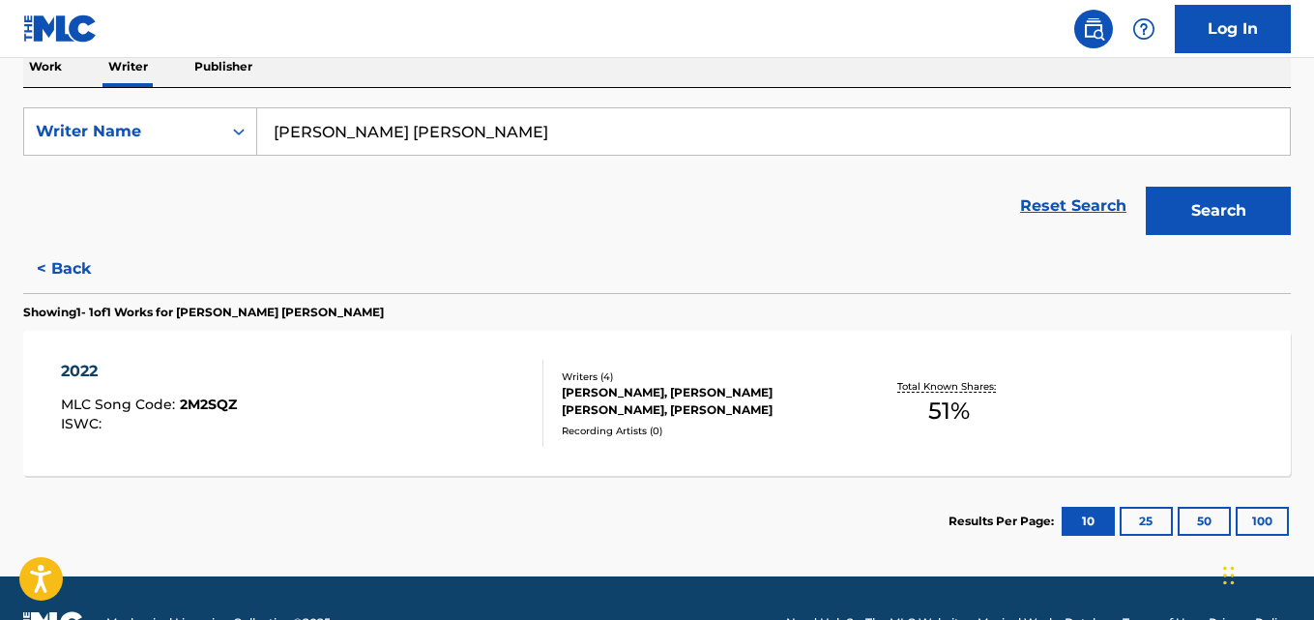
scroll to position [372, 0]
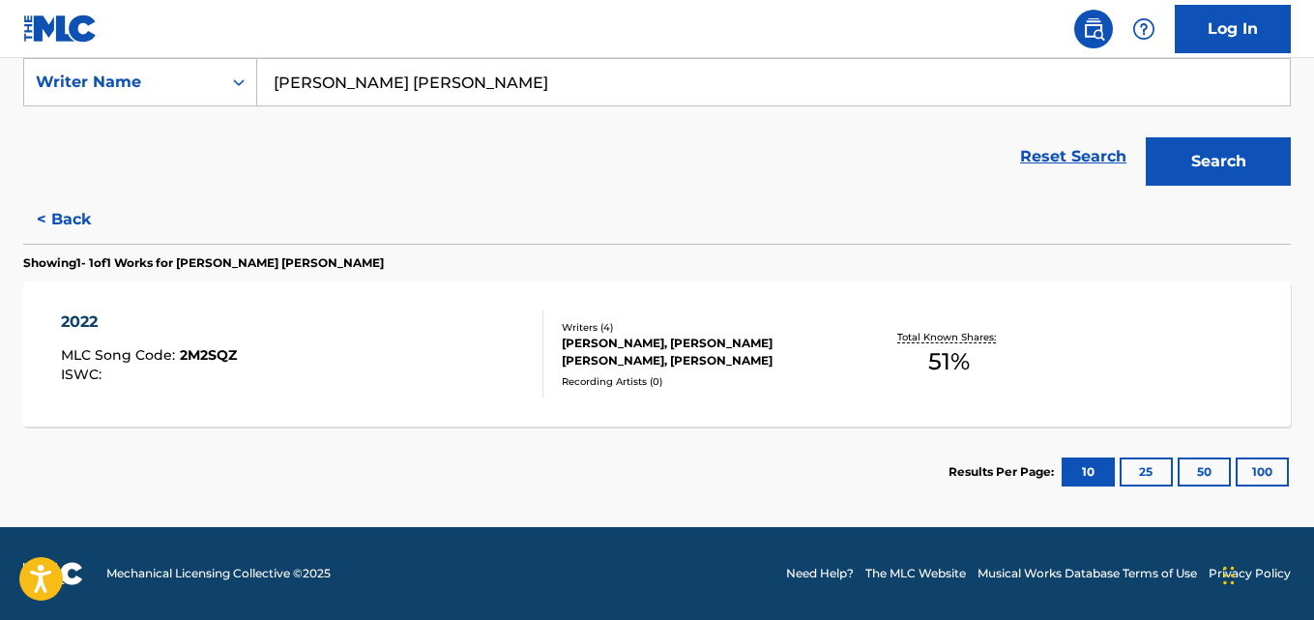
click at [90, 221] on button "< Back" at bounding box center [81, 219] width 116 height 48
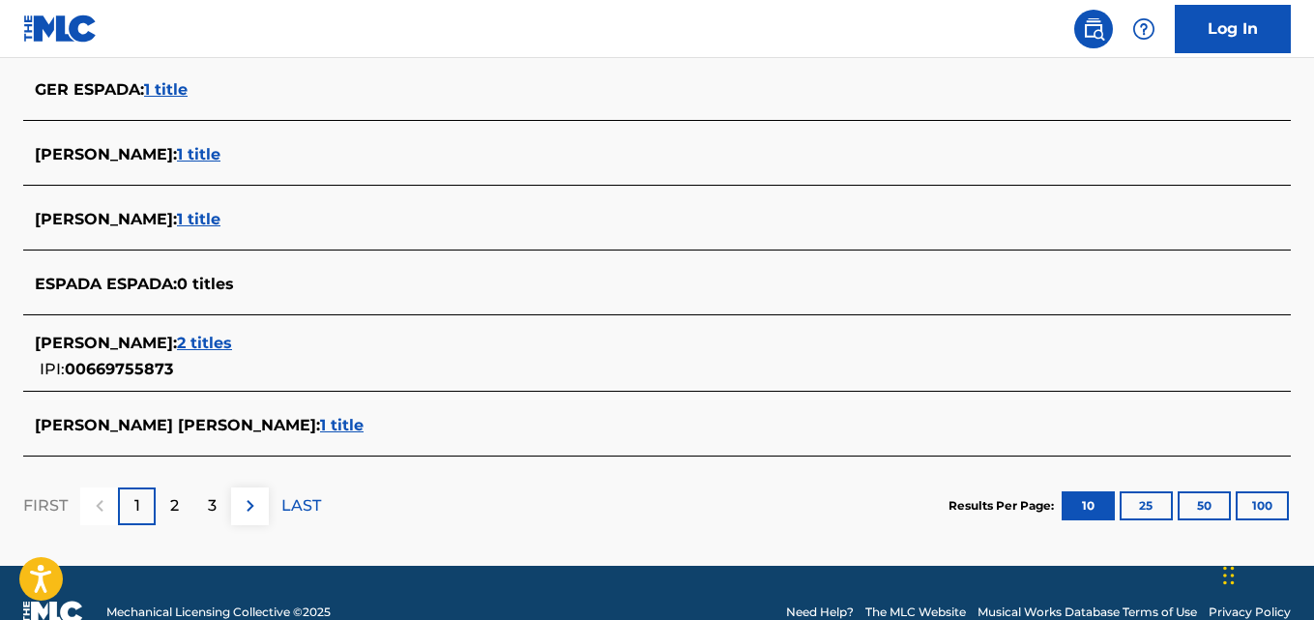
scroll to position [840, 0]
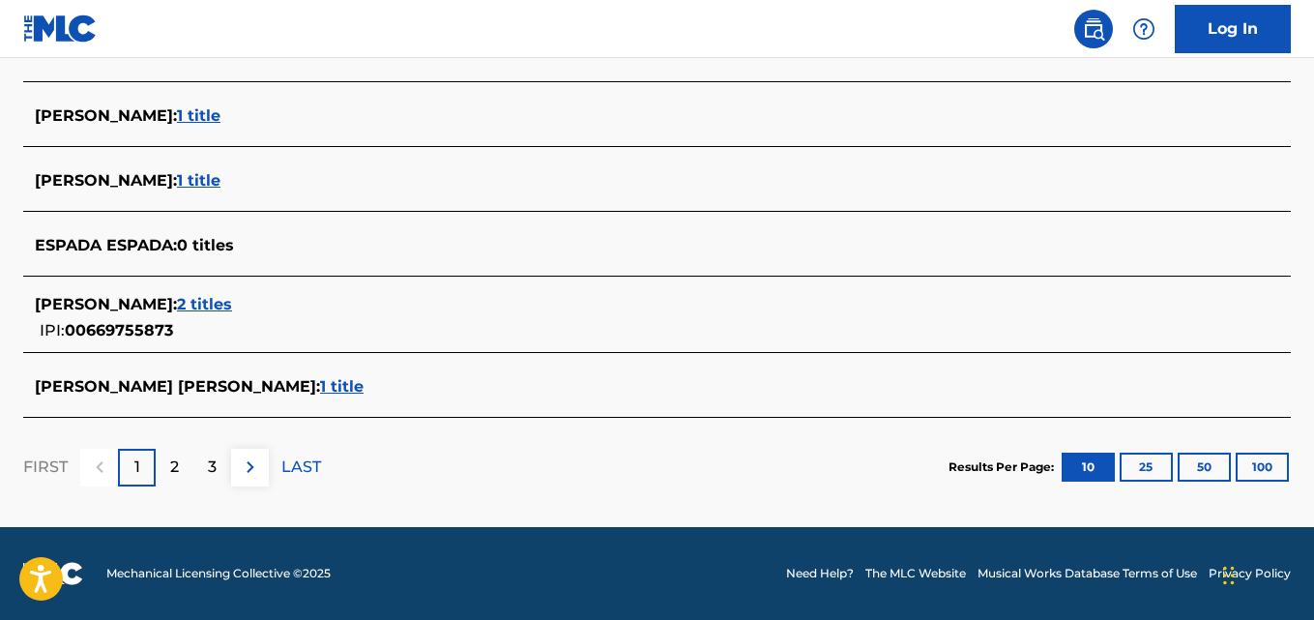
click at [232, 311] on span "2 titles" at bounding box center [204, 304] width 55 height 18
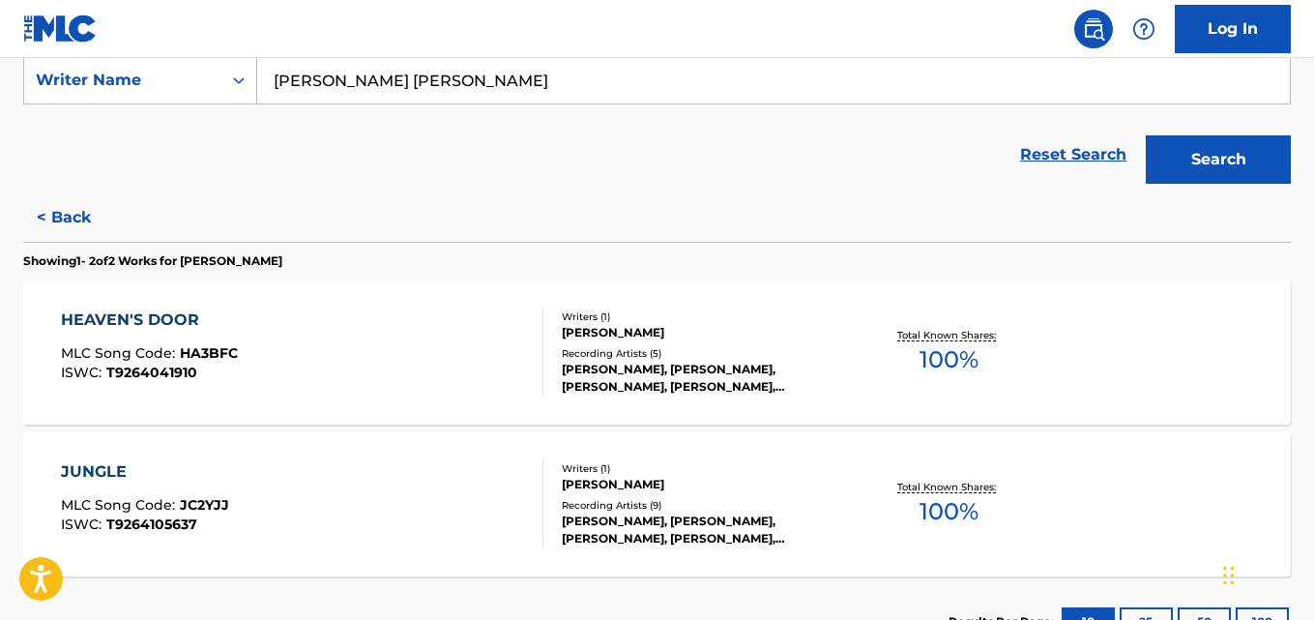
scroll to position [373, 0]
click at [442, 85] on input "[PERSON_NAME] [PERSON_NAME]" at bounding box center [773, 81] width 1033 height 46
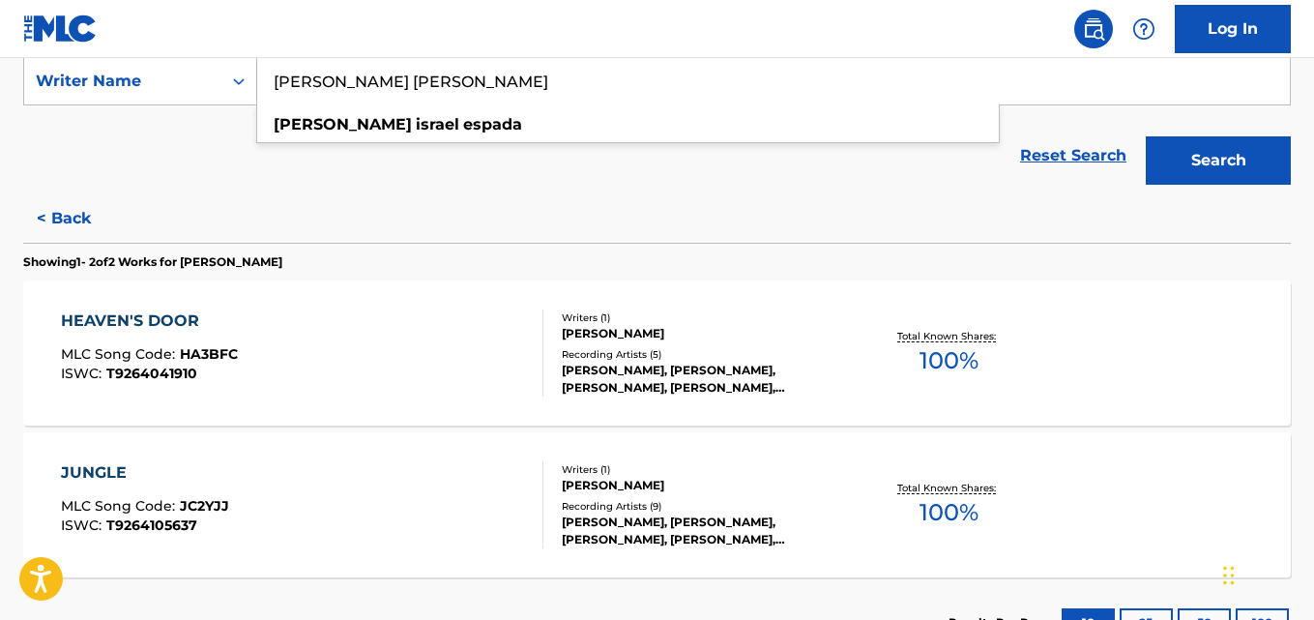
paste input "[PERSON_NAME]"
type input "[PERSON_NAME]"
click at [1146, 136] on button "Search" at bounding box center [1218, 160] width 145 height 48
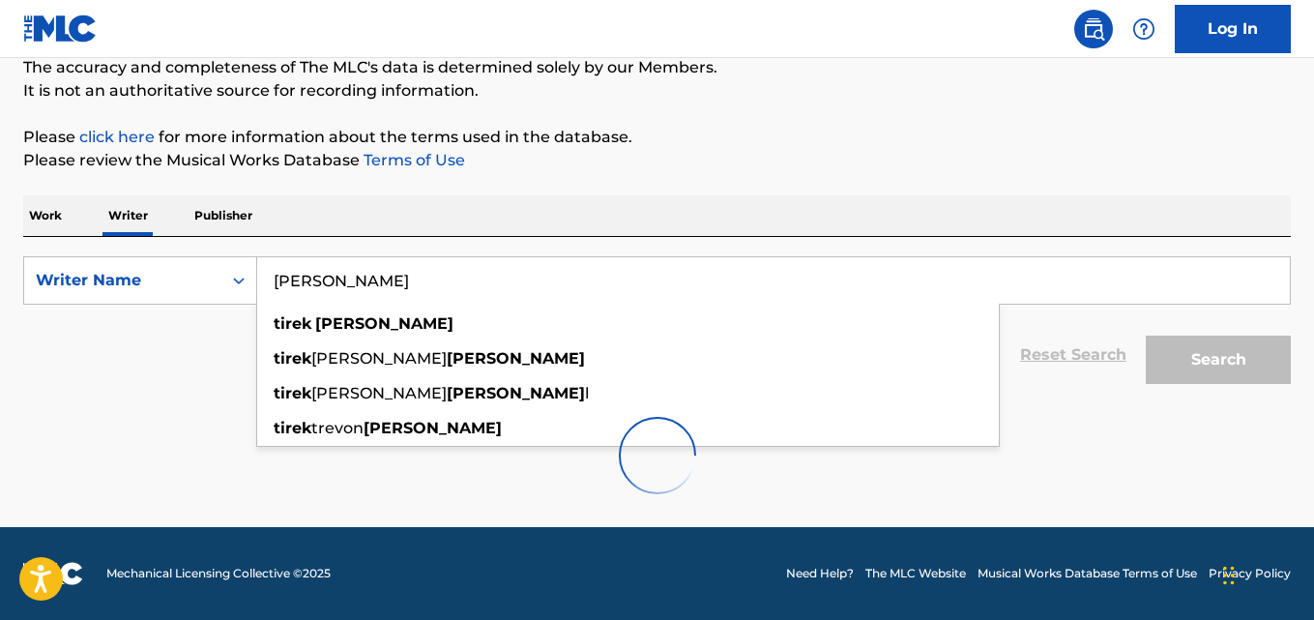
click at [1034, 133] on p "Please click here for more information about the terms used in the database." at bounding box center [657, 137] width 1268 height 23
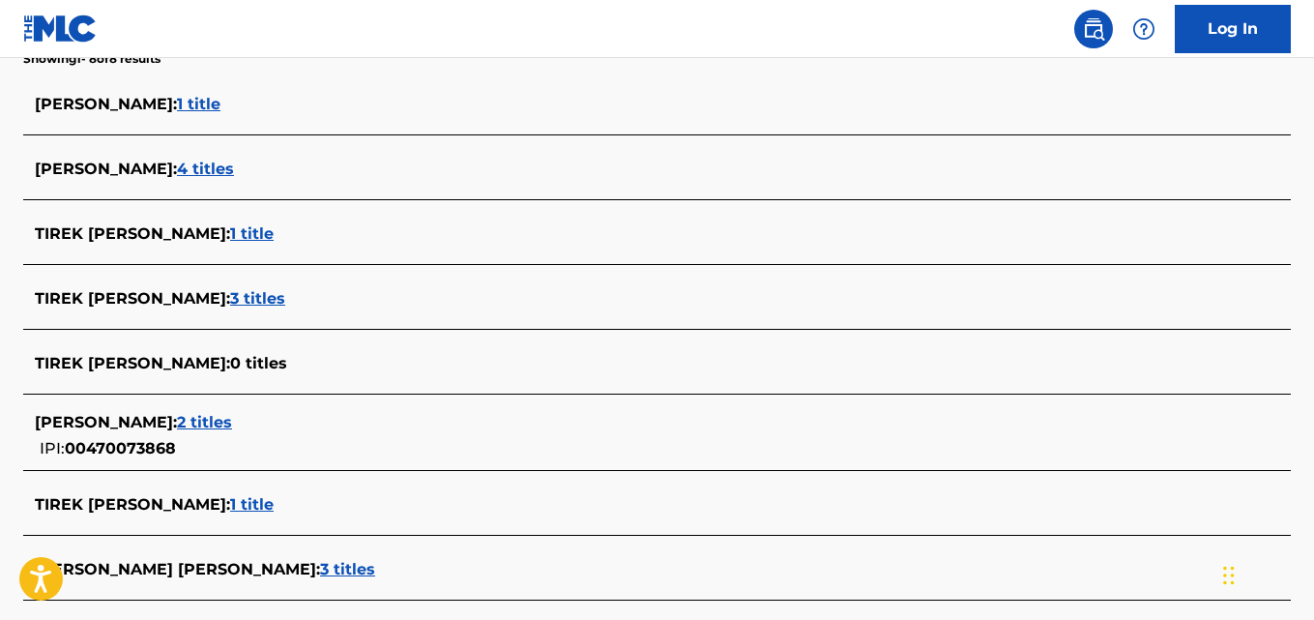
scroll to position [512, 0]
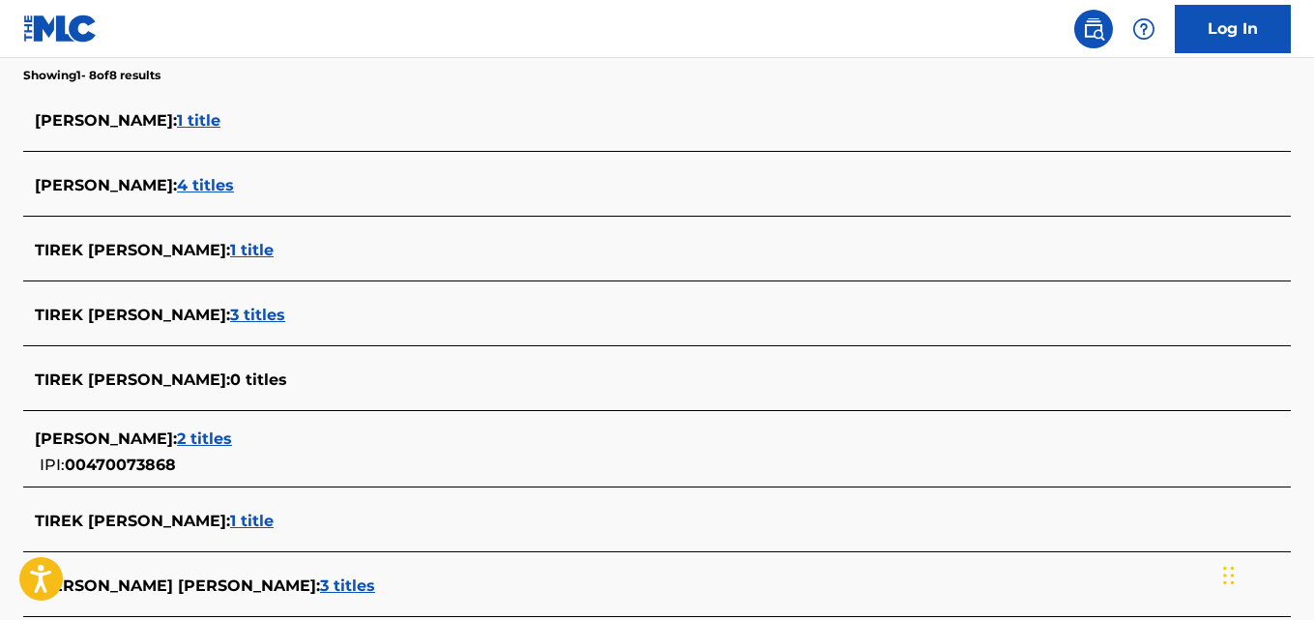
click at [196, 180] on span "4 titles" at bounding box center [205, 185] width 57 height 18
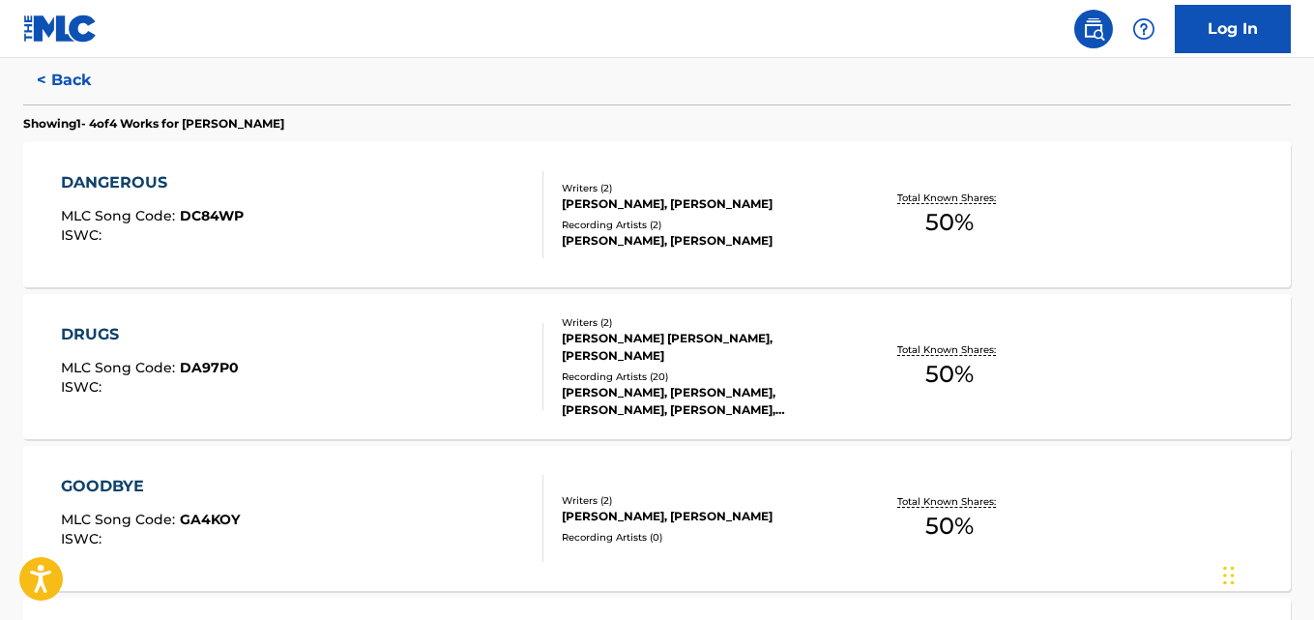
click at [677, 202] on div "[PERSON_NAME], [PERSON_NAME]" at bounding box center [703, 203] width 282 height 17
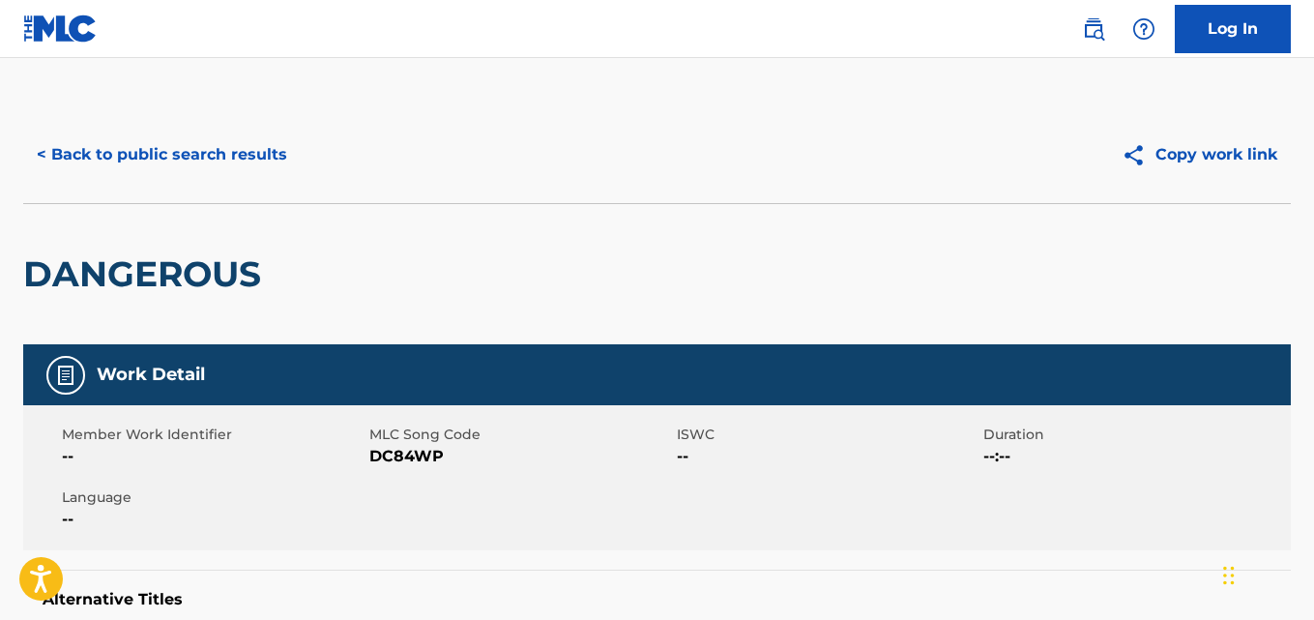
click at [242, 144] on button "< Back to public search results" at bounding box center [162, 155] width 278 height 48
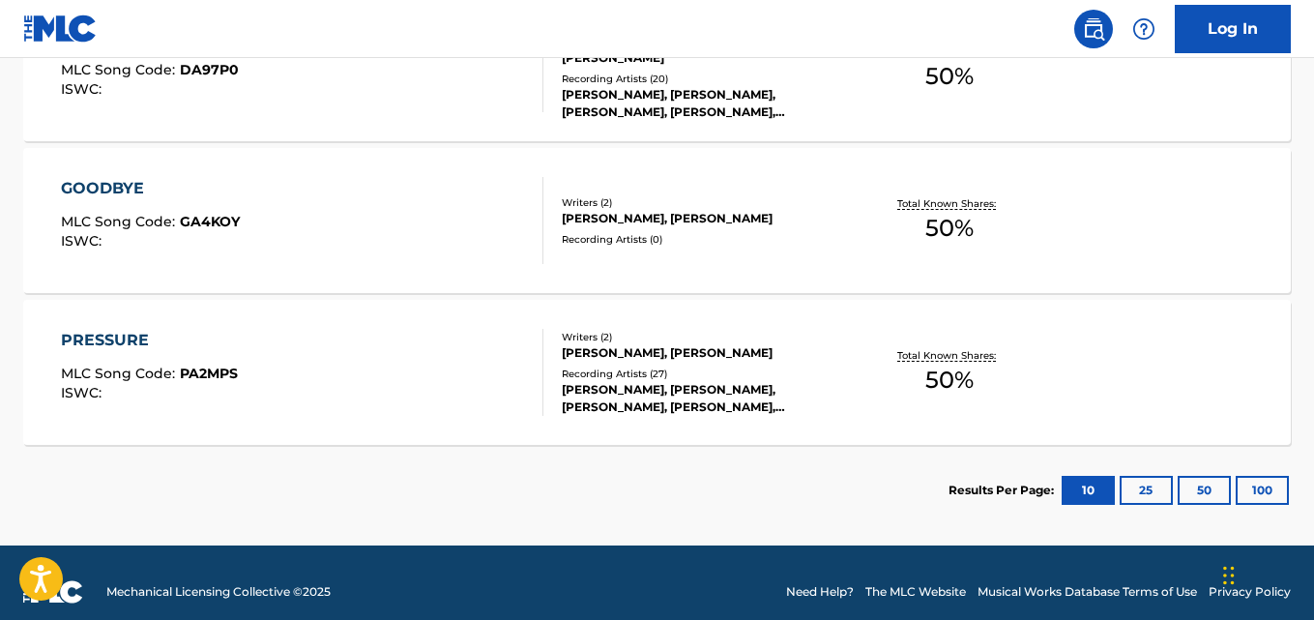
scroll to position [828, 0]
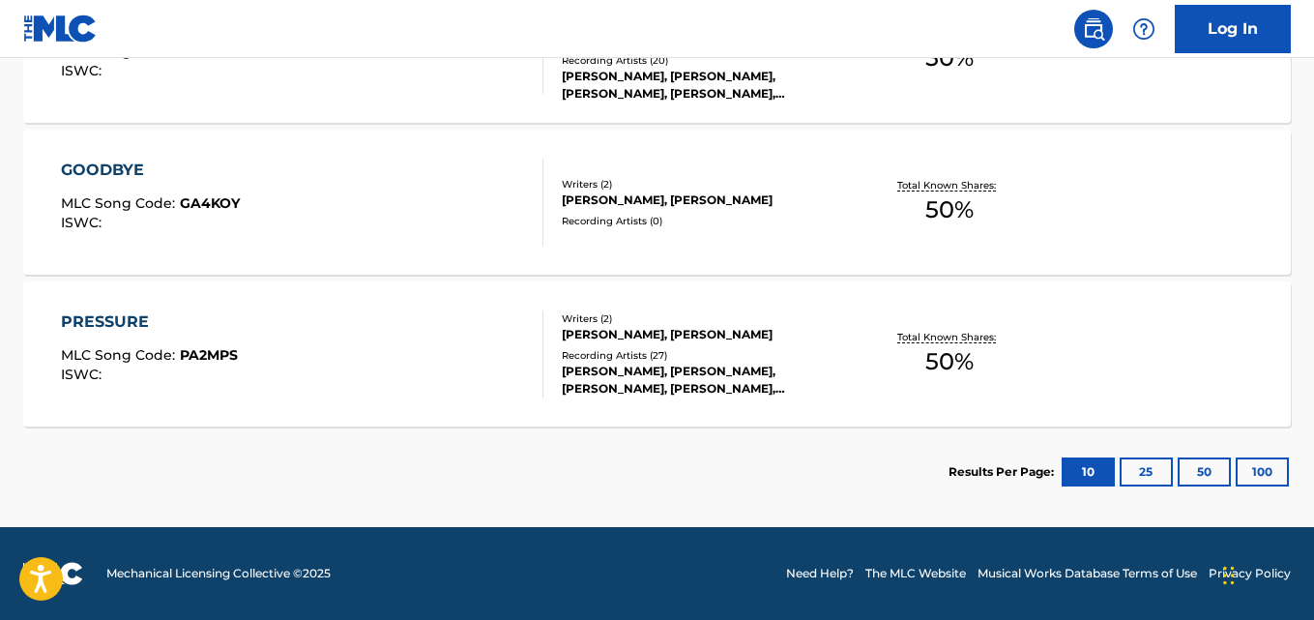
click at [662, 326] on div "Writers ( 2 )" at bounding box center [703, 318] width 282 height 15
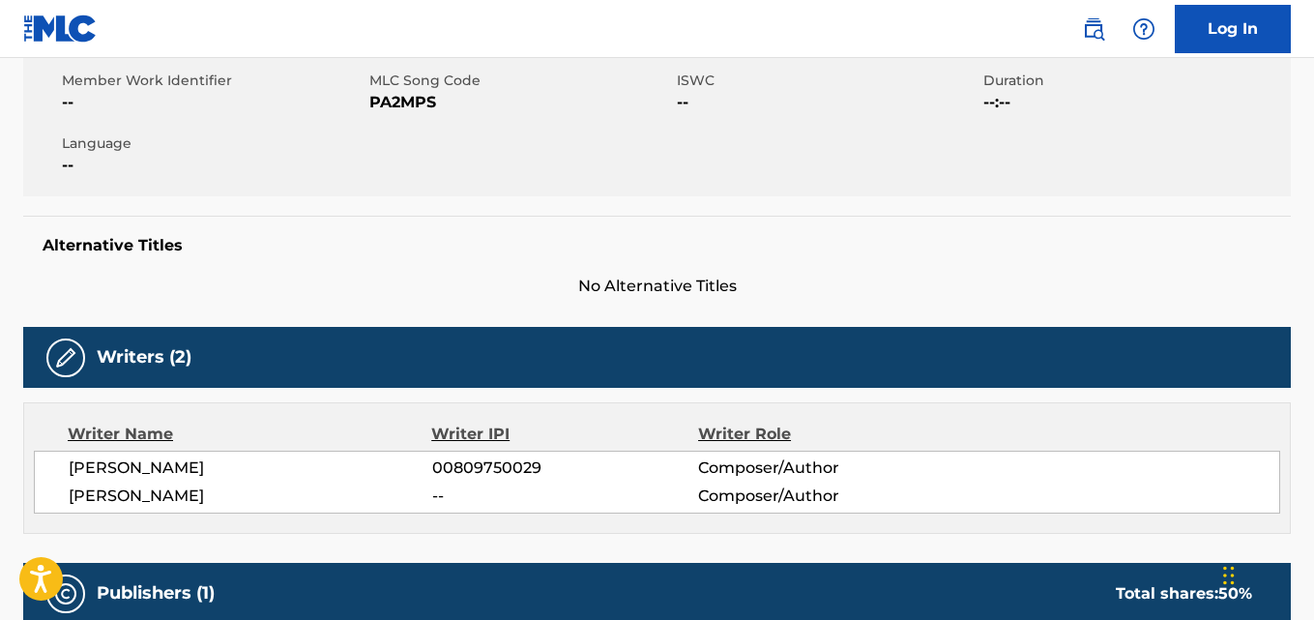
scroll to position [274, 0]
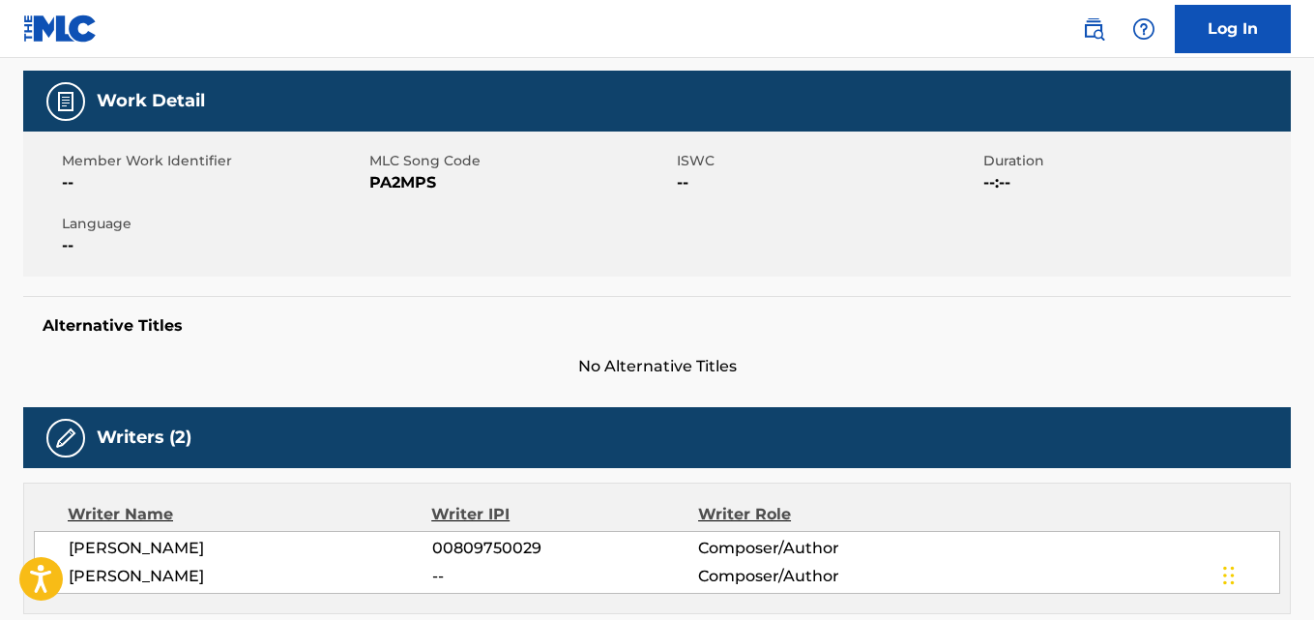
click at [409, 178] on span "PA2MPS" at bounding box center [520, 182] width 303 height 23
copy span "PA2MPS"
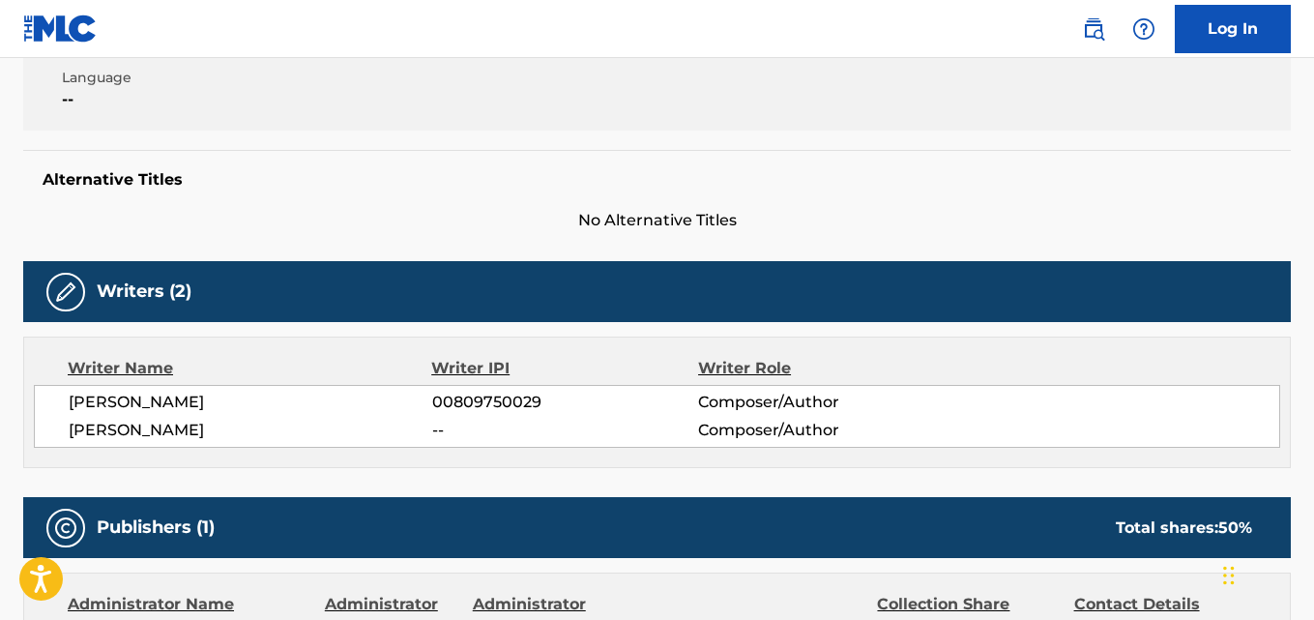
scroll to position [624, 0]
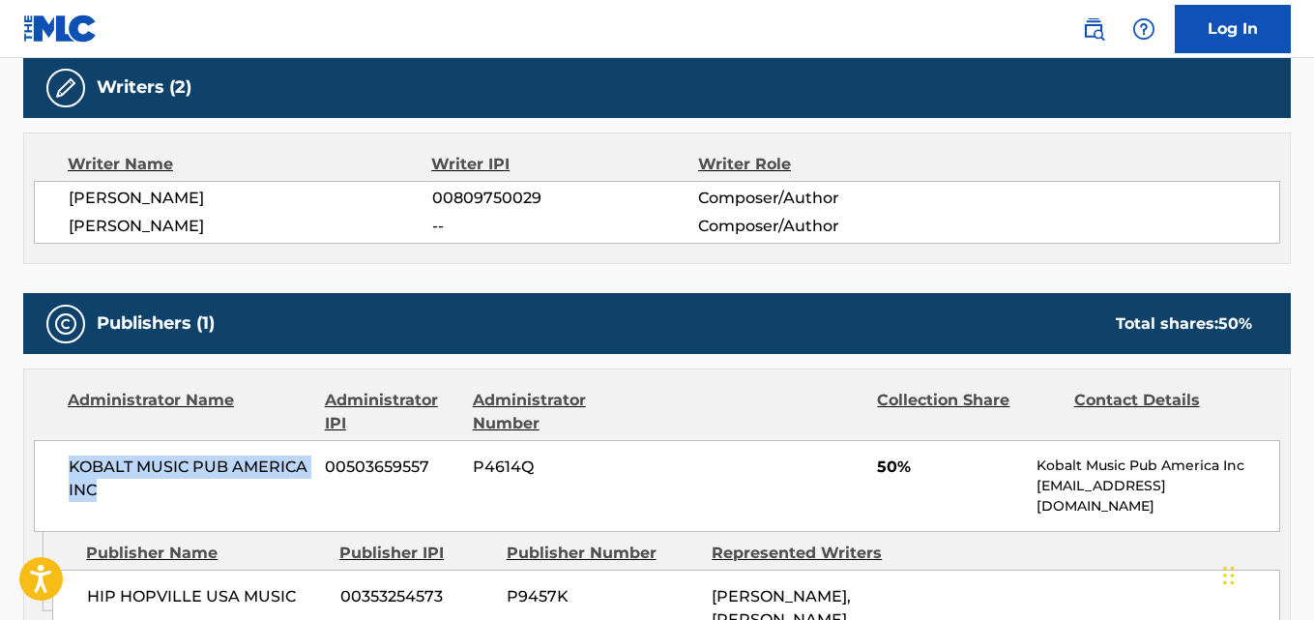
drag, startPoint x: 65, startPoint y: 462, endPoint x: 111, endPoint y: 491, distance: 54.7
click at [111, 491] on div "KOBALT MUSIC PUB AMERICA INC 00503659557 P4614Q 50% Kobalt Music Pub America In…" at bounding box center [657, 486] width 1246 height 92
copy span "KOBALT MUSIC PUB AMERICA INC"
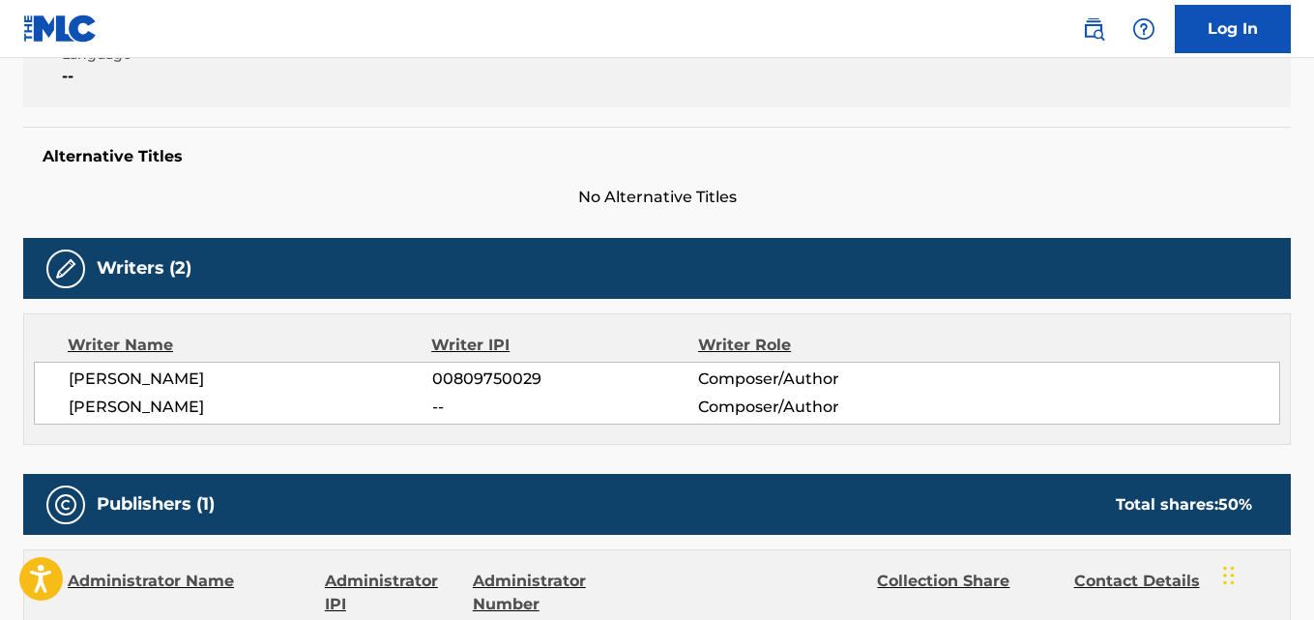
scroll to position [0, 0]
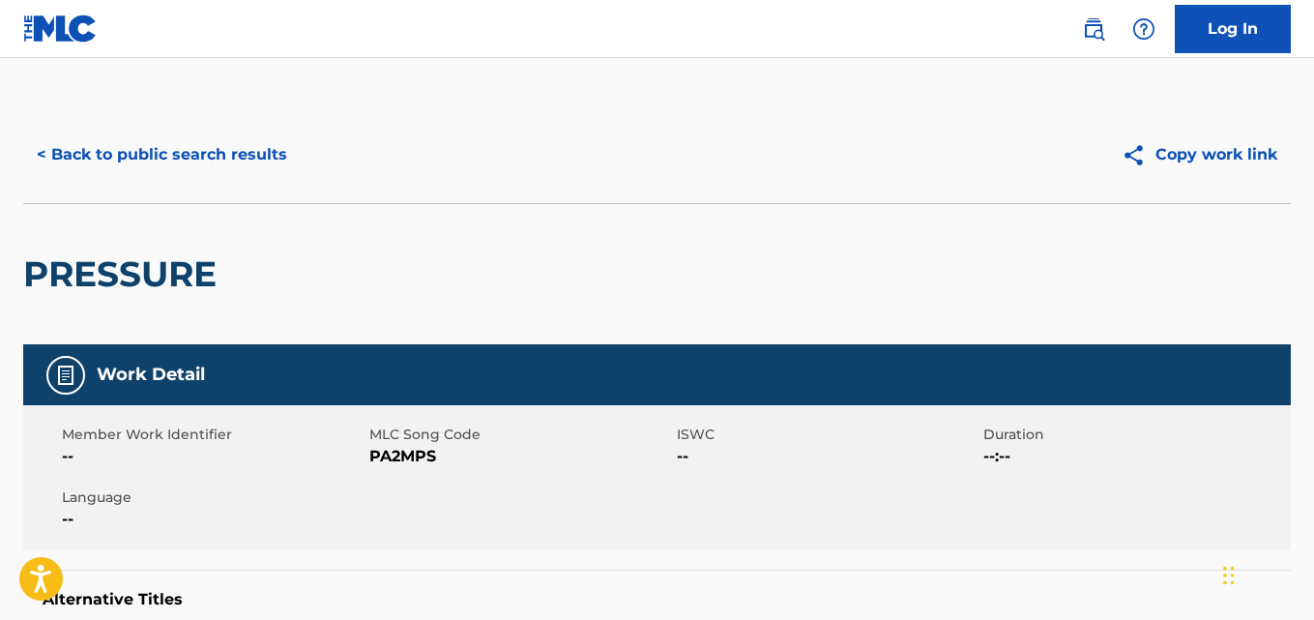
click at [218, 160] on button "< Back to public search results" at bounding box center [162, 155] width 278 height 48
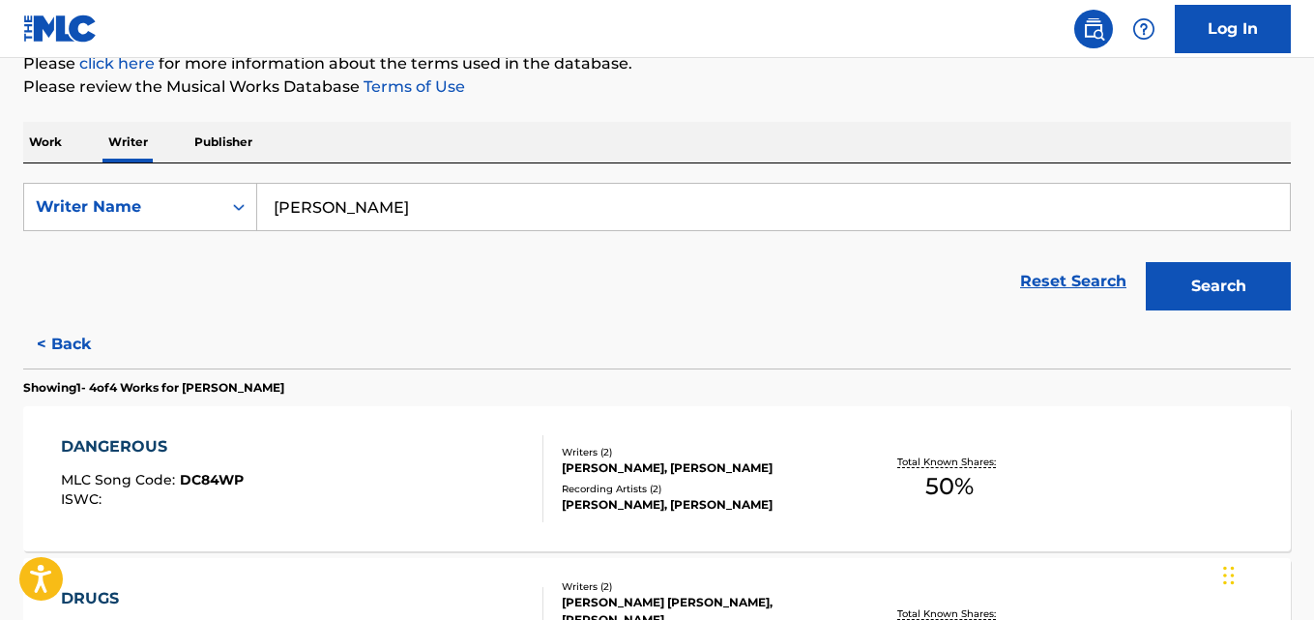
click at [97, 329] on button "< Back" at bounding box center [81, 344] width 116 height 48
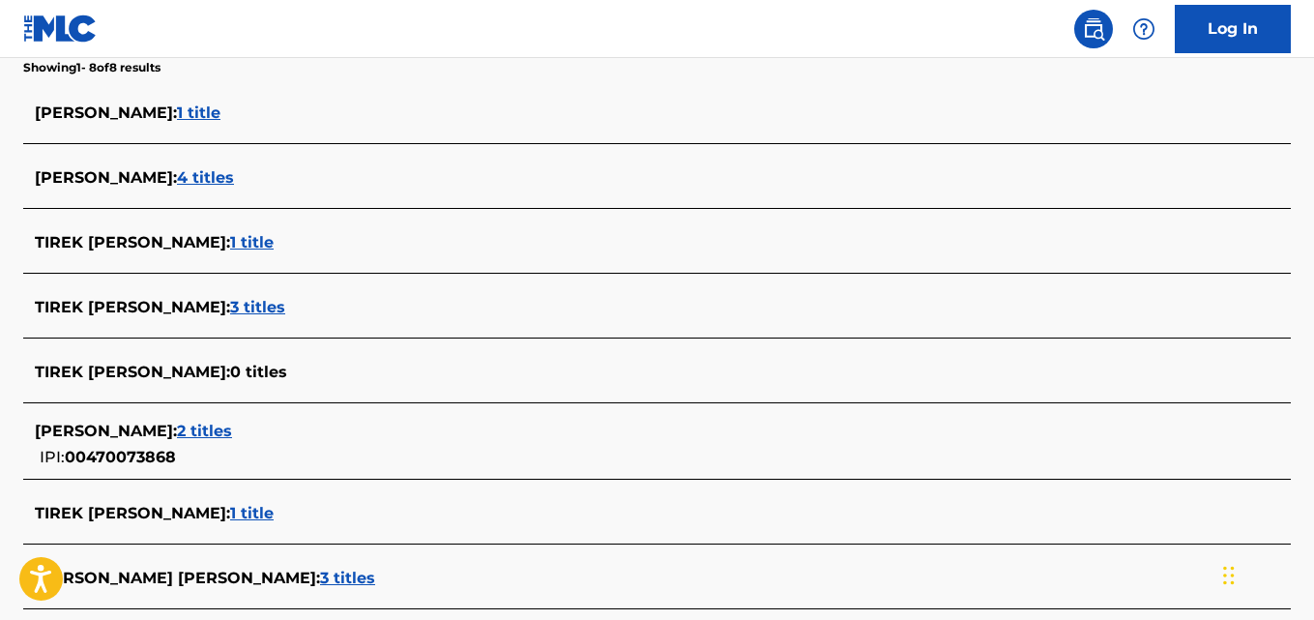
scroll to position [505, 0]
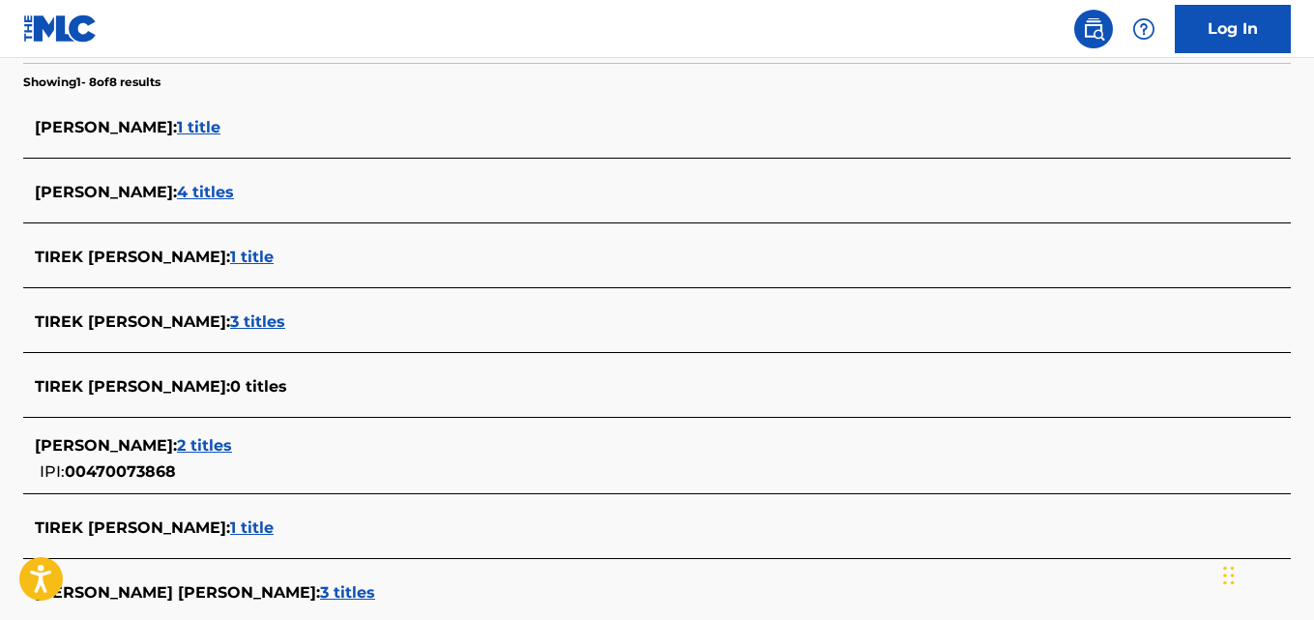
click at [287, 267] on div "TIREK [PERSON_NAME] : 1 title" at bounding box center [632, 257] width 1194 height 23
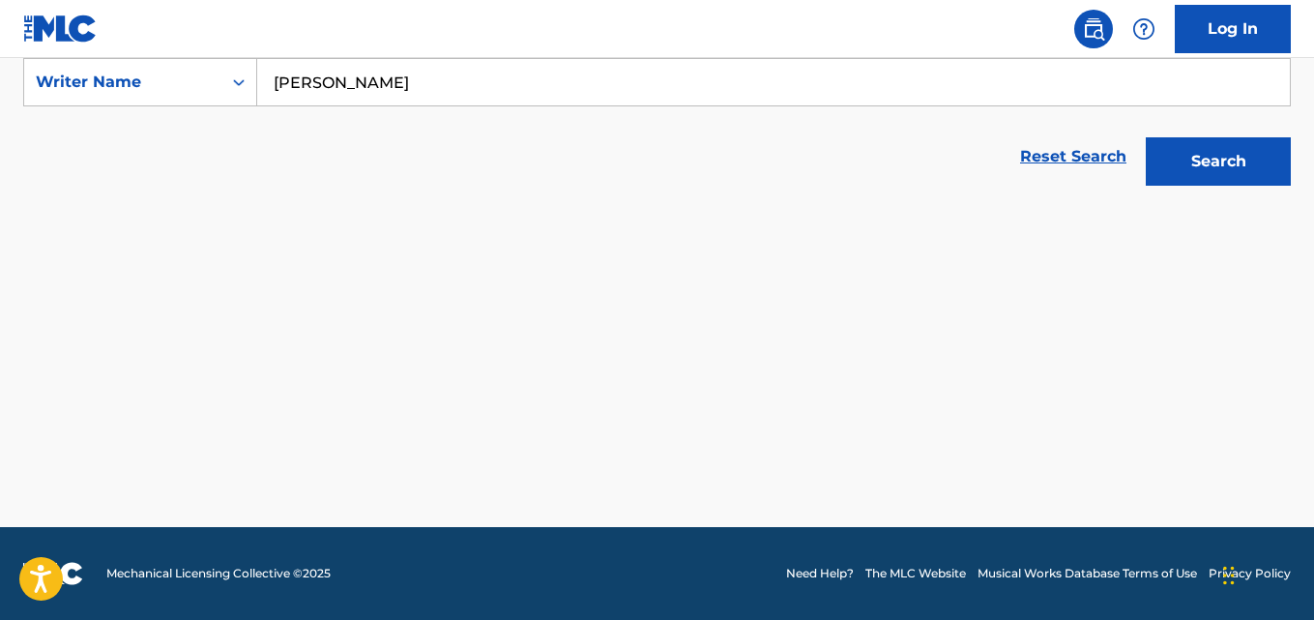
scroll to position [372, 0]
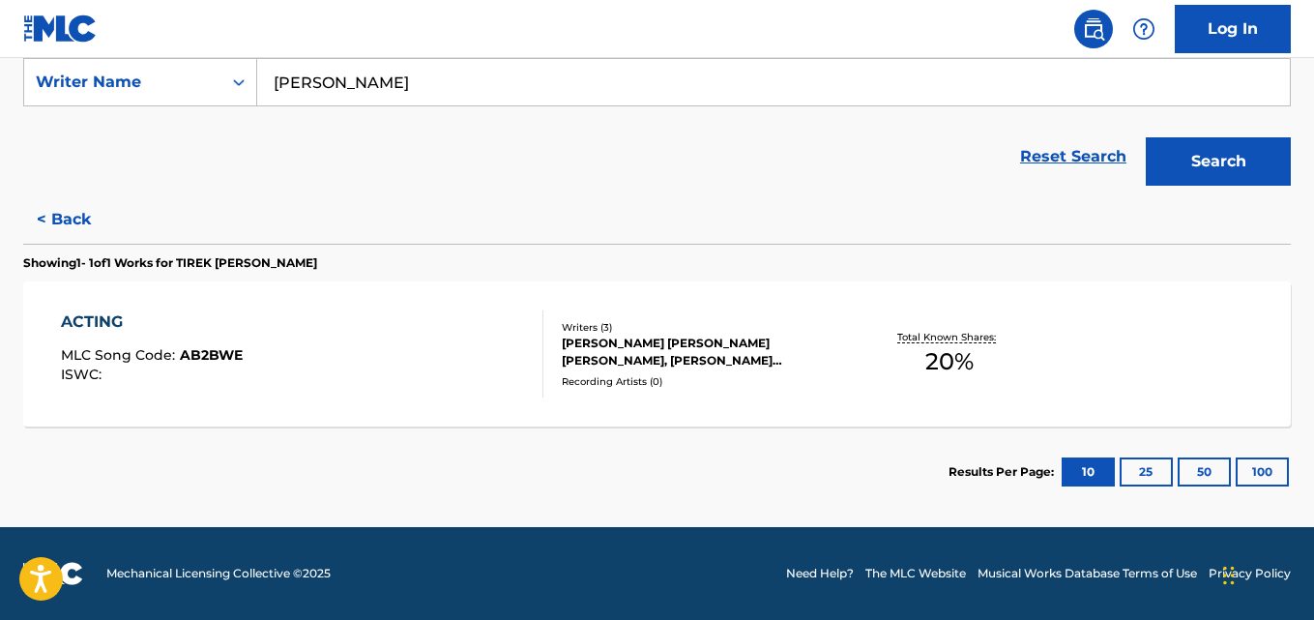
click at [326, 366] on div "ACTING MLC Song Code : AB2BWE ISWC :" at bounding box center [302, 353] width 482 height 87
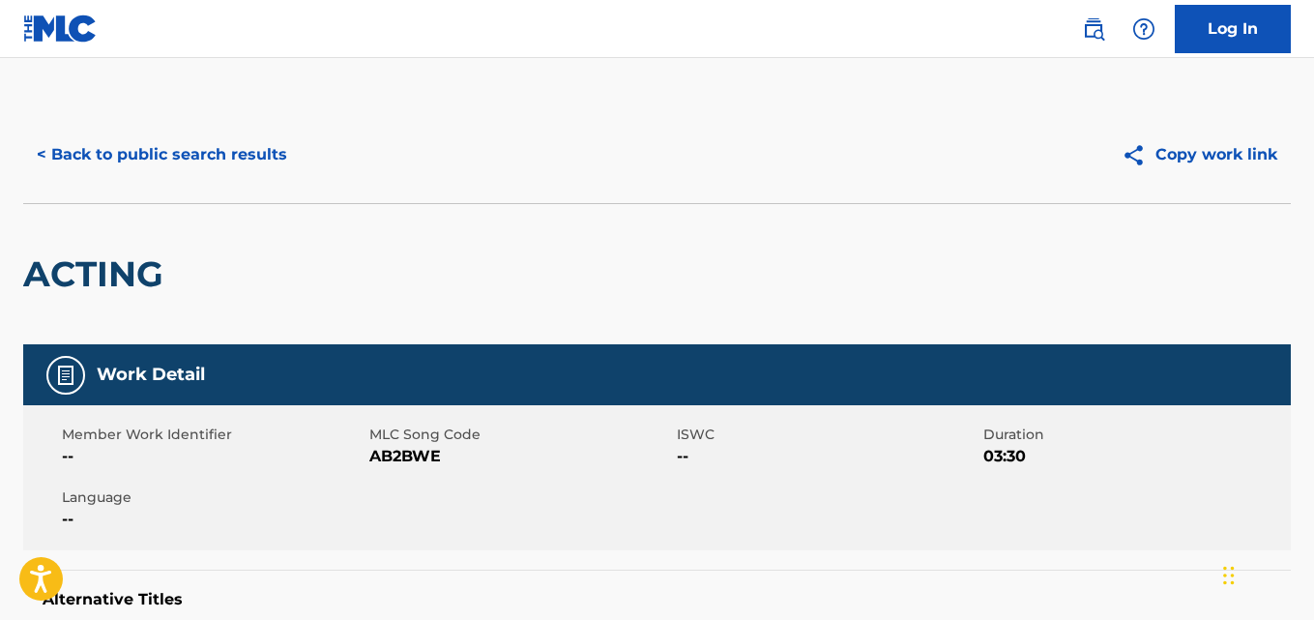
click at [199, 168] on button "< Back to public search results" at bounding box center [162, 155] width 278 height 48
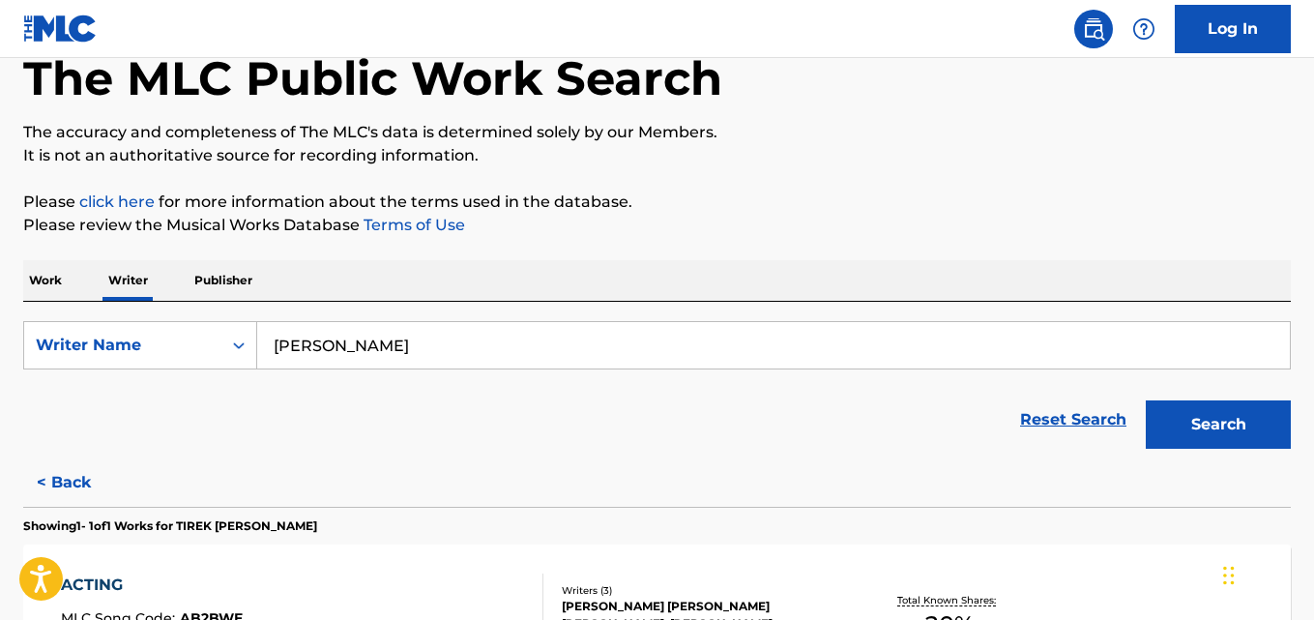
click at [82, 466] on button "< Back" at bounding box center [81, 482] width 116 height 48
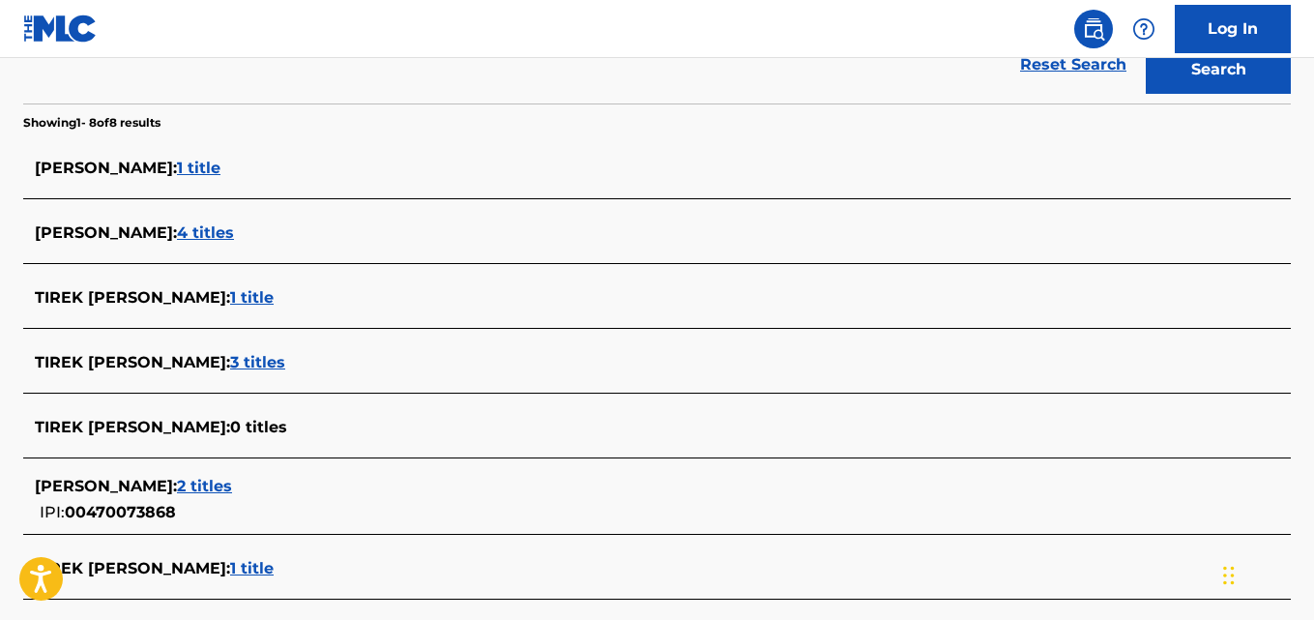
scroll to position [527, 0]
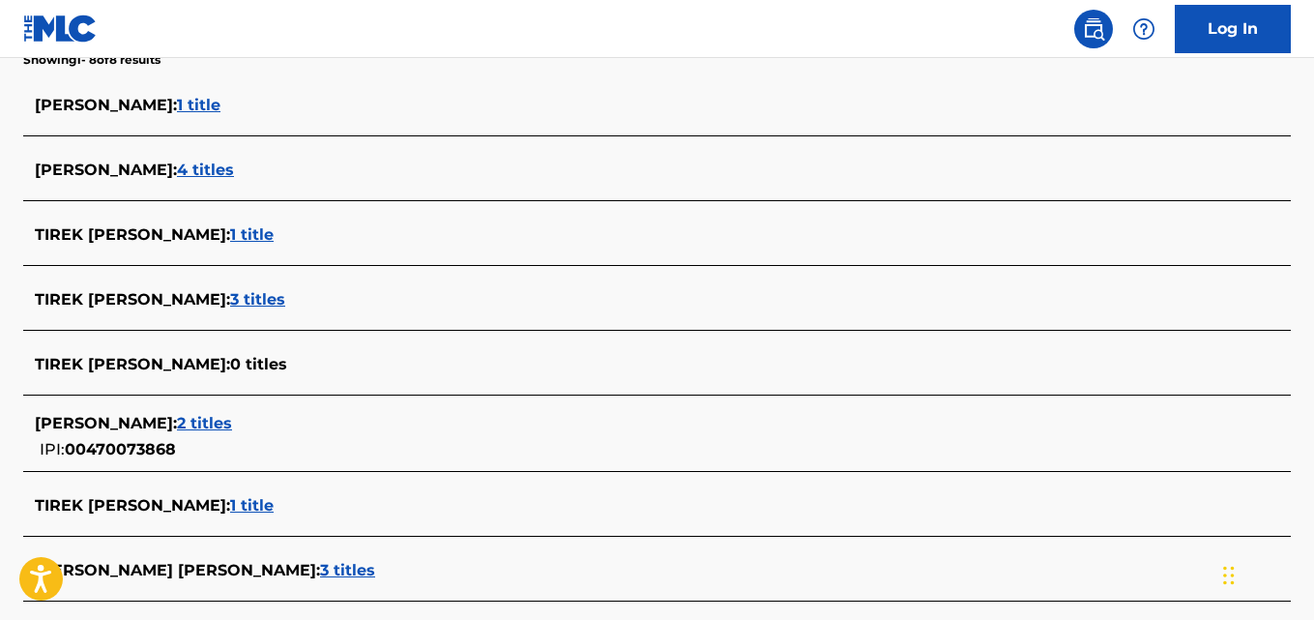
click at [313, 306] on div "TIREK [PERSON_NAME] : 3 titles" at bounding box center [632, 299] width 1194 height 23
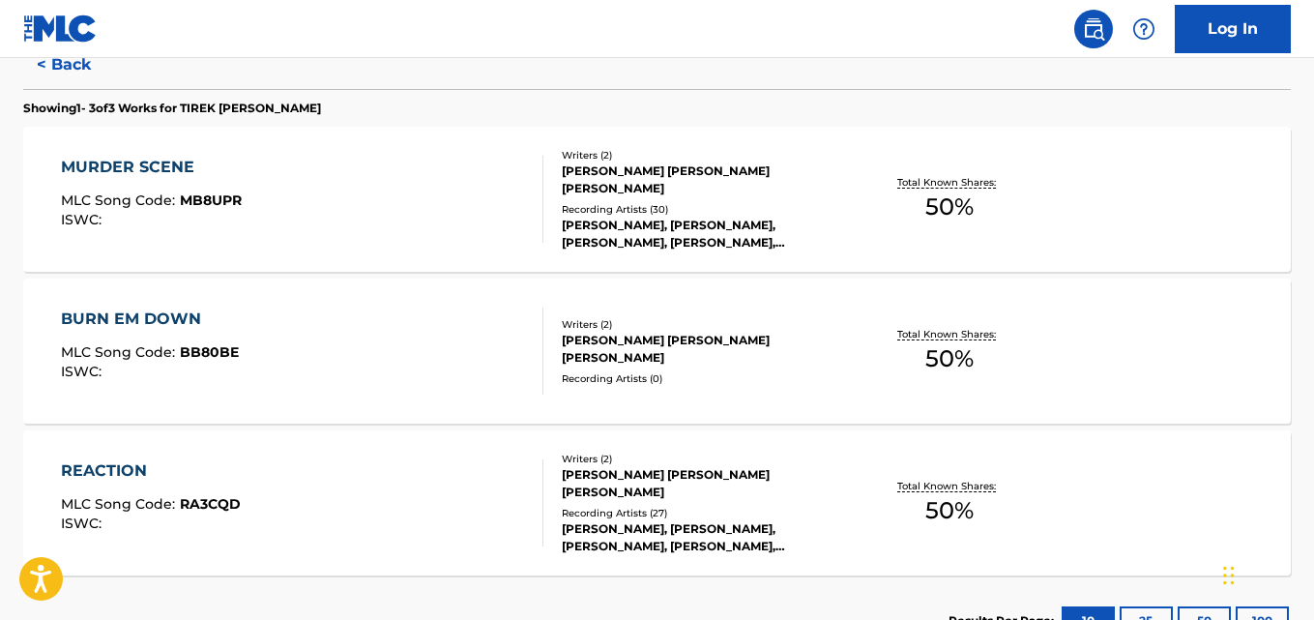
click at [460, 223] on div "MURDER SCENE MLC Song Code : MB8UPR ISWC :" at bounding box center [302, 199] width 482 height 87
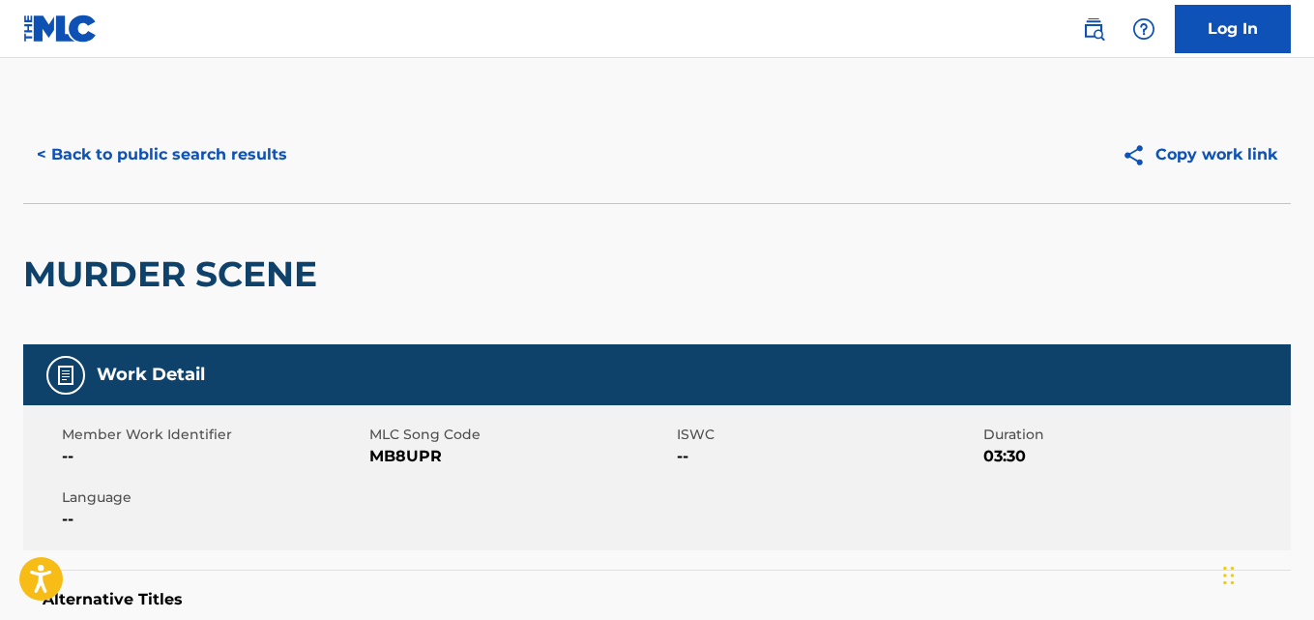
click at [239, 178] on button "< Back to public search results" at bounding box center [162, 155] width 278 height 48
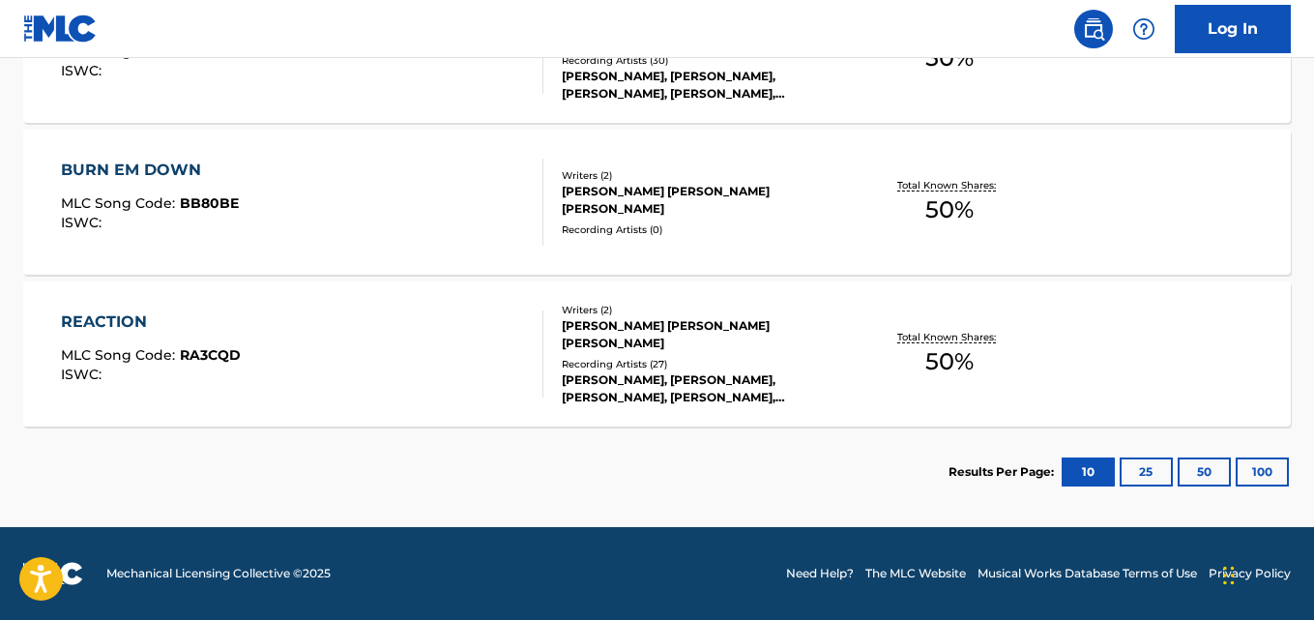
scroll to position [673, 0]
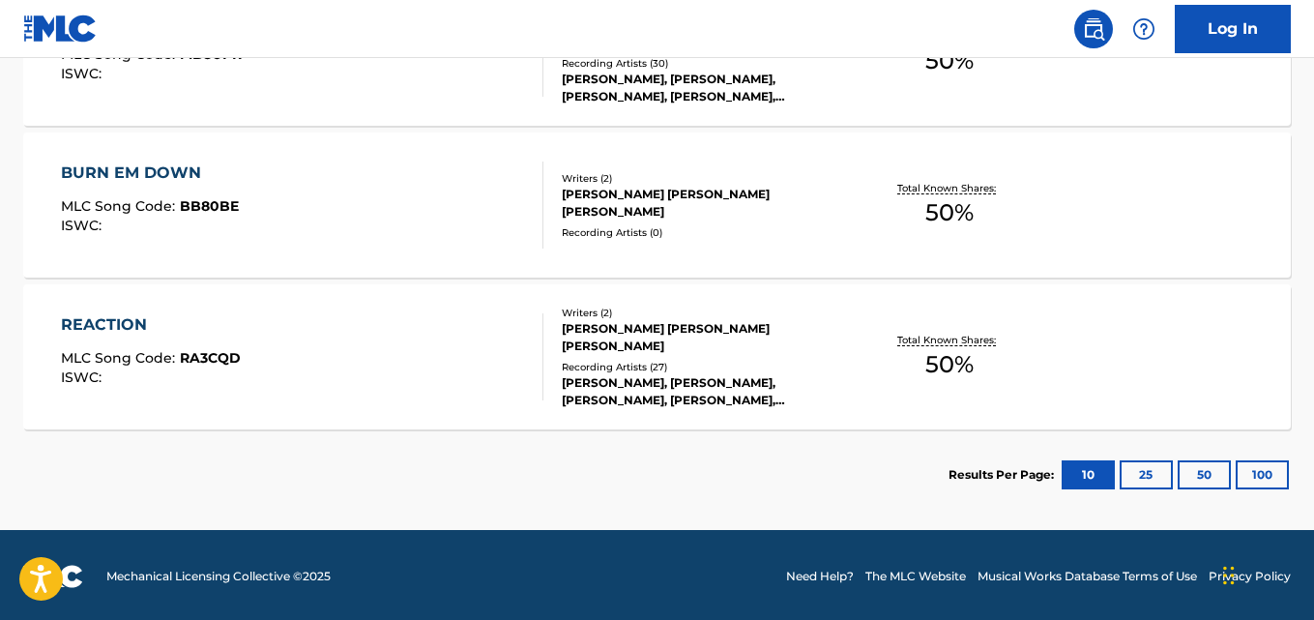
click at [313, 345] on div "REACTION MLC Song Code : RA3CQD ISWC :" at bounding box center [302, 356] width 482 height 87
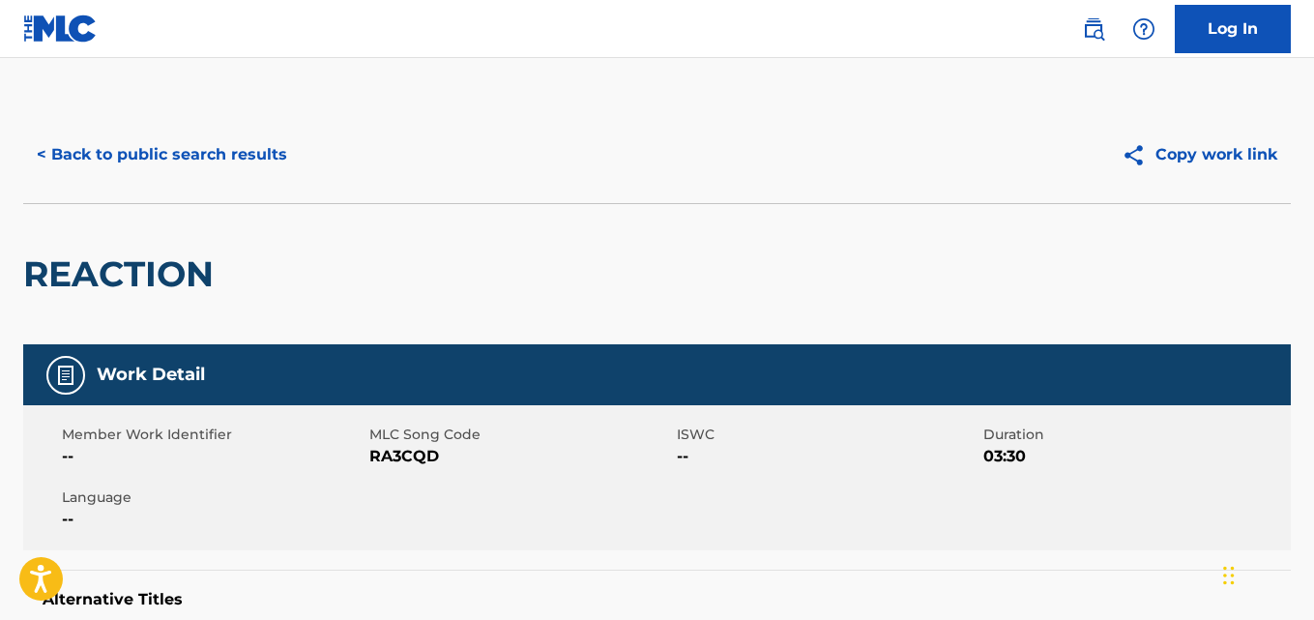
click at [255, 175] on button "< Back to public search results" at bounding box center [162, 155] width 278 height 48
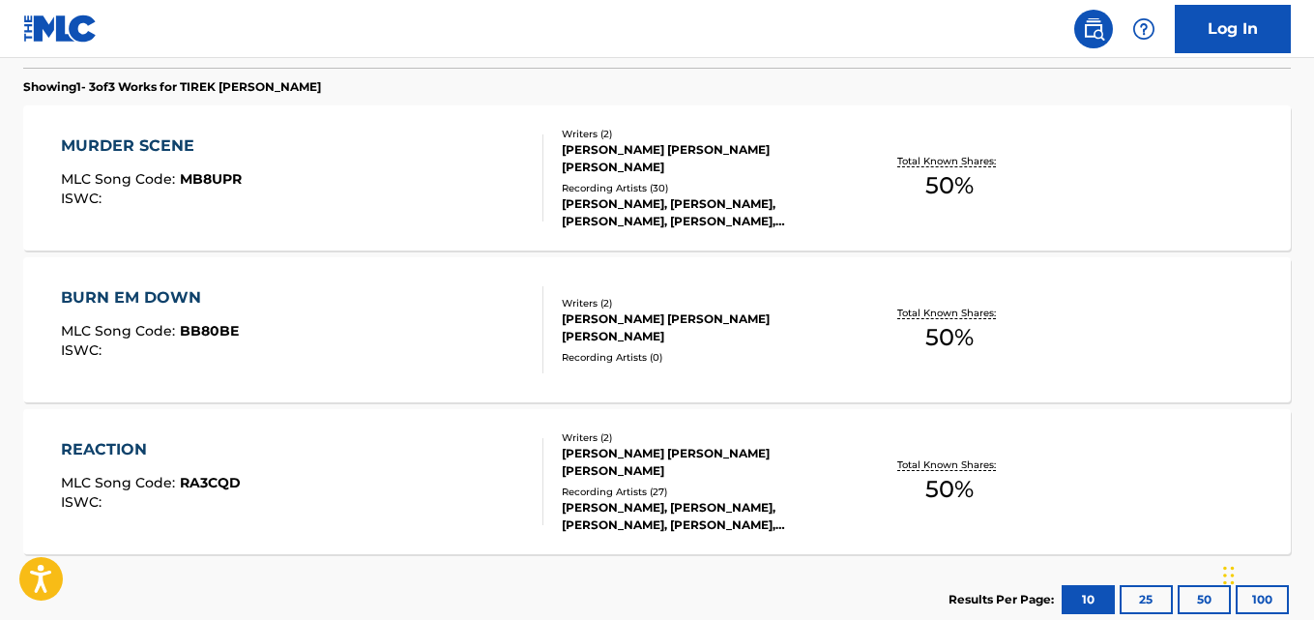
scroll to position [676, 0]
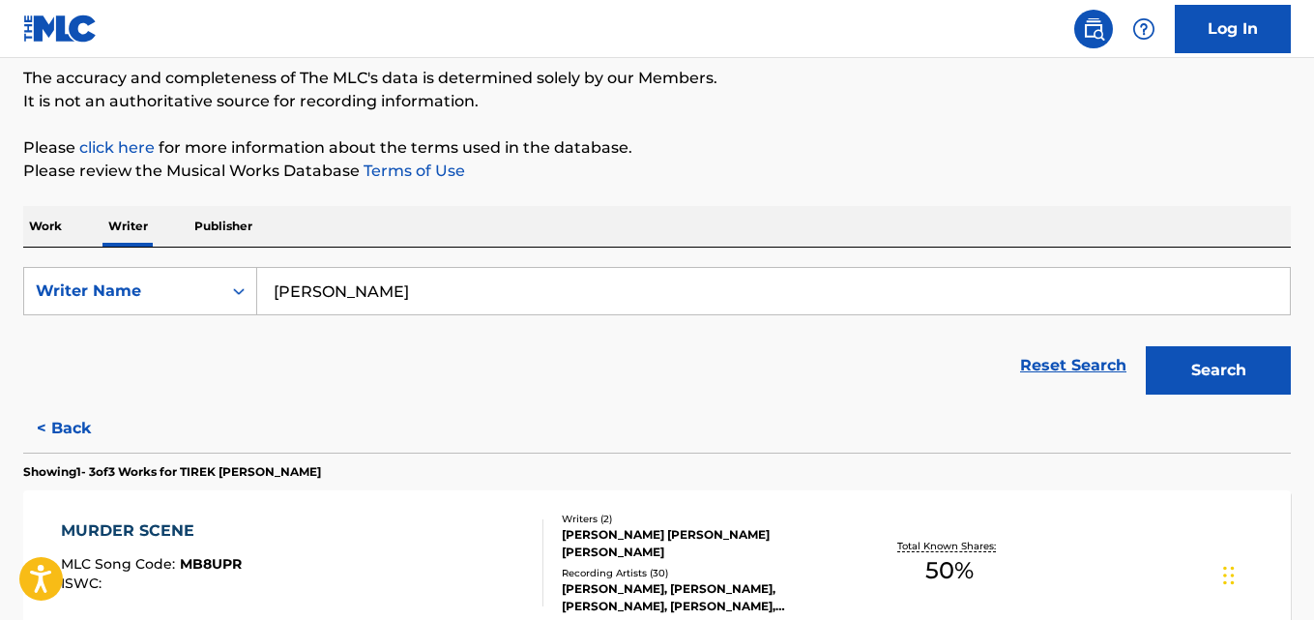
click at [103, 408] on button "< Back" at bounding box center [81, 428] width 116 height 48
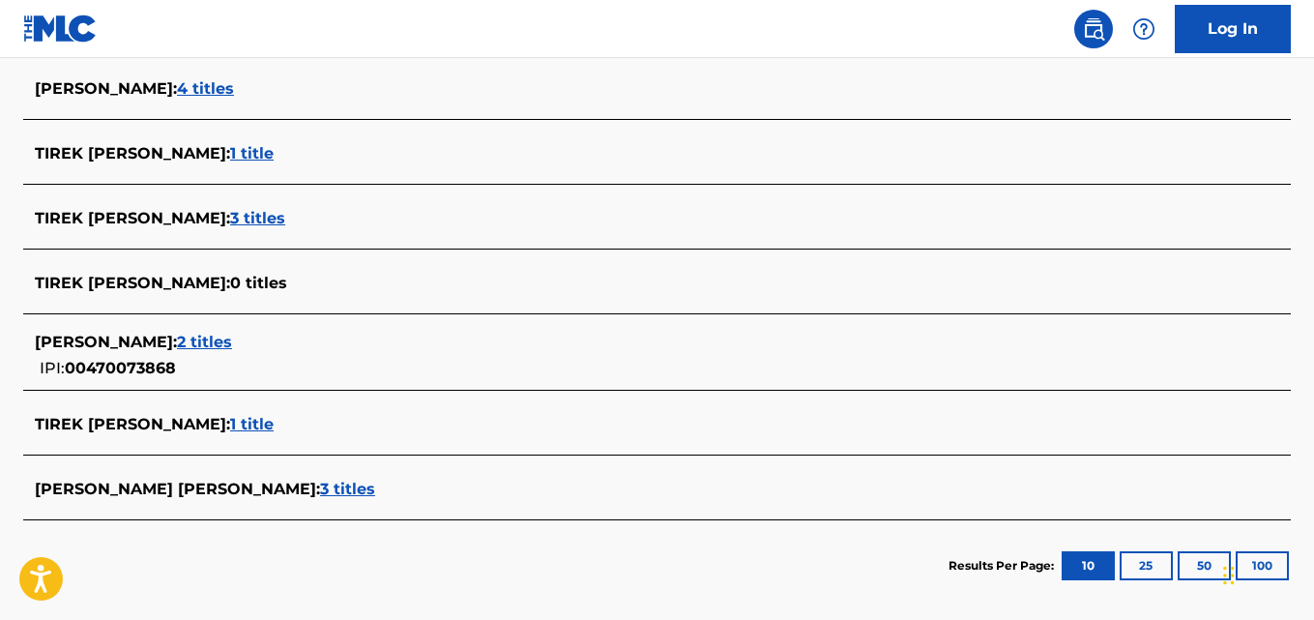
scroll to position [615, 0]
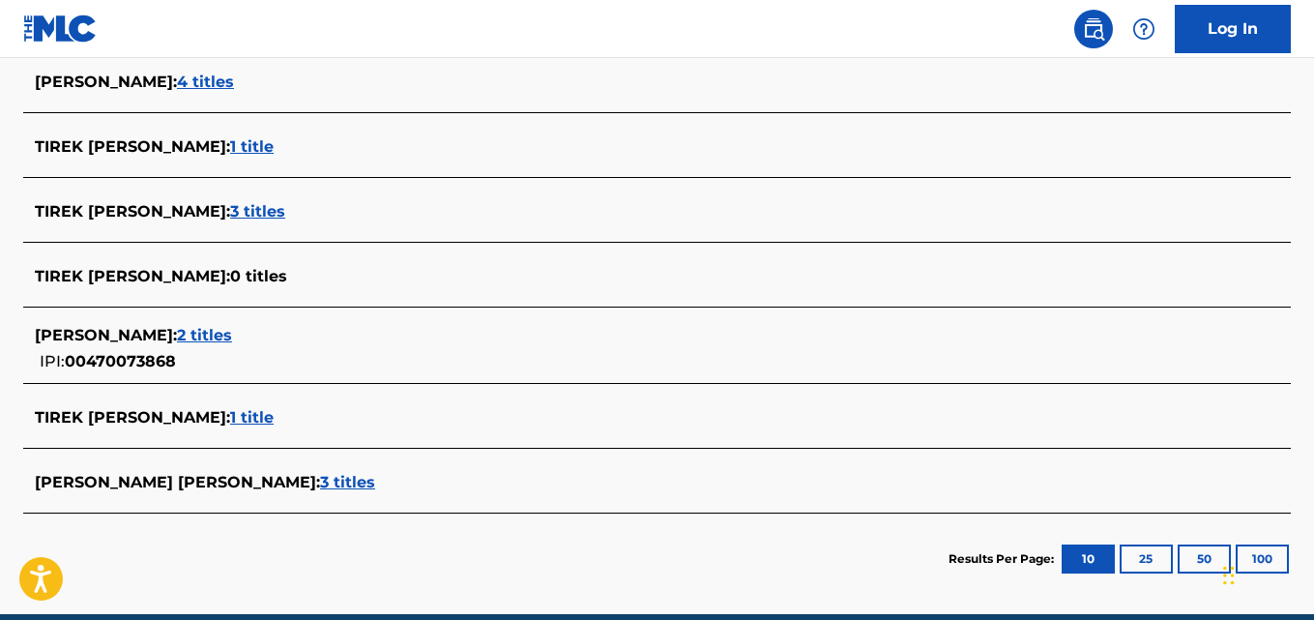
click at [262, 427] on div "TIREK [PERSON_NAME] : 1 title" at bounding box center [632, 417] width 1194 height 23
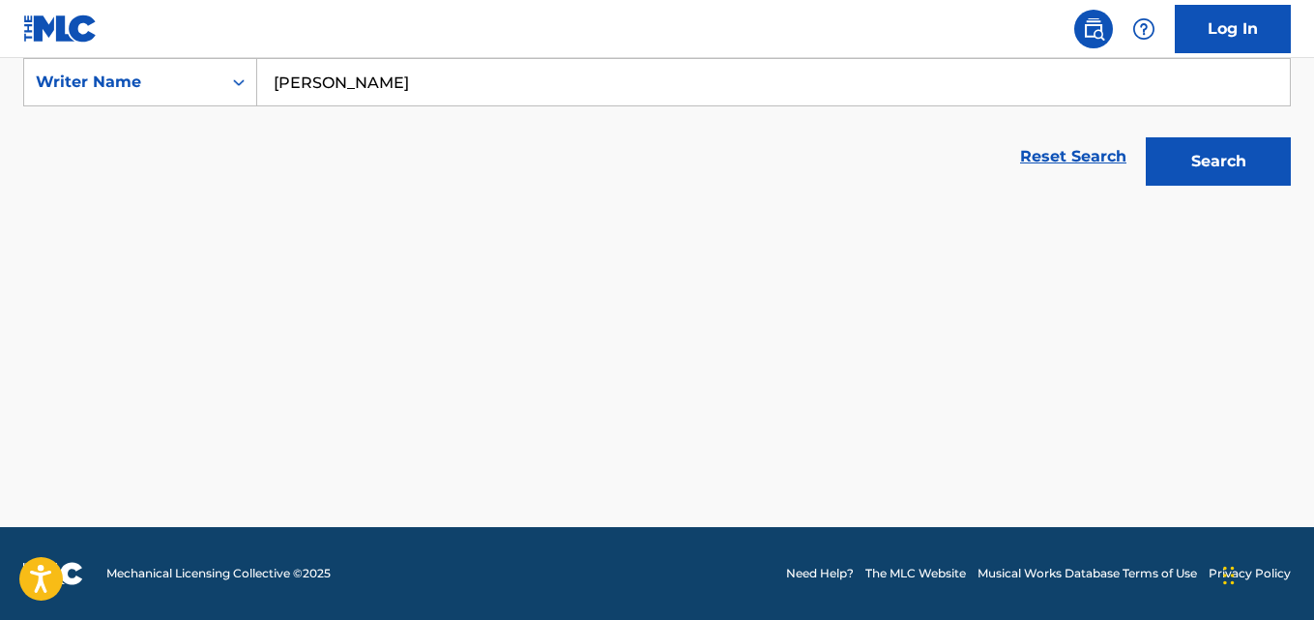
scroll to position [372, 0]
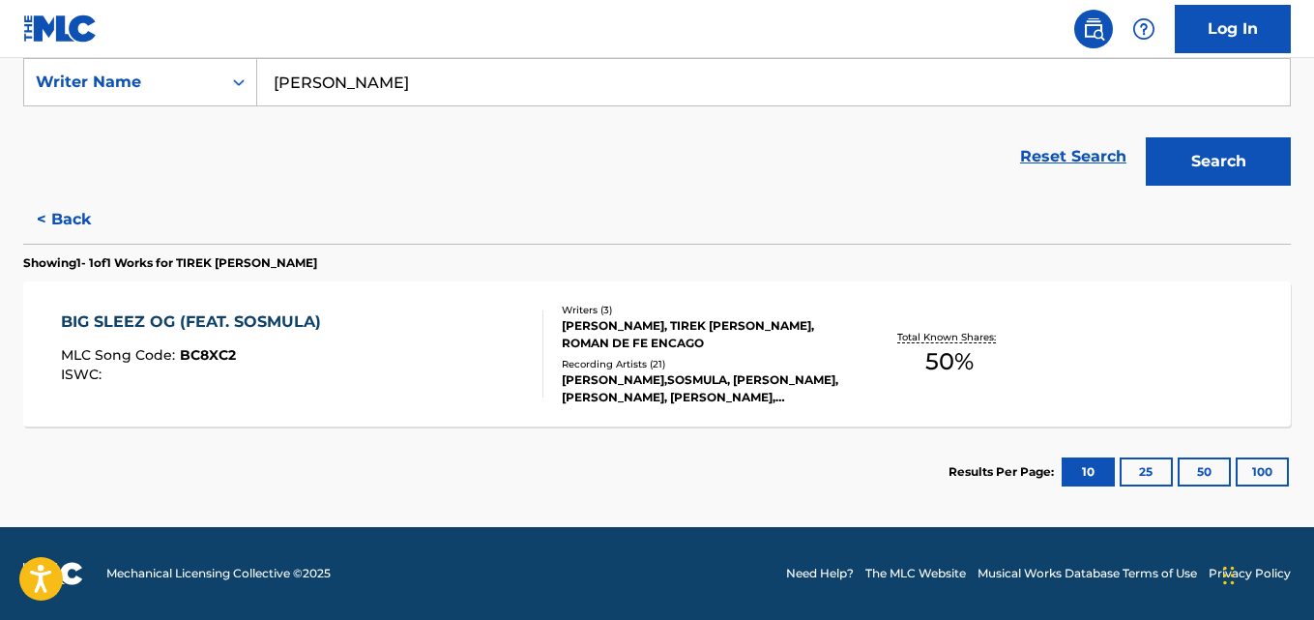
click at [281, 350] on div "MLC Song Code : BC8XC2" at bounding box center [196, 357] width 270 height 19
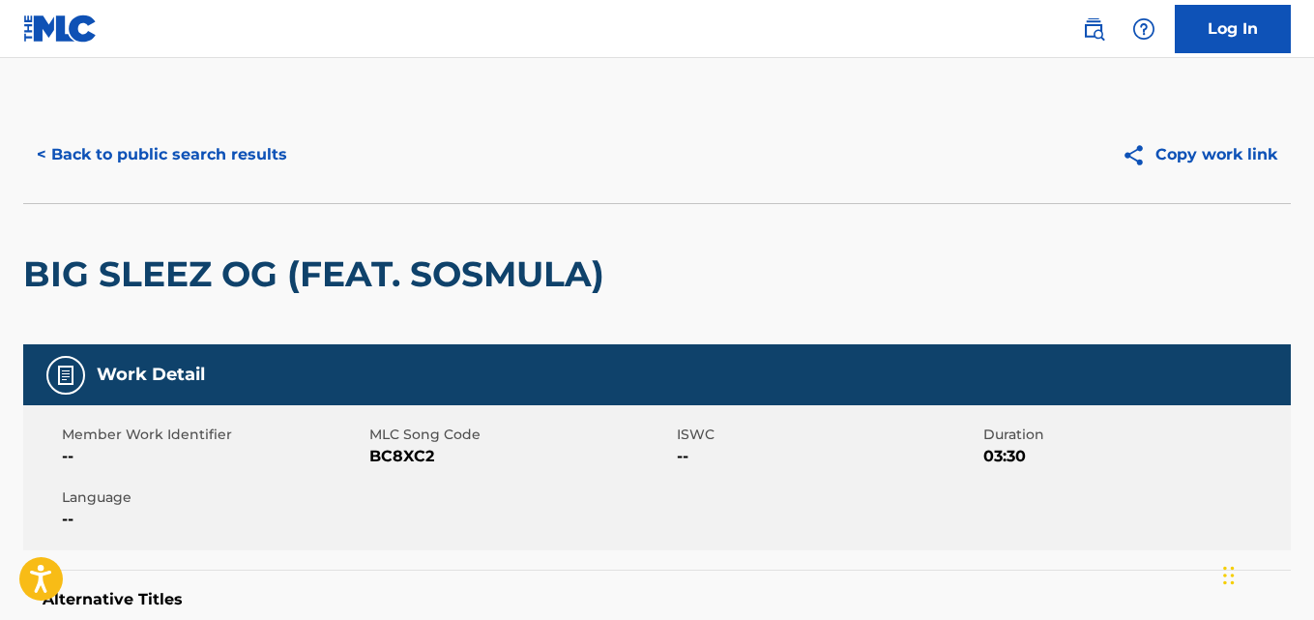
click at [146, 153] on button "< Back to public search results" at bounding box center [162, 155] width 278 height 48
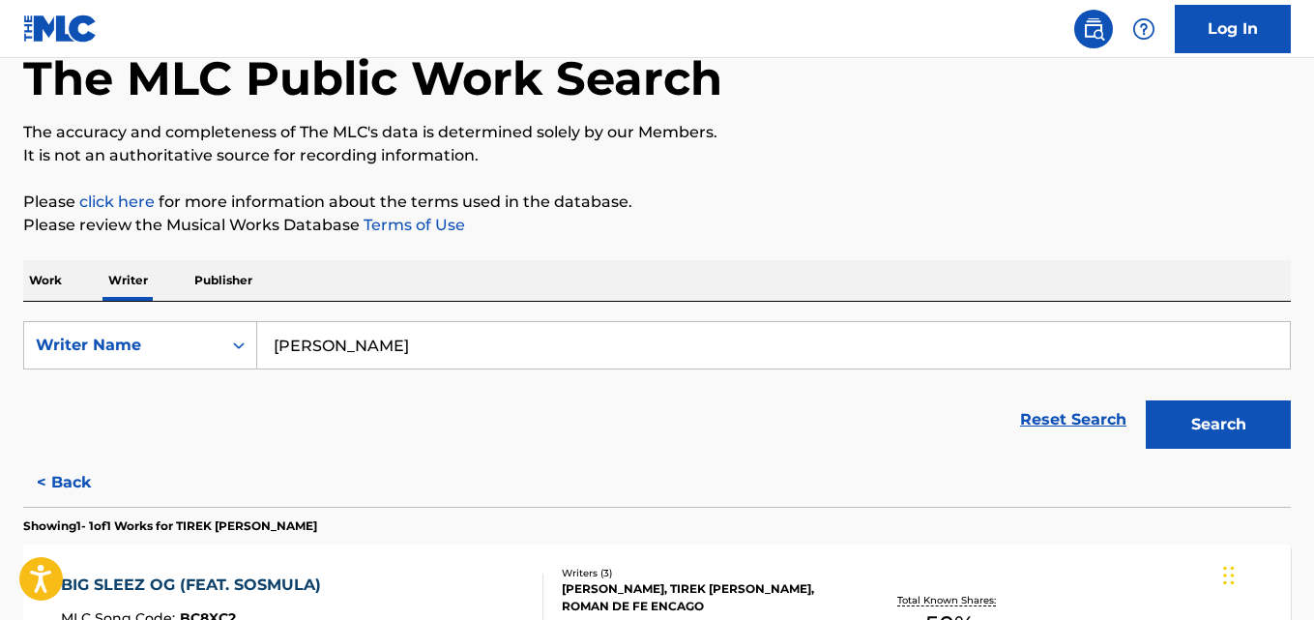
click at [421, 347] on input "[PERSON_NAME]" at bounding box center [773, 345] width 1033 height 46
paste input "[PERSON_NAME]"
type input "[PERSON_NAME]"
click at [1146, 400] on button "Search" at bounding box center [1218, 424] width 145 height 48
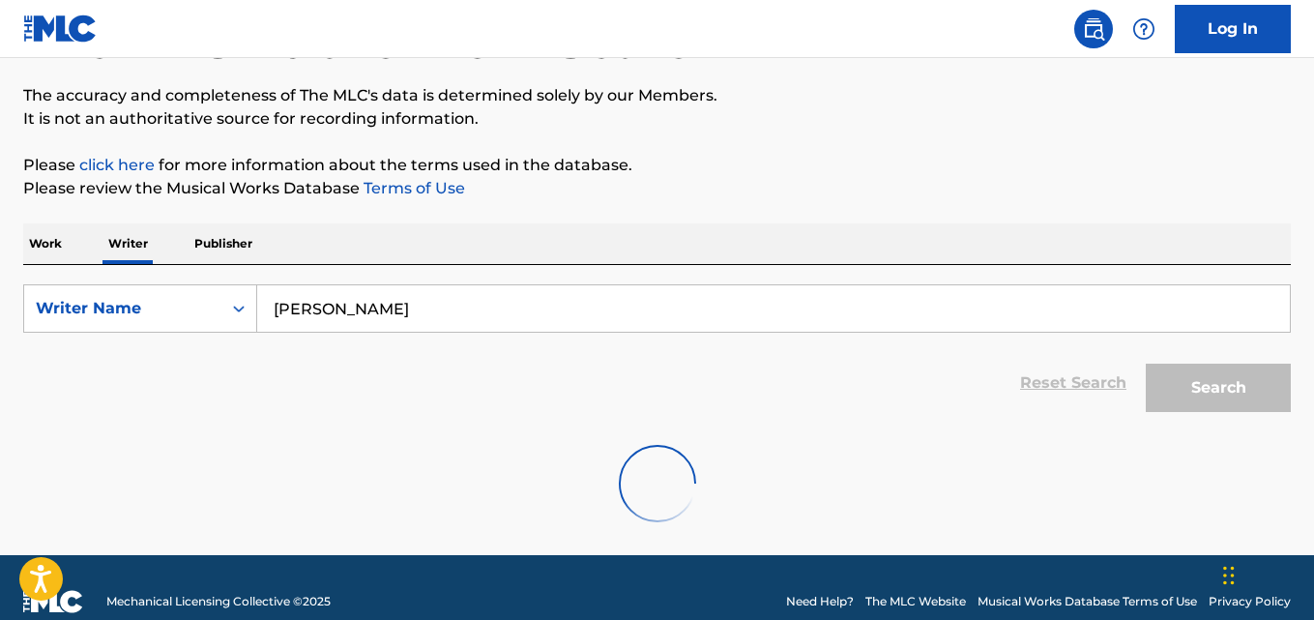
scroll to position [174, 0]
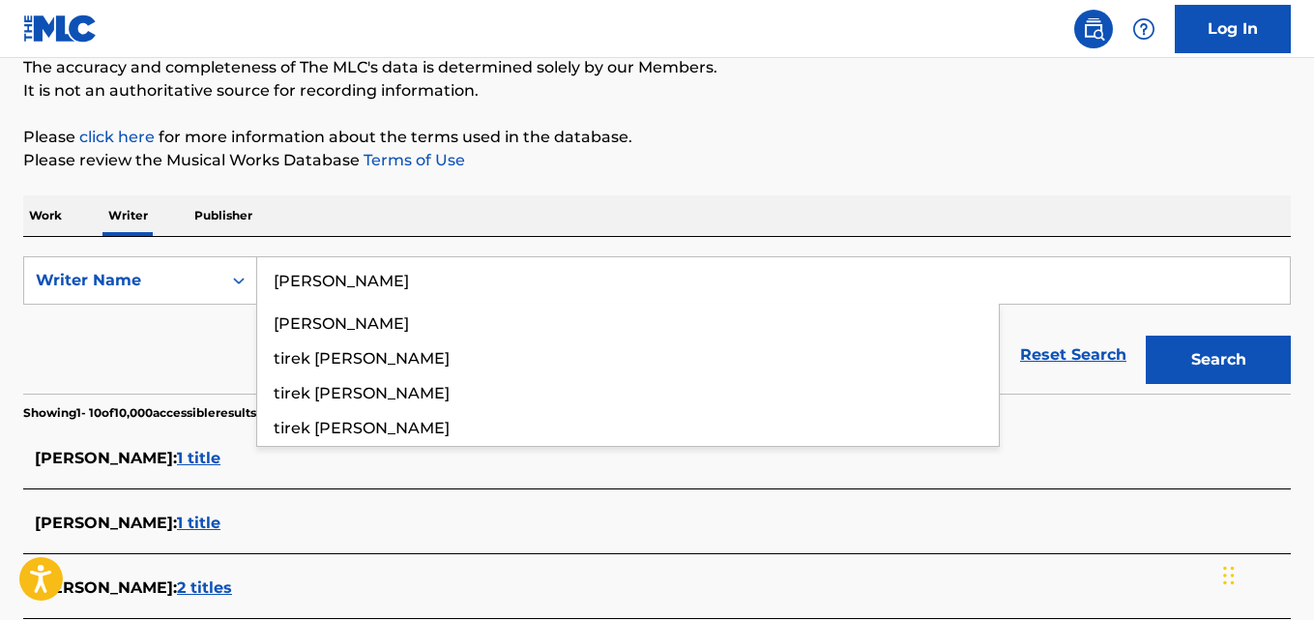
click at [920, 168] on p "Please review the Musical Works Database Terms of Use" at bounding box center [657, 160] width 1268 height 23
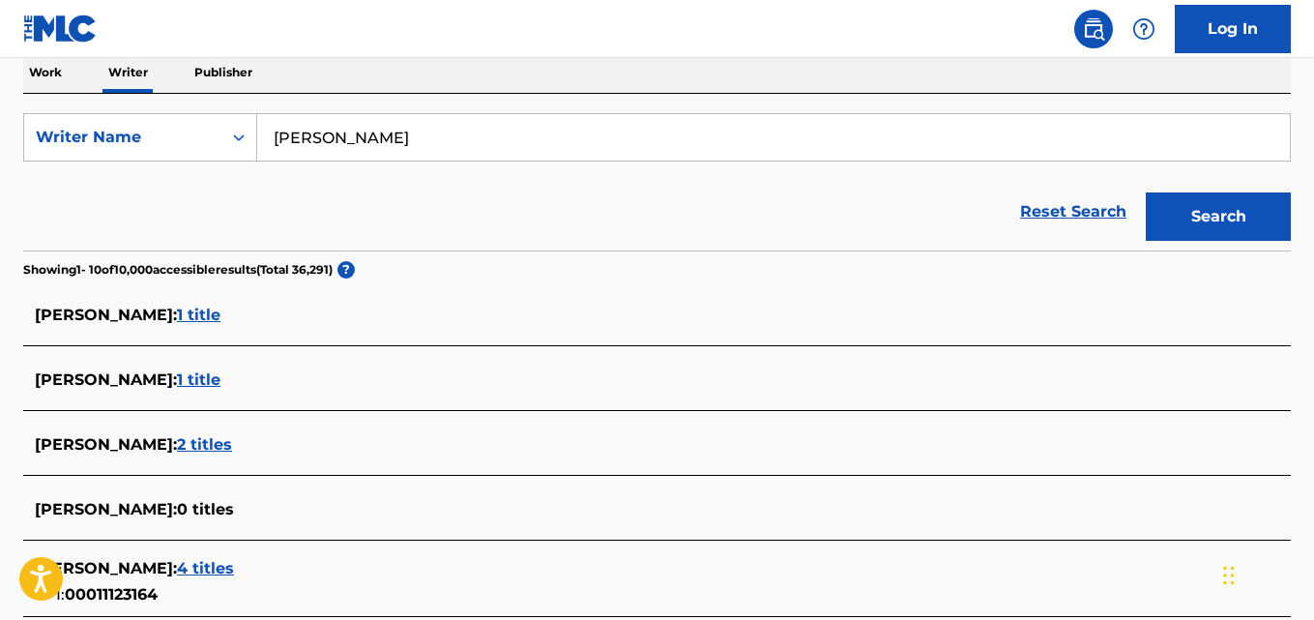
scroll to position [318, 0]
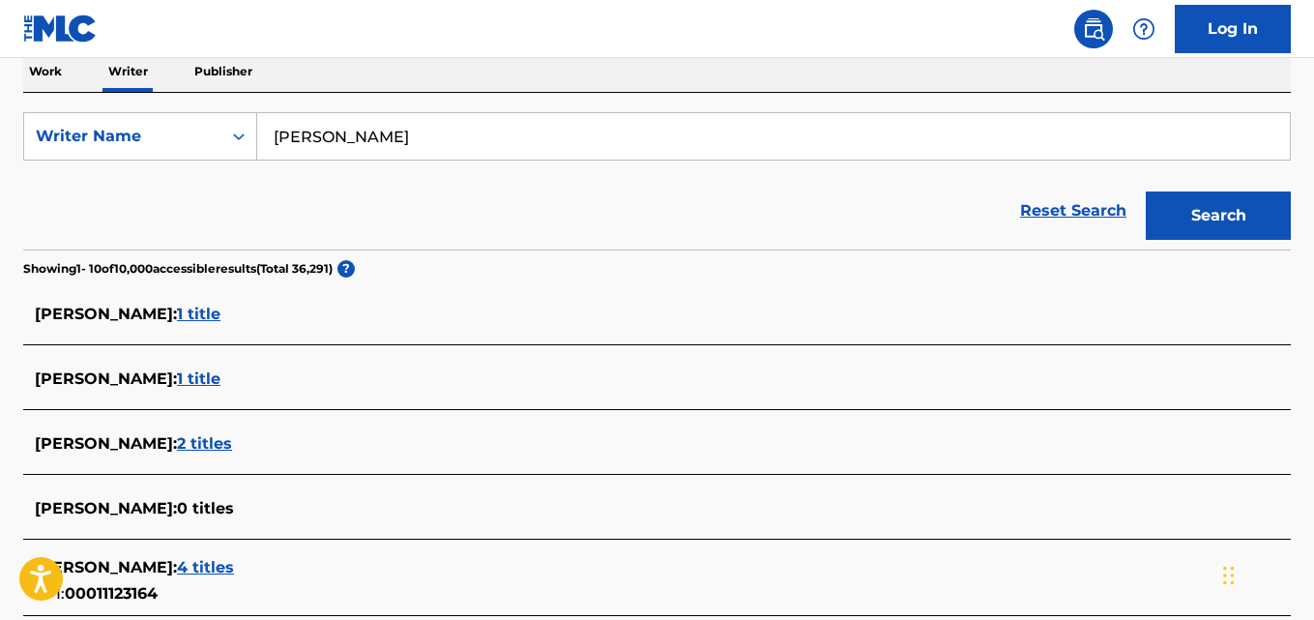
click at [224, 308] on div "[PERSON_NAME] : 1 title" at bounding box center [632, 314] width 1194 height 23
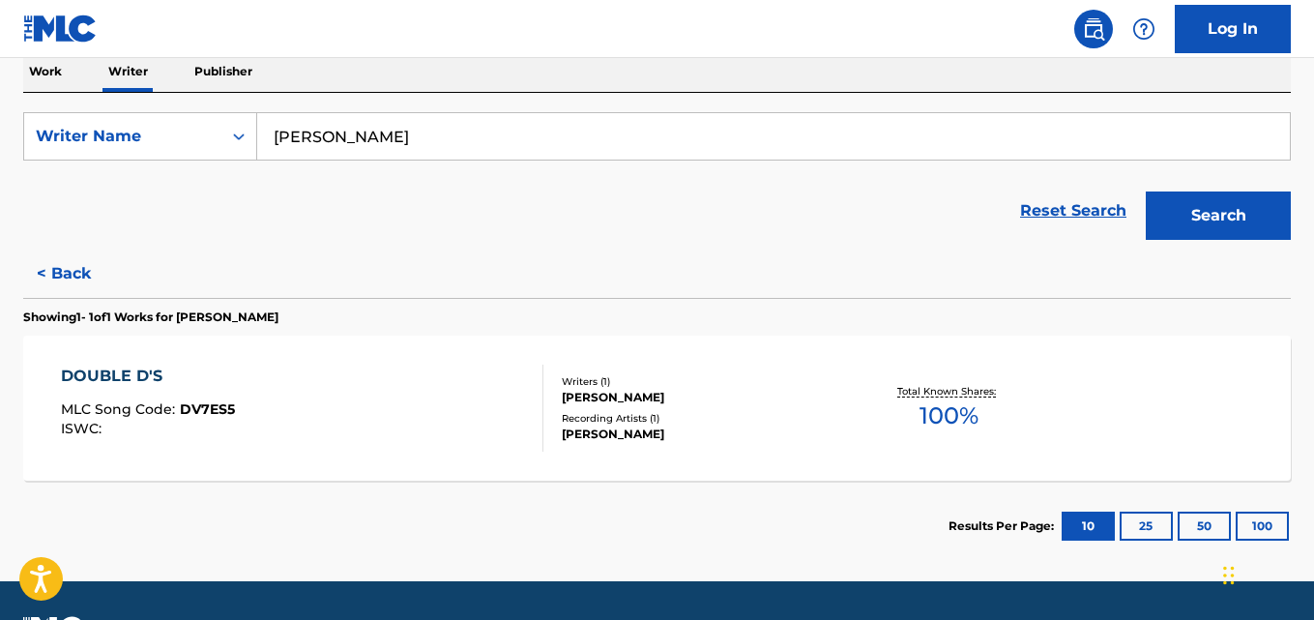
click at [452, 415] on div "DOUBLE D'S MLC Song Code : DV7ES5 ISWC :" at bounding box center [302, 408] width 482 height 87
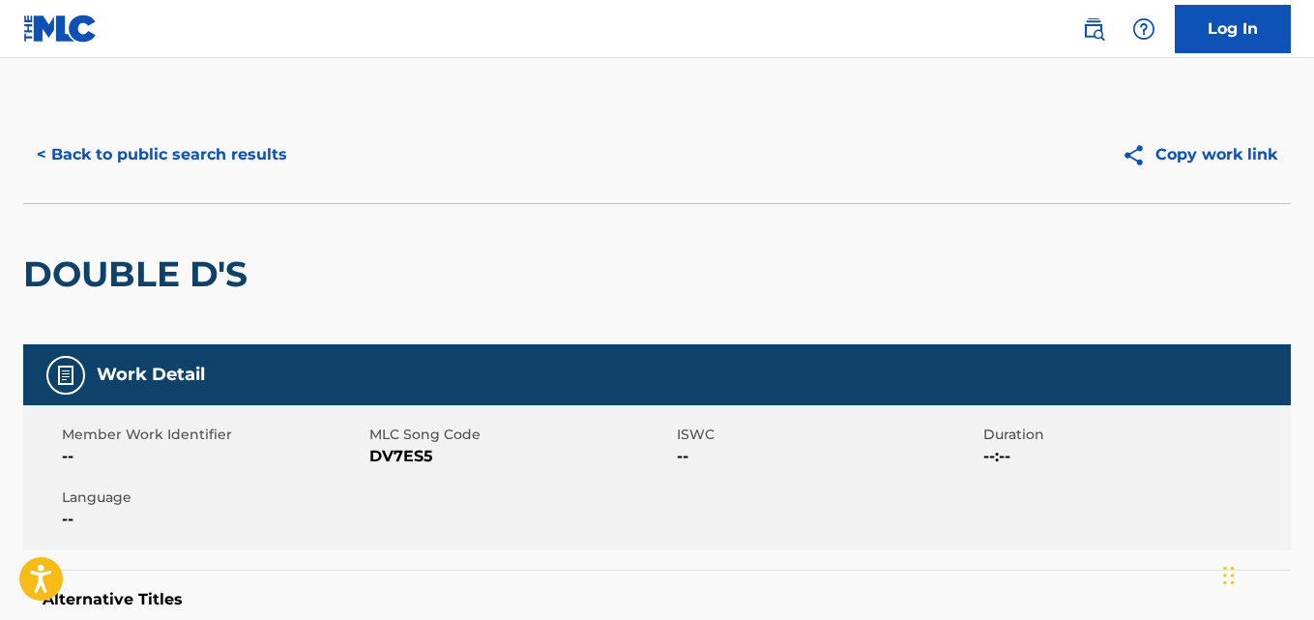
click at [206, 161] on button "< Back to public search results" at bounding box center [162, 155] width 278 height 48
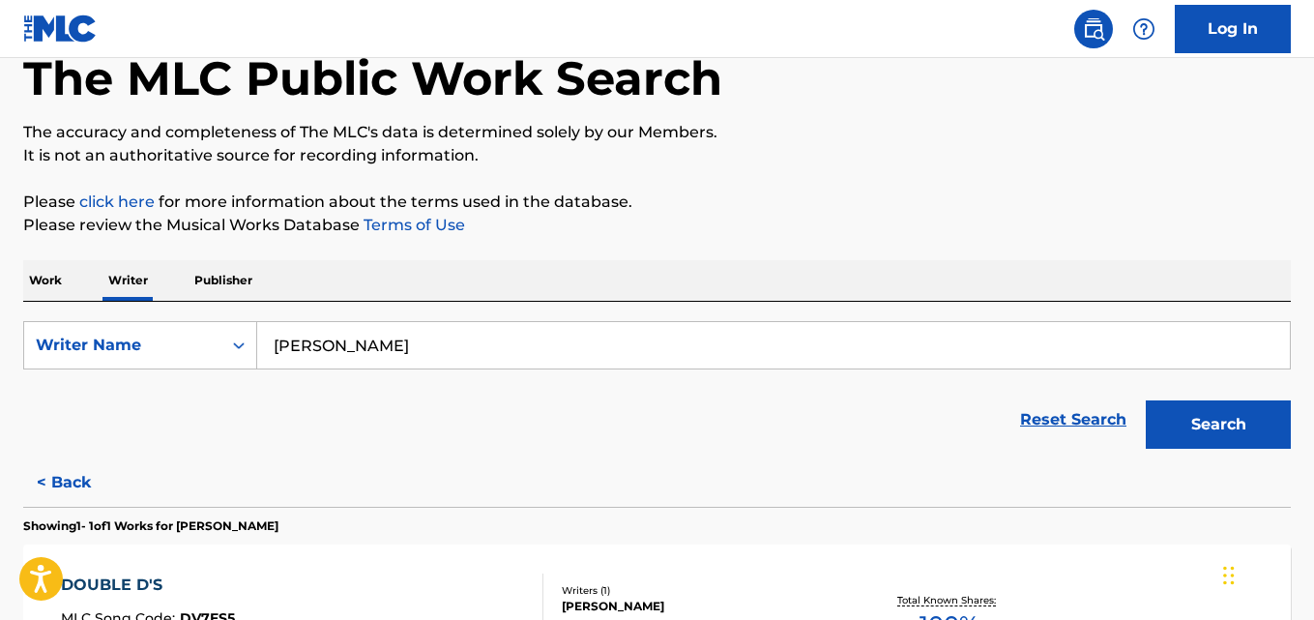
click at [108, 491] on button "< Back" at bounding box center [81, 482] width 116 height 48
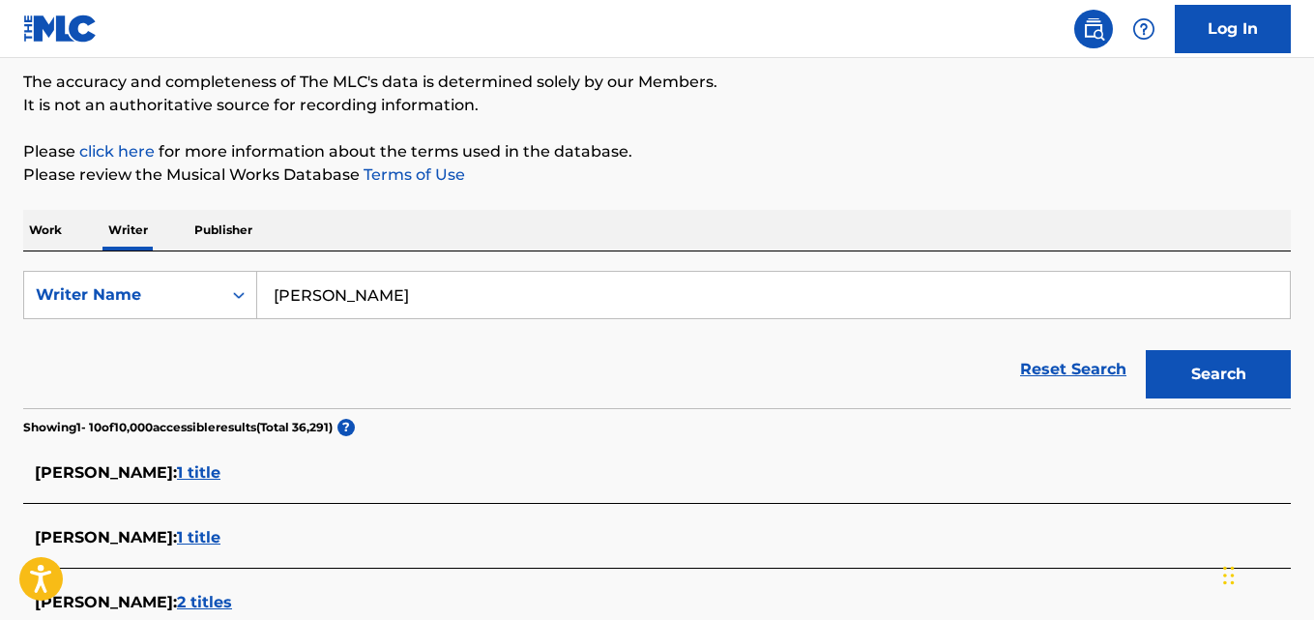
scroll to position [157, 0]
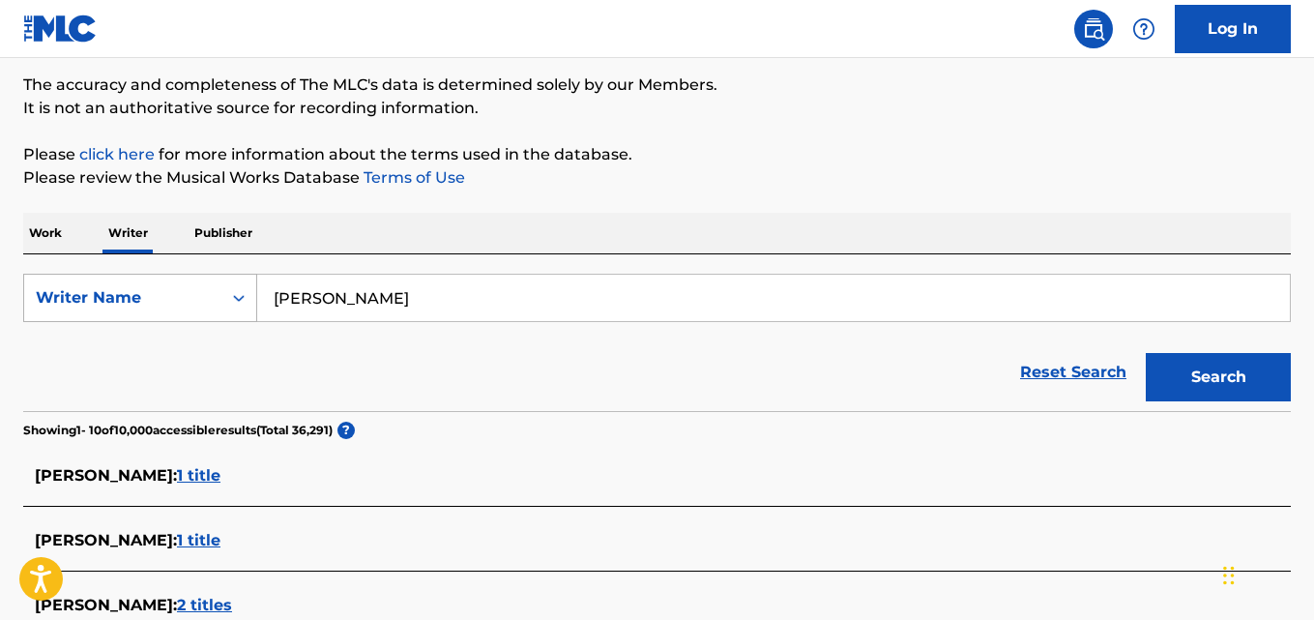
drag, startPoint x: 417, startPoint y: 296, endPoint x: 186, endPoint y: 294, distance: 231.1
click at [186, 294] on div "SearchWithCriteria5c4392d8-2b71-4f0a-a291-f4578efc467d Writer Name [PERSON_NAME]" at bounding box center [657, 298] width 1268 height 48
paste input "[PERSON_NAME]"
type input "[PERSON_NAME]"
click at [1146, 353] on button "Search" at bounding box center [1218, 377] width 145 height 48
